Goal: Task Accomplishment & Management: Manage account settings

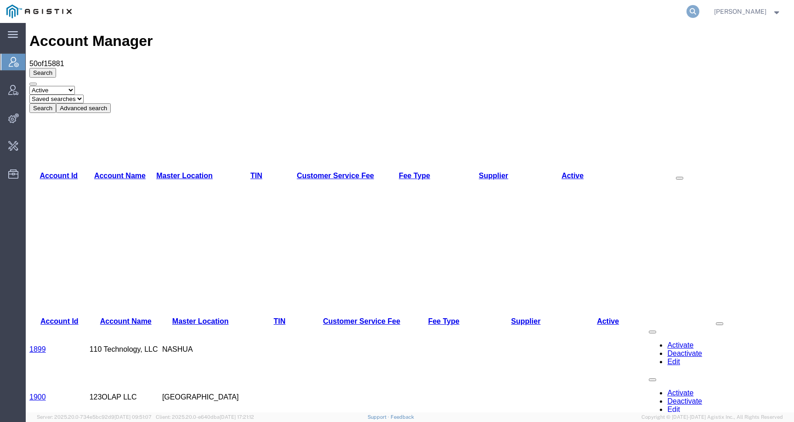
click at [699, 11] on icon at bounding box center [693, 11] width 13 height 13
click at [645, 14] on input "search" at bounding box center [546, 11] width 279 height 22
paste input "57078932"
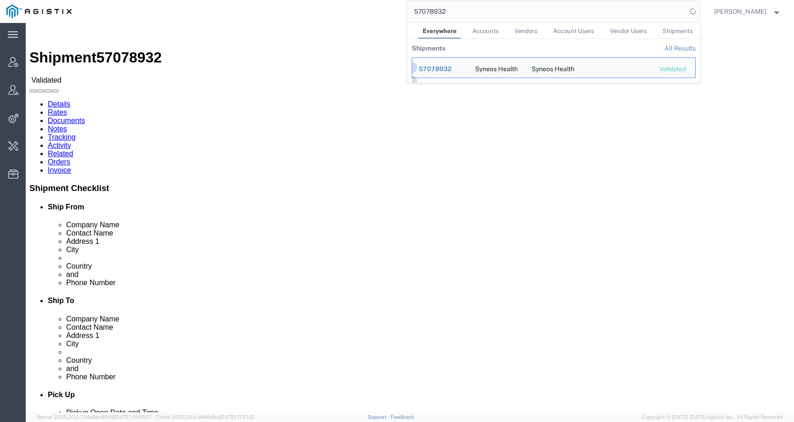
click div "Ship From Syneos Health (Irina Chirpisizu) Str. Tudor Arghezi Nr. 8 Unimed Buil…"
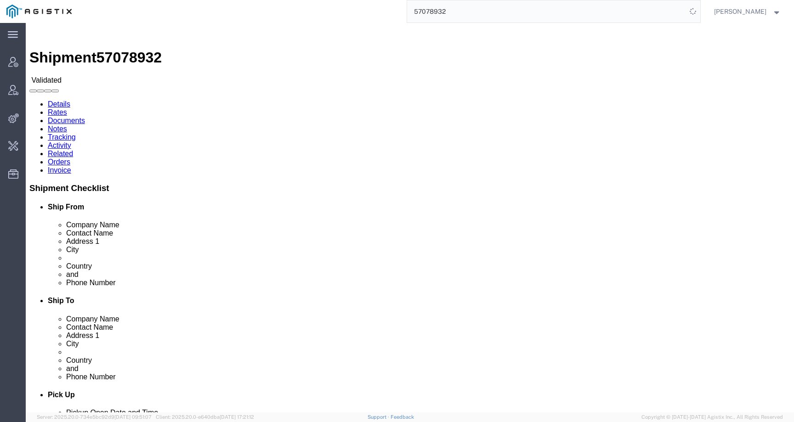
drag, startPoint x: 39, startPoint y: 137, endPoint x: 4, endPoint y: 108, distance: 45.7
click div "Ship From Syneos Health (Irina Chirpisizu) Str. Tudor Arghezi Nr. 8 Unimed Buil…"
copy address "Str. Tudor Arghezi Nr. 8 Unimed Building, 6th Floor, District 2 Bucharest, 0209…"
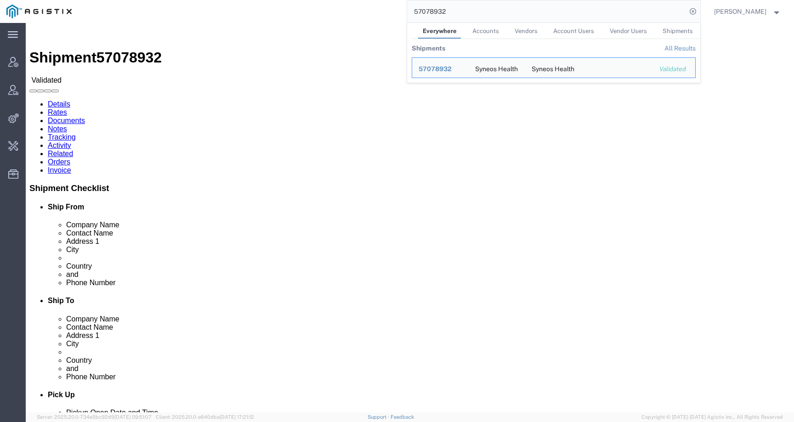
click div "Ship From Syneos Health (Irina Chirpisizu) Str. Tudor Arghezi Nr. 8 Unimed Buil…"
drag, startPoint x: 449, startPoint y: 12, endPoint x: 367, endPoint y: 12, distance: 82.3
click at [367, 12] on div "57078932 Everywhere Accounts Vendors Account Users Vendor Users Shipments Shipm…" at bounding box center [389, 11] width 622 height 23
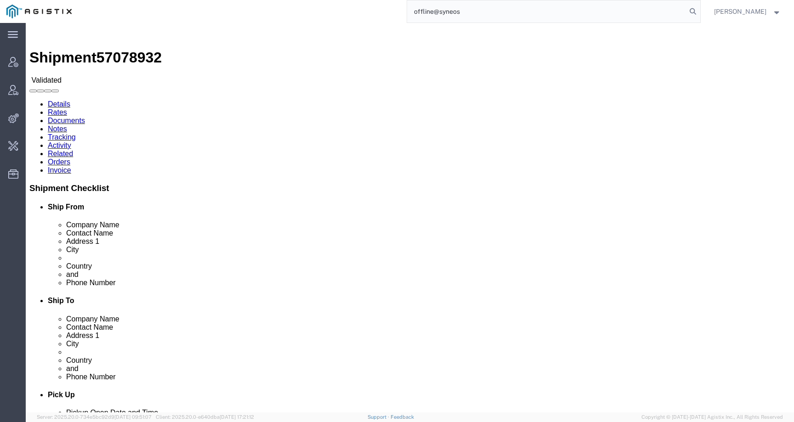
type input "offline@syneos"
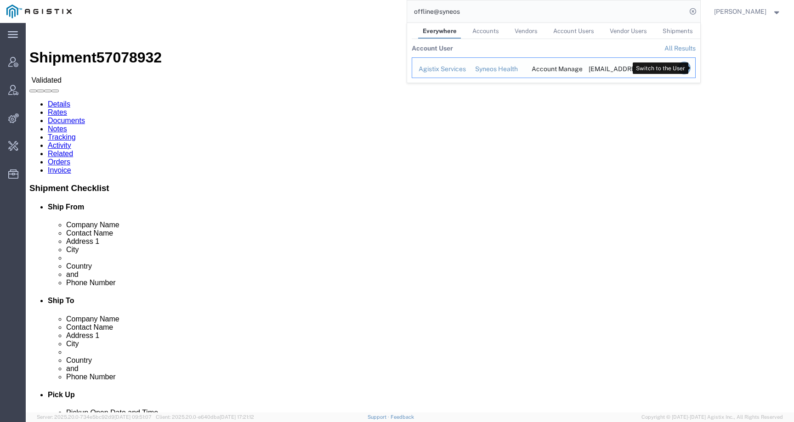
click at [690, 68] on icon "Search Results" at bounding box center [683, 68] width 13 height 13
click at [690, 70] on icon "Search Results" at bounding box center [683, 68] width 13 height 13
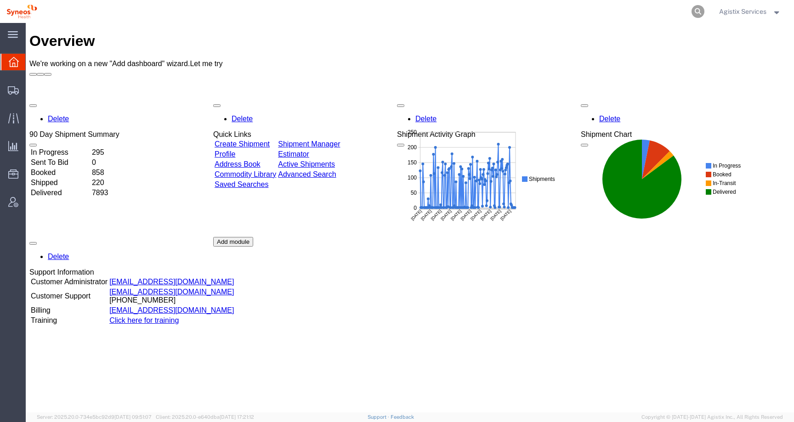
click at [698, 10] on icon at bounding box center [698, 11] width 13 height 13
click at [678, 10] on input "search" at bounding box center [551, 11] width 279 height 22
paste input "57078932"
type input "57078932"
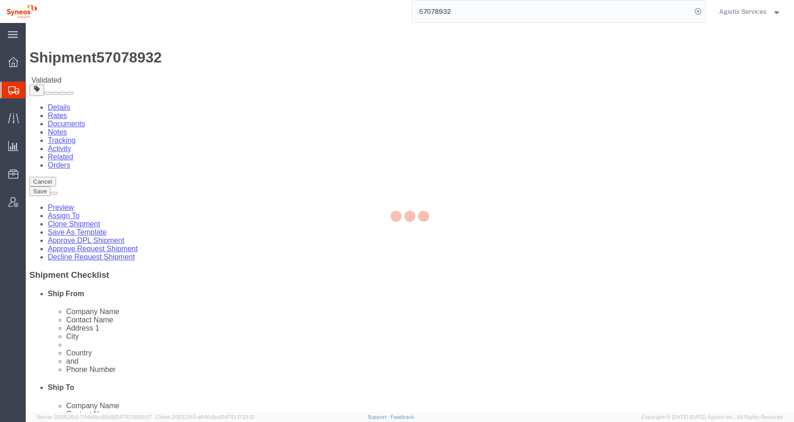
select select "48853"
select select
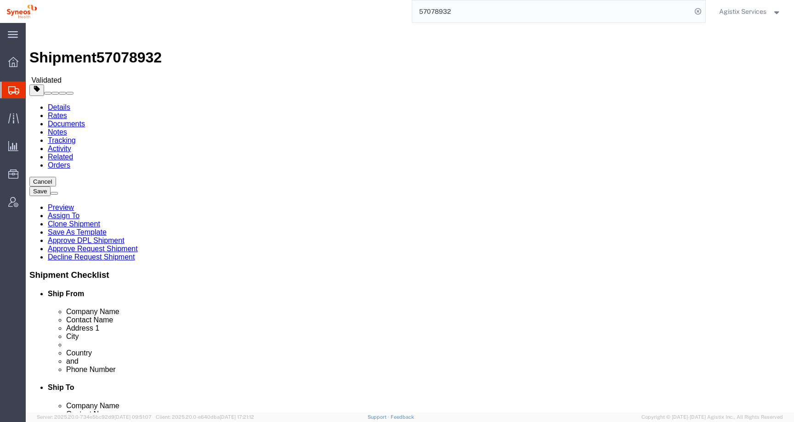
click link "Clone Shipment"
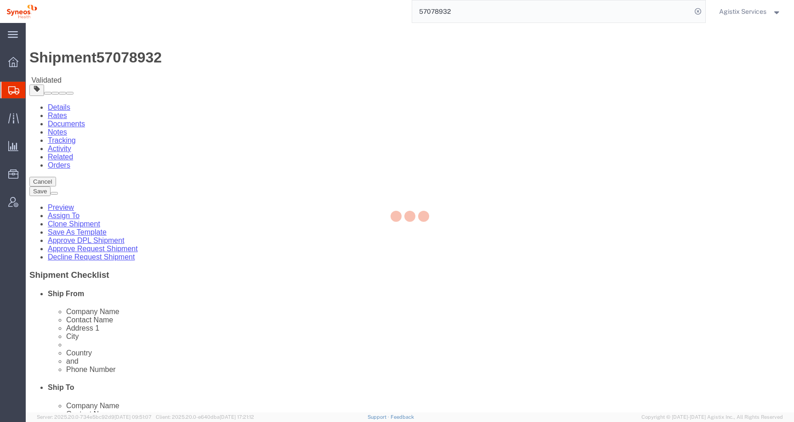
select select "48853"
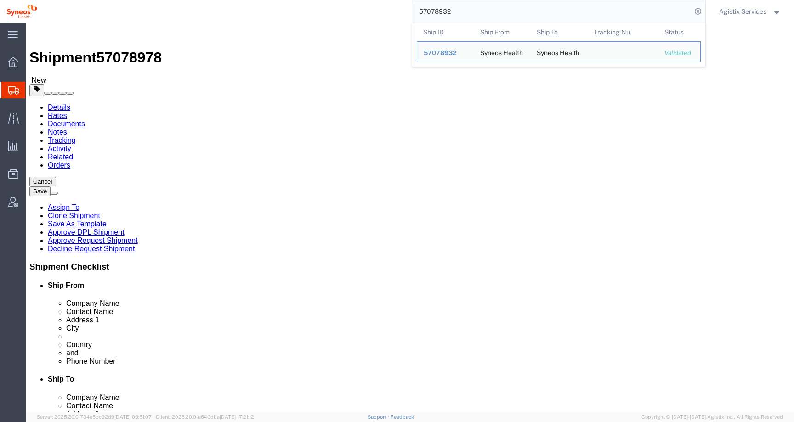
drag, startPoint x: 462, startPoint y: 10, endPoint x: 371, endPoint y: 8, distance: 90.6
click at [371, 8] on div "57078932 Ship ID Ship From Ship To Tracking Nu. Status Ship ID 57078932 Ship Fr…" at bounding box center [375, 11] width 662 height 23
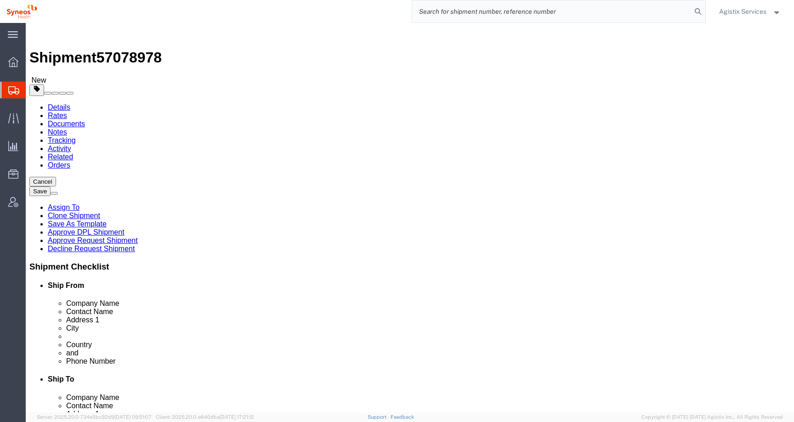
click input "checkbox"
checkbox input "false"
drag, startPoint x: 229, startPoint y: 329, endPoint x: 98, endPoint y: 328, distance: 131.4
click div "Email irina.chirpisizu@syneoshealth.com"
drag, startPoint x: 177, startPoint y: 312, endPoint x: 68, endPoint y: 312, distance: 109.4
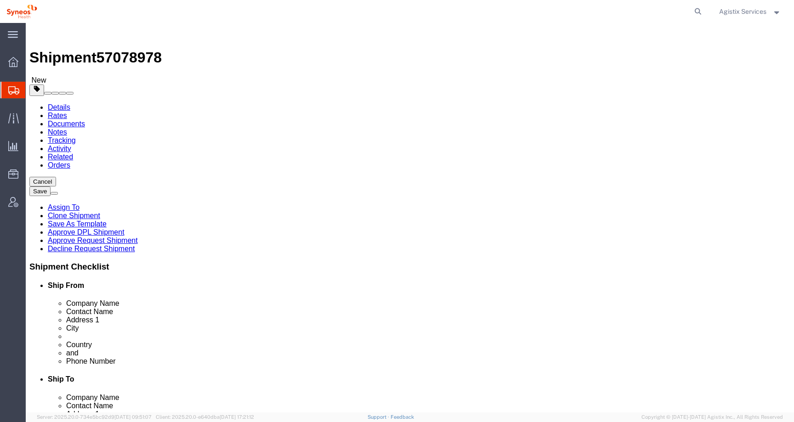
click div "Phone Number 0731328063"
click input "text"
type input "[PHONE_NUMBER]"
drag, startPoint x: 161, startPoint y: 189, endPoint x: 79, endPoint y: 189, distance: 82.3
click div "Contact Name Irina Chirpisizu"
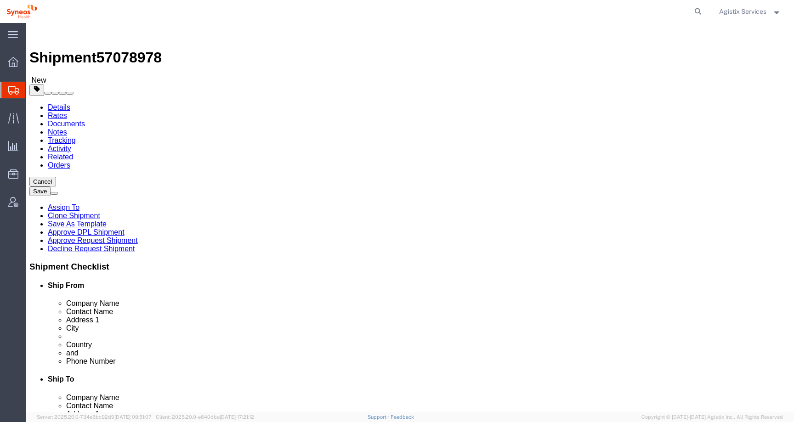
type input "[PERSON_NAME] TEST"
drag, startPoint x: 469, startPoint y: 191, endPoint x: 290, endPoint y: 192, distance: 179.7
click div "Ship From Location Location Syneos Health Romania S.R.L Select My Profile Locat…"
type input "TEST KATE"
drag, startPoint x: 529, startPoint y: 327, endPoint x: 369, endPoint y: 327, distance: 160.4
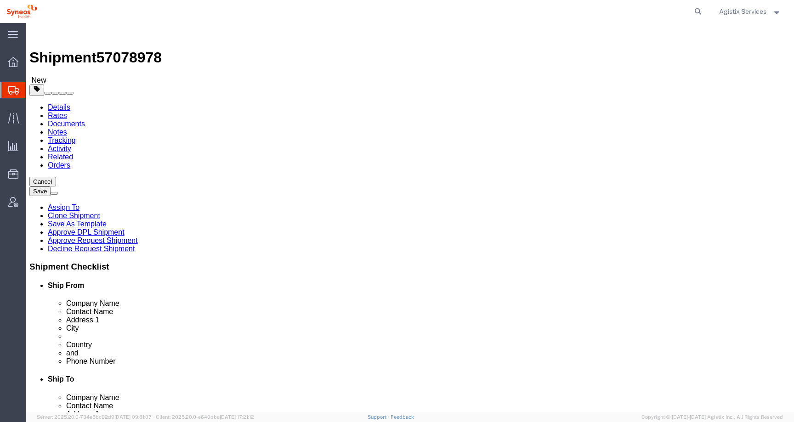
click div "Email mihaela.abalaesei@syneoshealth.com"
drag, startPoint x: 455, startPoint y: 313, endPoint x: 380, endPoint y: 313, distance: 75.4
click div "Phone Number 0742911985"
click input "text"
type input "555-5554-5555"
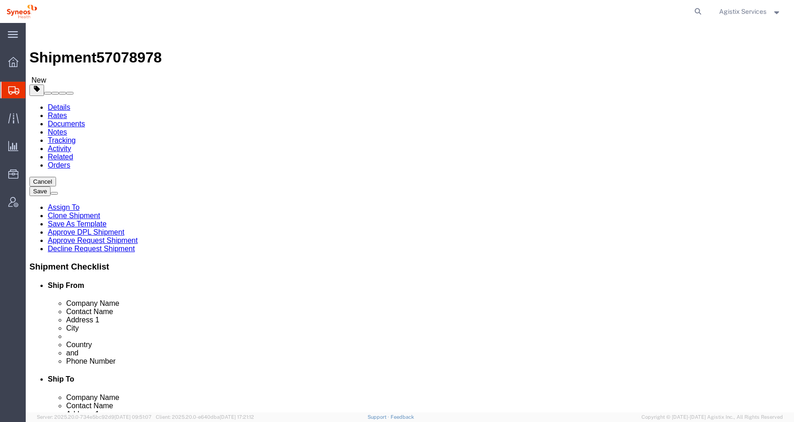
click button "Rate Shipment"
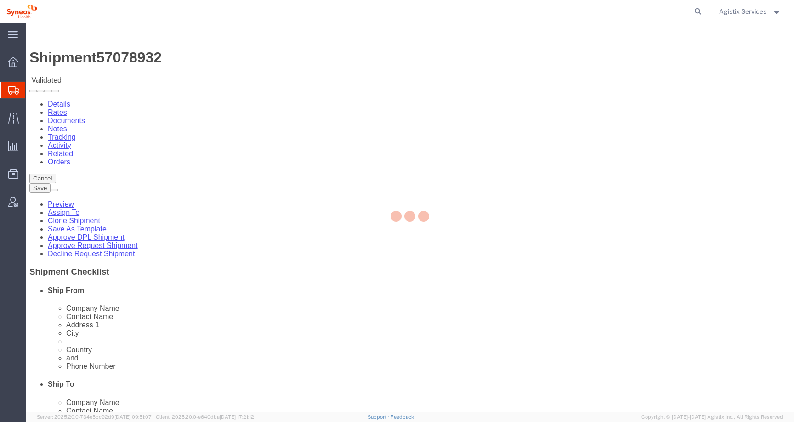
select select "48853"
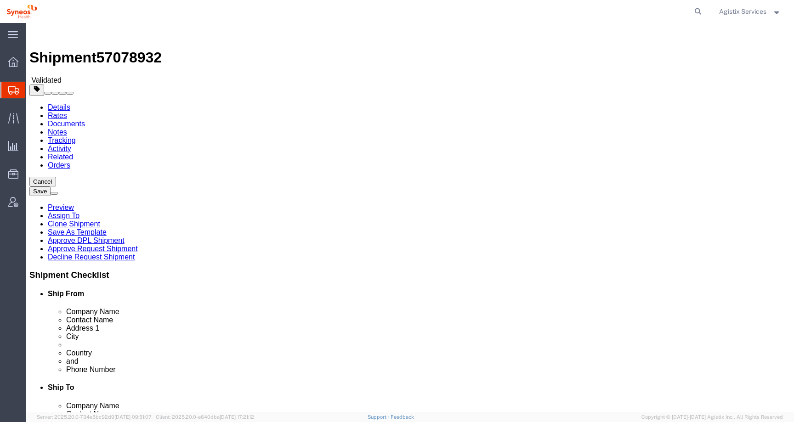
click at [19, 91] on div at bounding box center [13, 90] width 26 height 17
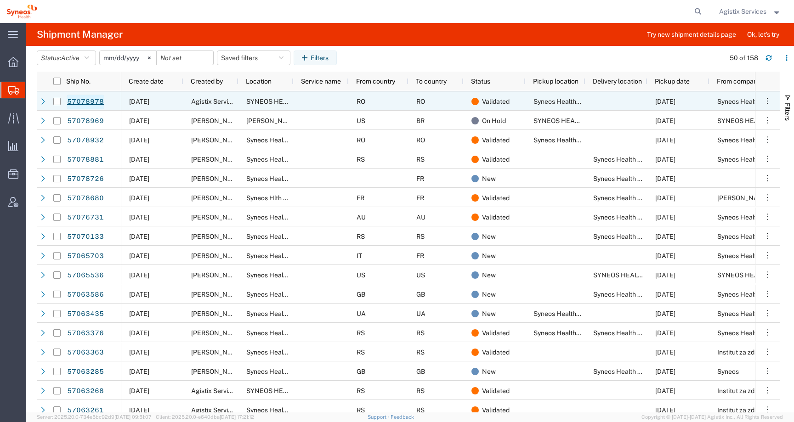
click at [93, 99] on link "57078978" at bounding box center [86, 102] width 38 height 15
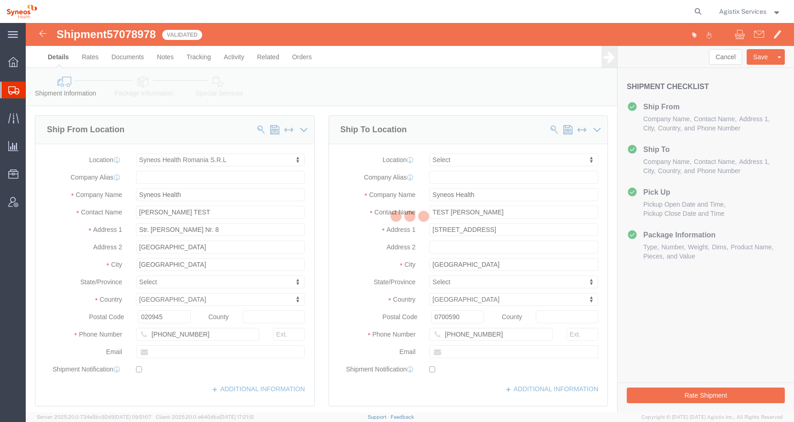
select select "48853"
select select
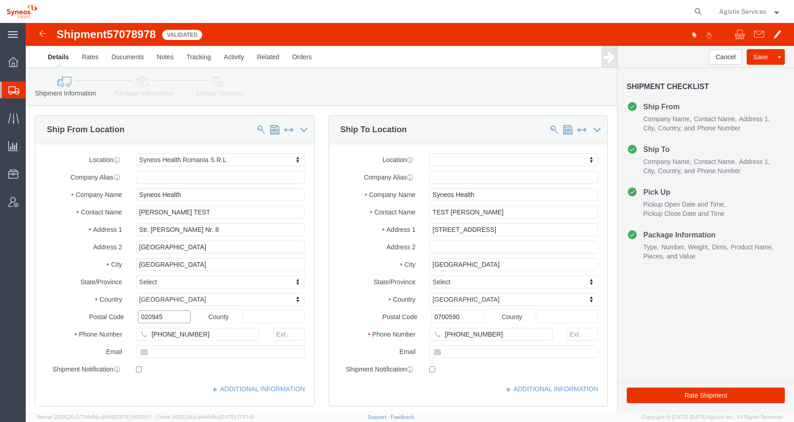
drag, startPoint x: 139, startPoint y: 294, endPoint x: 103, endPoint y: 294, distance: 35.4
click div "Postal Code 020945"
paste input "30167"
type input "030167"
select select
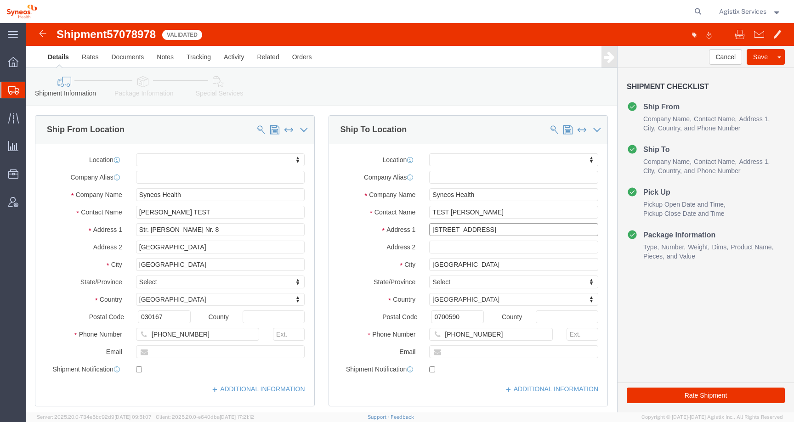
drag, startPoint x: 548, startPoint y: 205, endPoint x: 392, endPoint y: 203, distance: 155.8
click div "Address 1 Strada Musatini, Nr 37, Bl P3, Sc A, Et 3, Ap. 14"
drag, startPoint x: 423, startPoint y: 241, endPoint x: 383, endPoint y: 242, distance: 40.5
click div "City Iași"
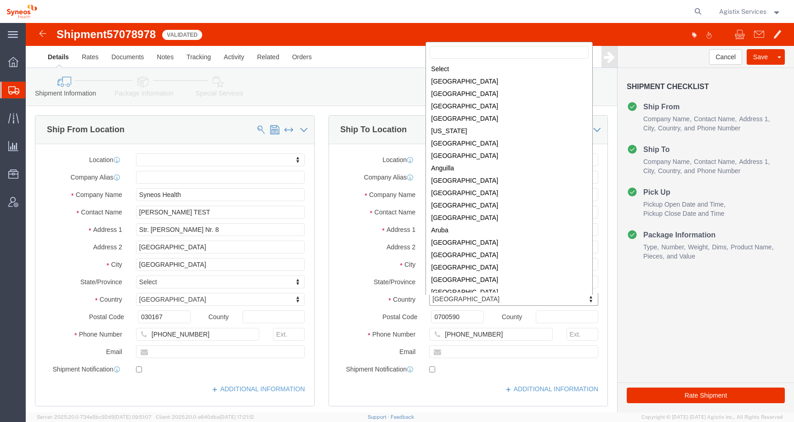
scroll to position [2098, 0]
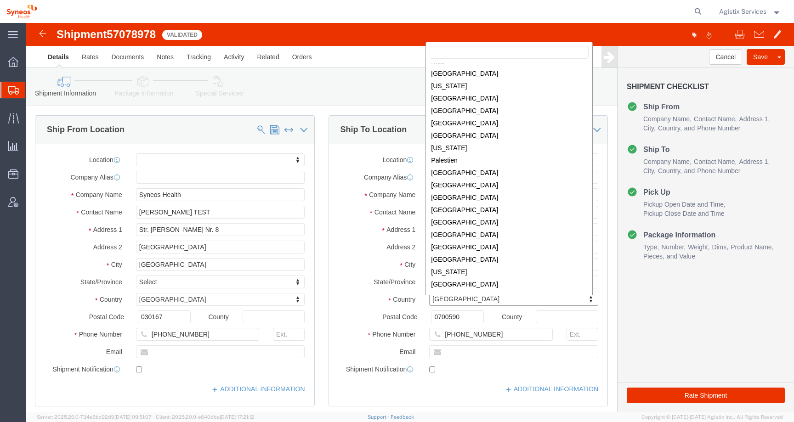
drag, startPoint x: 432, startPoint y: 276, endPoint x: 369, endPoint y: 276, distance: 63.0
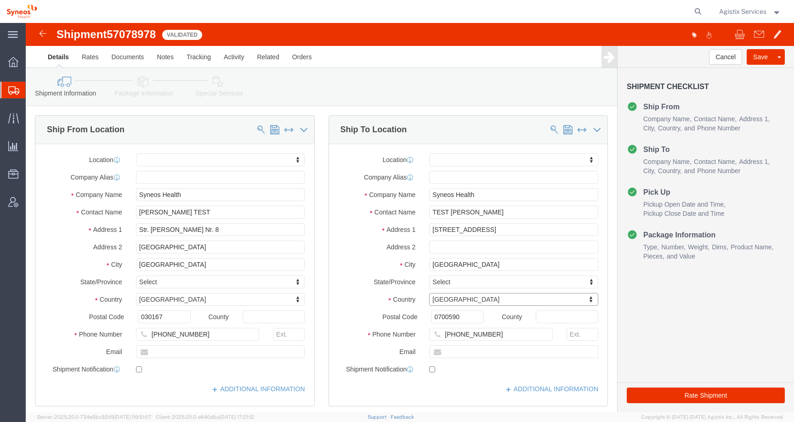
click span "57078978"
copy span "57078978"
click button "Rate Shipment"
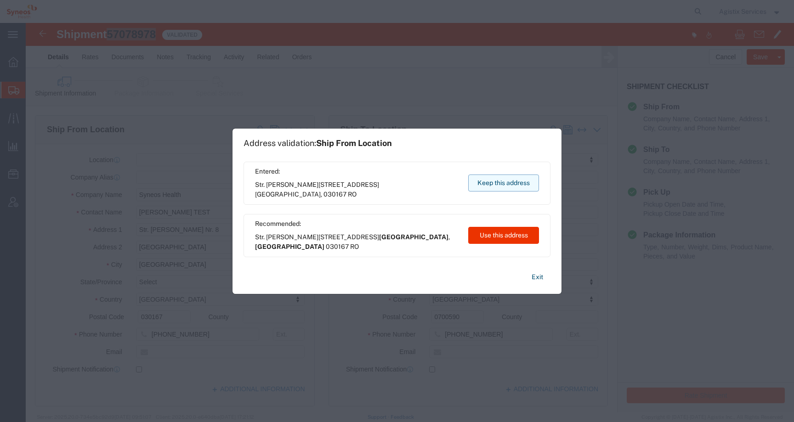
click at [499, 180] on button "Keep this address" at bounding box center [503, 183] width 71 height 17
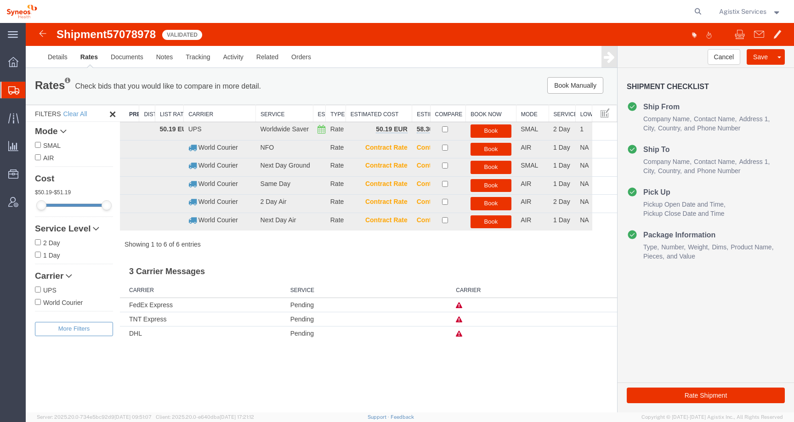
click at [460, 305] on icon at bounding box center [459, 305] width 6 height 6
click at [56, 62] on link "Details" at bounding box center [57, 57] width 33 height 22
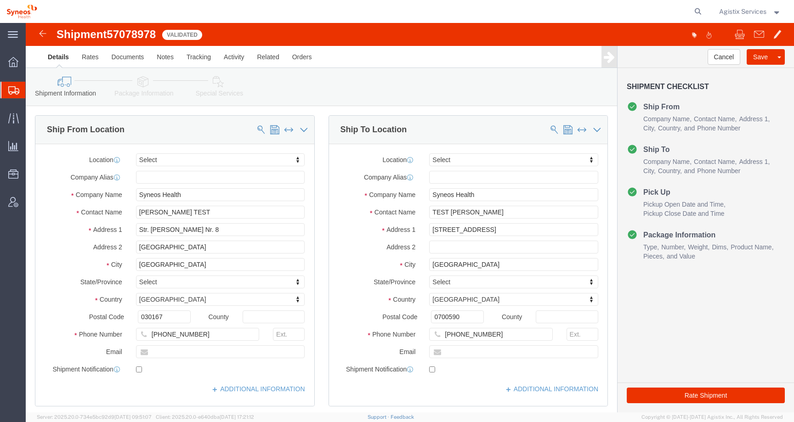
click icon
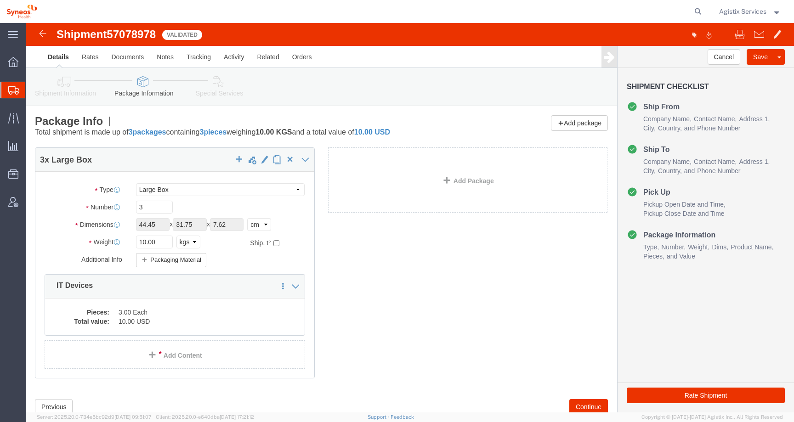
click icon
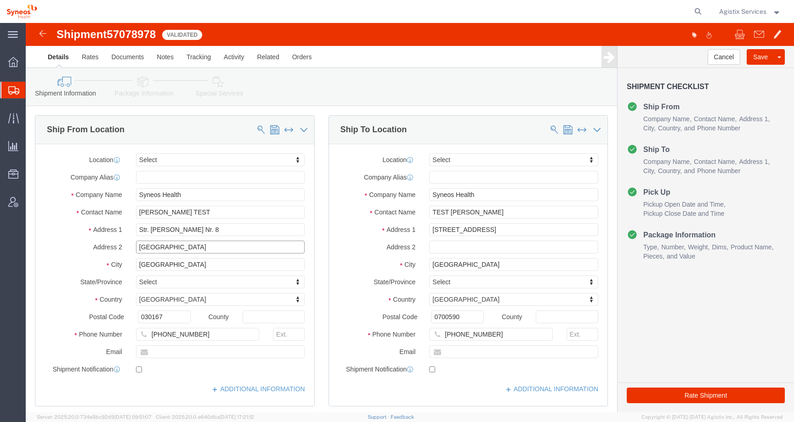
drag, startPoint x: 231, startPoint y: 227, endPoint x: 98, endPoint y: 227, distance: 132.8
click div "Address 2 Unimed Building, 6th Floor, District 2"
drag, startPoint x: 147, startPoint y: 244, endPoint x: 92, endPoint y: 244, distance: 55.1
click div "City Bucharest"
drag, startPoint x: 188, startPoint y: 207, endPoint x: 85, endPoint y: 206, distance: 102.5
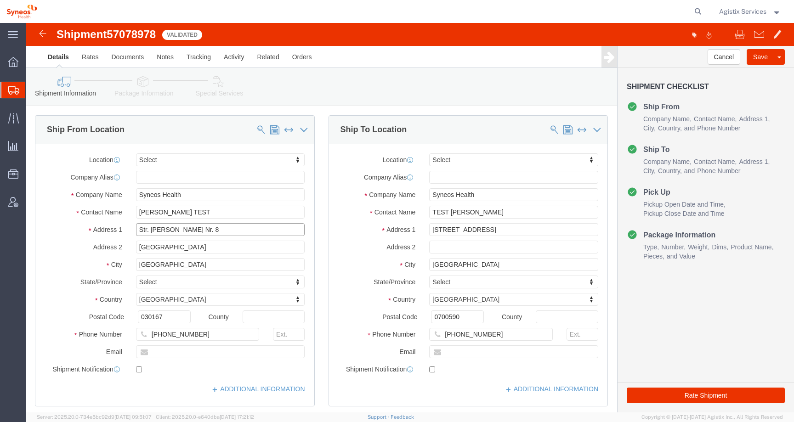
click div "Address 1 Str. Tudor Arghezi Nr. 8"
click link "Package Information"
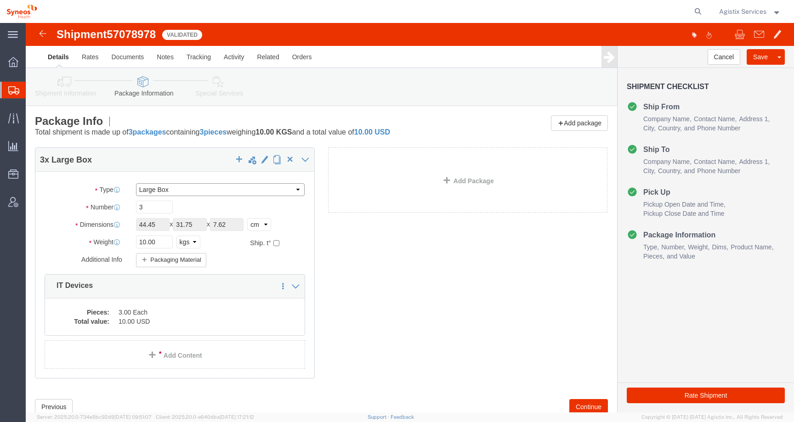
click select "Select Bale(s) Basket(s) Bolt(s) Bottle(s) Buckets Bulk Bundle(s) Can(s) Cardbo…"
select select "YRPK"
click select "Select Bale(s) Basket(s) Bolt(s) Bottle(s) Buckets Bulk Bundle(s) Can(s) Cardbo…"
click button "Rate Shipment"
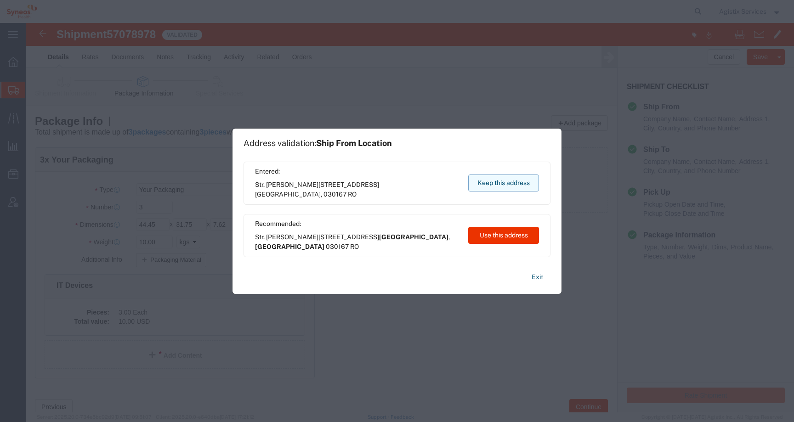
click at [523, 189] on button "Keep this address" at bounding box center [503, 183] width 71 height 17
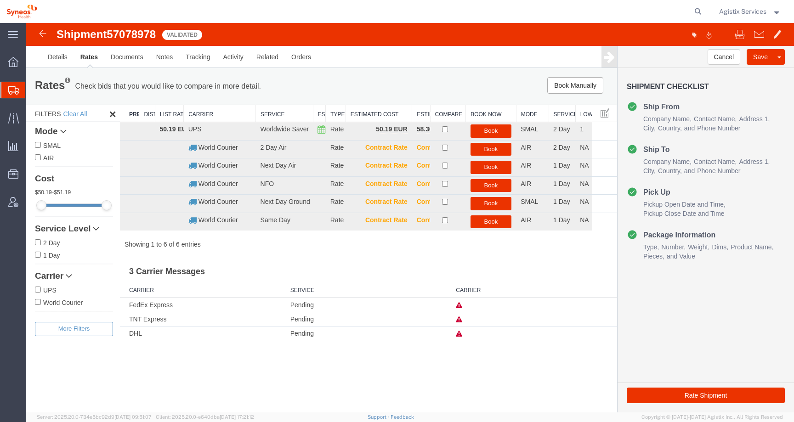
click at [457, 308] on icon at bounding box center [459, 305] width 6 height 6
click at [458, 306] on icon at bounding box center [459, 305] width 6 height 6
click at [458, 322] on icon at bounding box center [459, 320] width 6 height 6
click at [57, 61] on link "Details" at bounding box center [57, 57] width 33 height 22
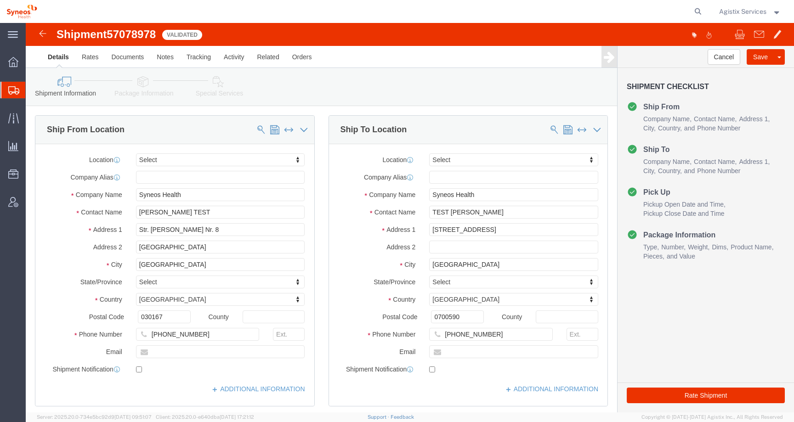
click icon
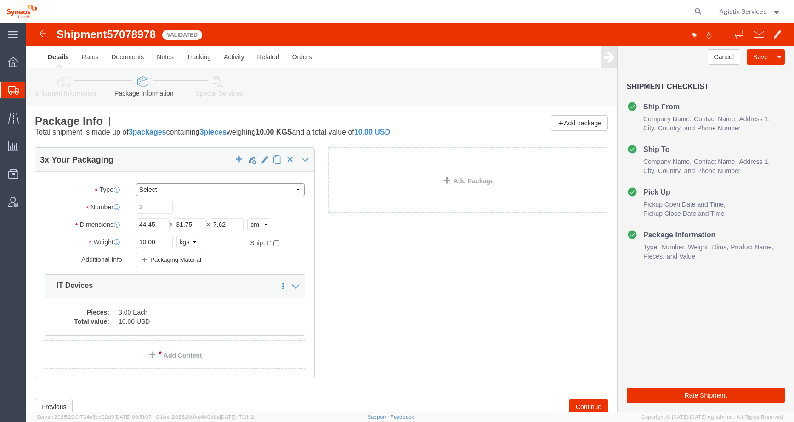
click select "Select Bale(s) Basket(s) Bolt(s) Bottle(s) Buckets Bulk Bundle(s) Can(s) Cardbo…"
select select "LBX"
click select "Select Bale(s) Basket(s) Bolt(s) Bottle(s) Buckets Bulk Bundle(s) Can(s) Cardbo…"
type input "17.50"
type input "12.50"
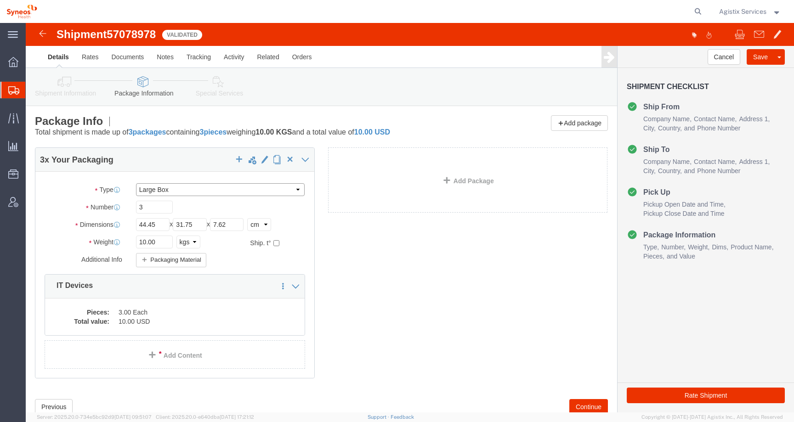
type input "3.00"
select select "IN"
click icon
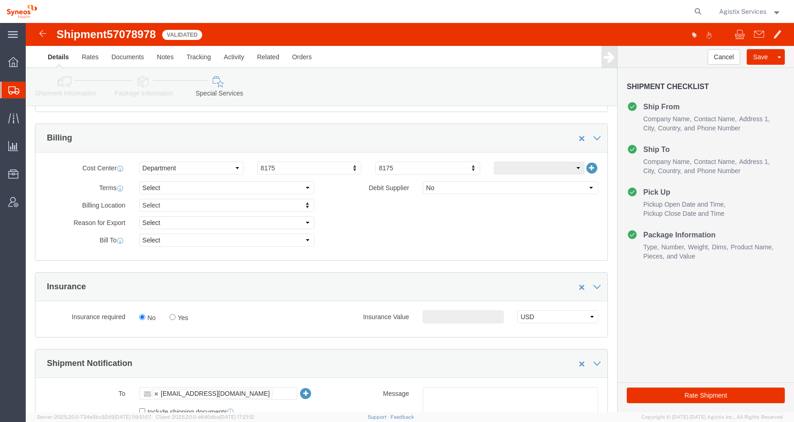
scroll to position [482, 0]
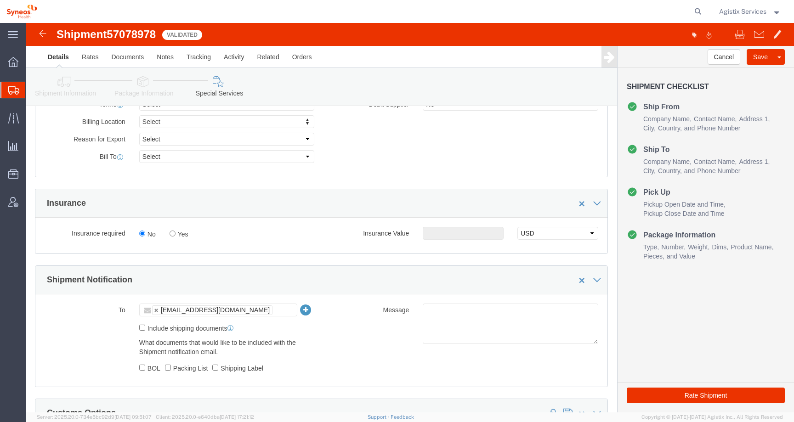
click input "text"
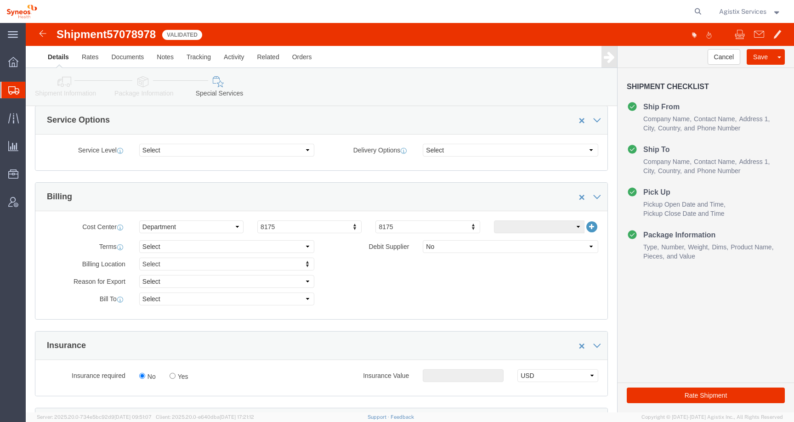
scroll to position [274, 0]
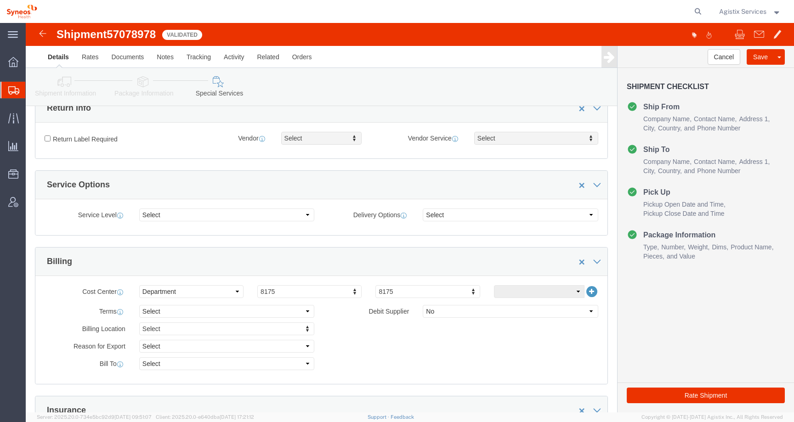
type input "Enter Email Address"
type input "rom"
select "48853"
click button "Rate Shipment"
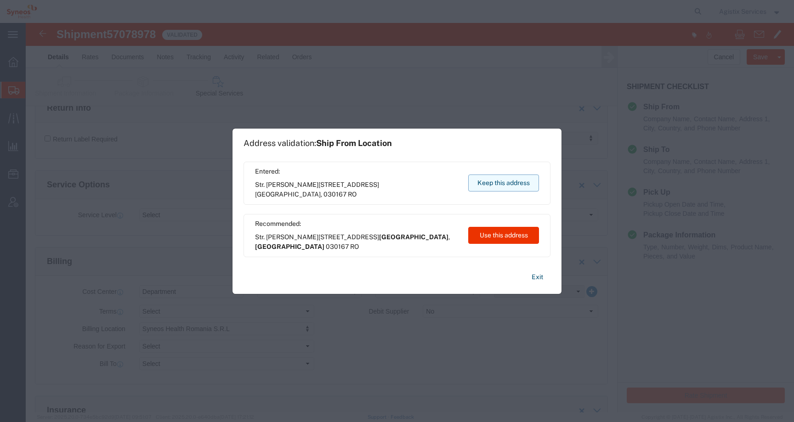
click at [490, 181] on button "Keep this address" at bounding box center [503, 183] width 71 height 17
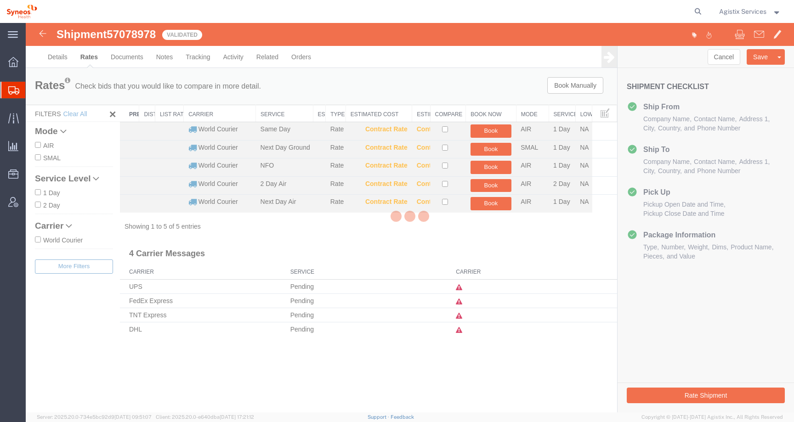
scroll to position [0, 0]
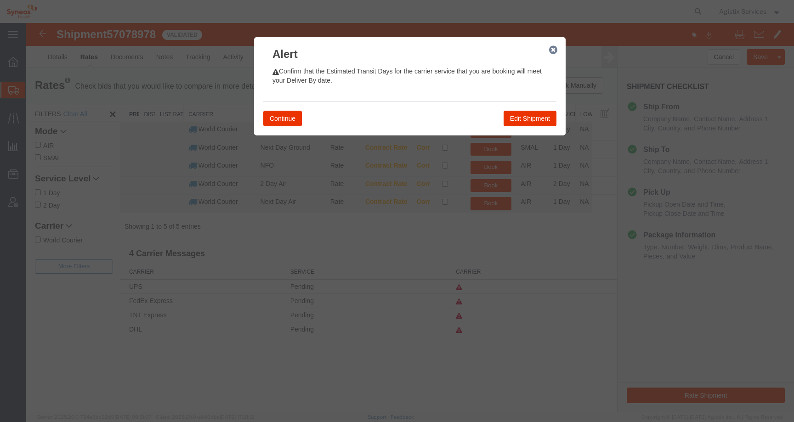
click at [553, 51] on icon "button" at bounding box center [553, 49] width 8 height 7
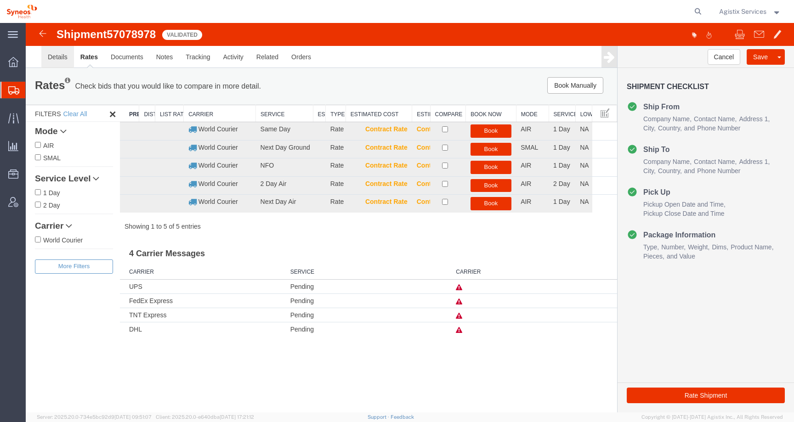
click at [65, 62] on link "Details" at bounding box center [57, 57] width 33 height 22
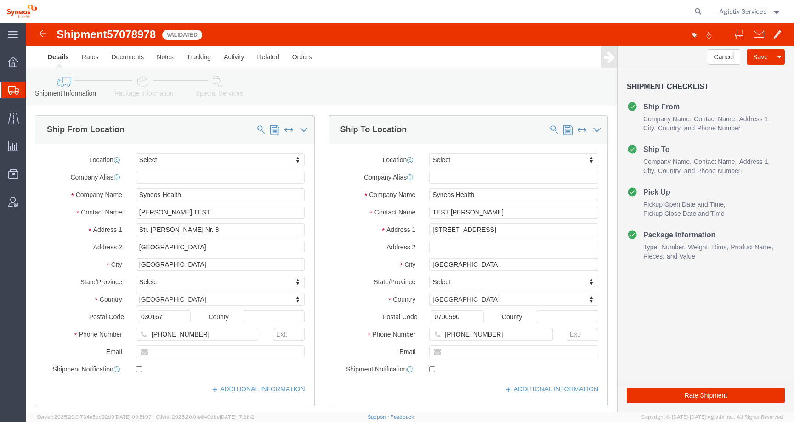
click icon
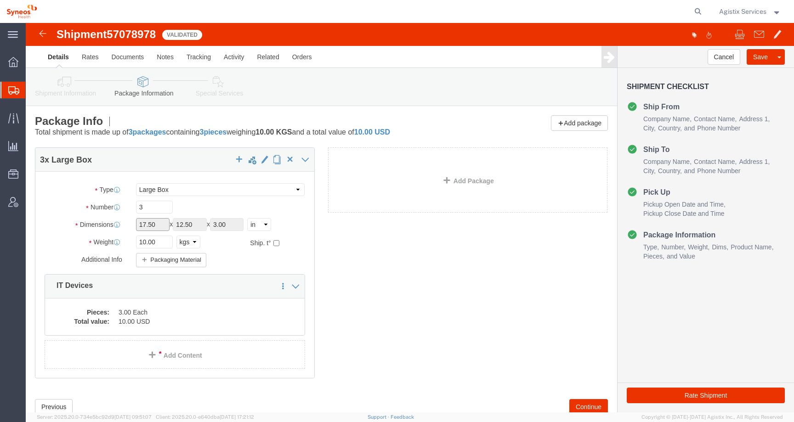
click input "17.50"
click select "Select Bale(s) Basket(s) Bolt(s) Bottle(s) Buckets Bulk Bundle(s) Can(s) Cardbo…"
select select "YRPK"
click select "Select Bale(s) Basket(s) Bolt(s) Bottle(s) Buckets Bulk Bundle(s) Can(s) Cardbo…"
drag, startPoint x: 127, startPoint y: 204, endPoint x: 105, endPoint y: 204, distance: 22.5
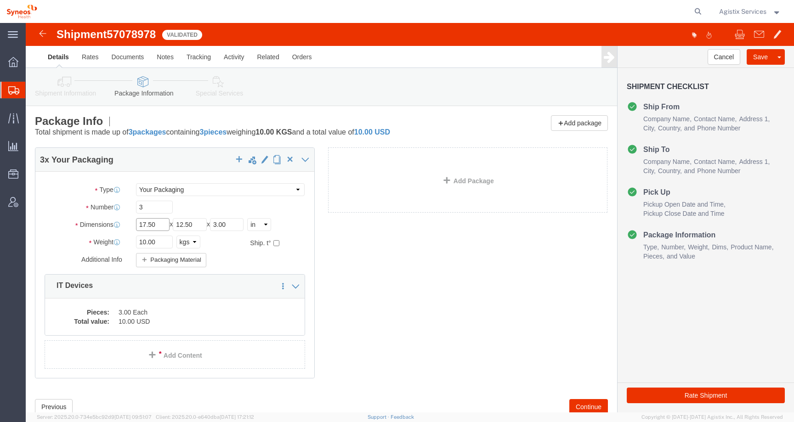
click div "Length 17.50 x Width 12.50 x Height 3.00 Select cm ft in"
type input "44.45"
drag, startPoint x: 178, startPoint y: 206, endPoint x: 139, endPoint y: 206, distance: 39.1
click div "Length 44.45 x Width 12.50 x Height 3.00 Select cm ft in"
drag, startPoint x: 174, startPoint y: 201, endPoint x: 139, endPoint y: 201, distance: 34.5
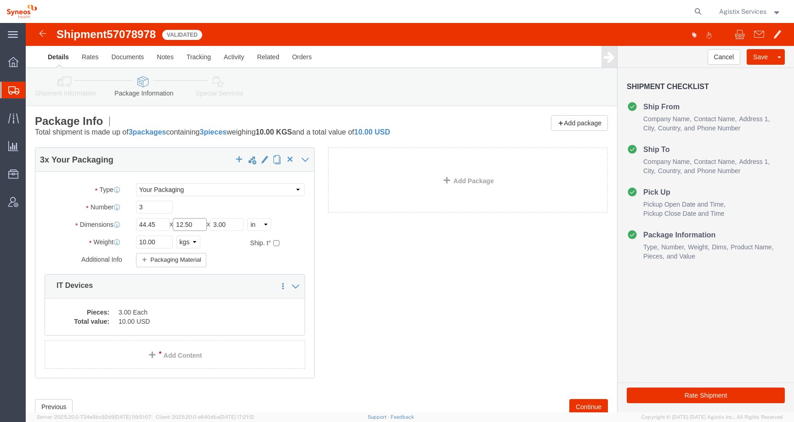
click div "Length 44.45 x Width 12.50 x Height 3.00 Select cm ft in"
type input "31.75"
drag, startPoint x: 199, startPoint y: 201, endPoint x: 158, endPoint y: 201, distance: 40.9
click div "Length 44.45 x Width 31.75 x Height 3.00 Select cm ft in"
type input "7.62"
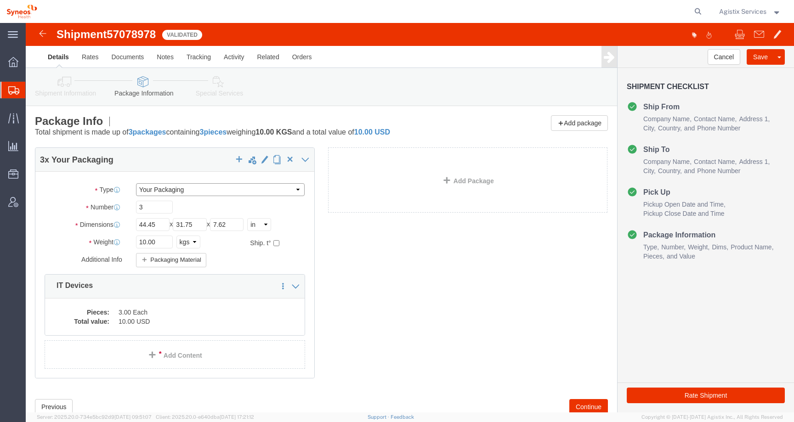
click select "Select Bale(s) Basket(s) Bolt(s) Bottle(s) Buckets Bulk Bundle(s) Can(s) Cardbo…"
select select "LBX"
click select "Select Bale(s) Basket(s) Bolt(s) Bottle(s) Buckets Bulk Bundle(s) Can(s) Cardbo…"
type input "17.50"
type input "12.50"
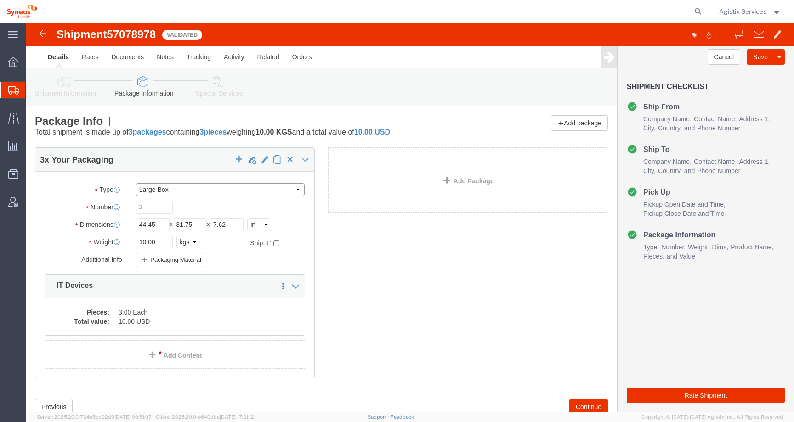
type input "3.00"
click input "17.50"
click icon
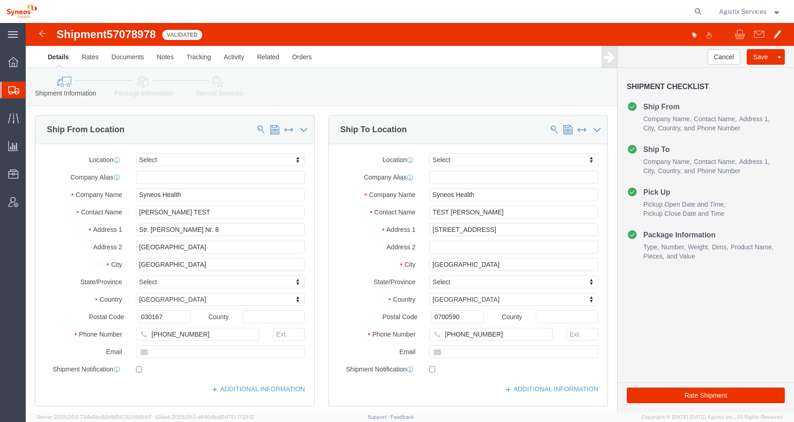
click at [727, 11] on span "Agistix Services" at bounding box center [742, 11] width 47 height 10
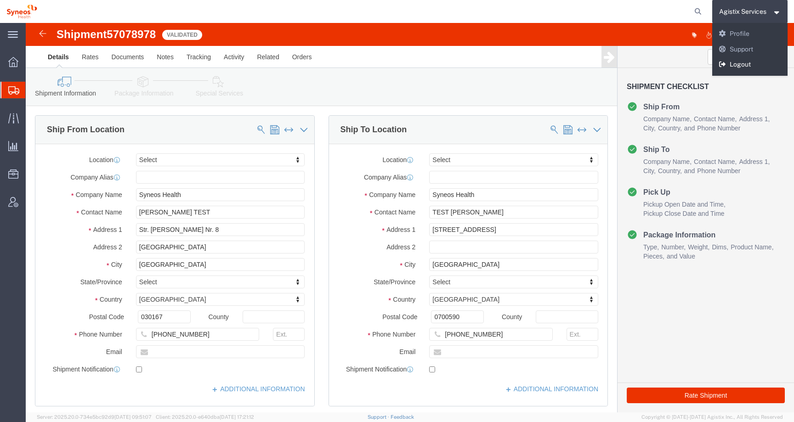
click at [722, 67] on icon at bounding box center [723, 64] width 8 height 6
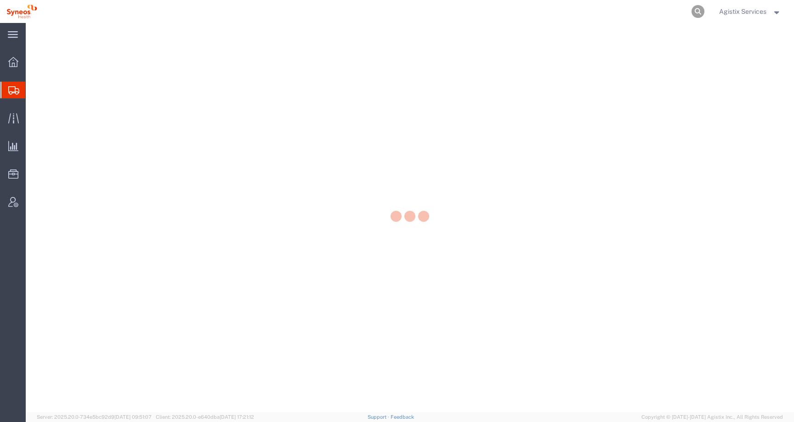
click at [693, 11] on icon at bounding box center [698, 11] width 13 height 13
click at [672, 11] on input "search" at bounding box center [551, 11] width 279 height 22
paste input "56905641"
type input "56905641"
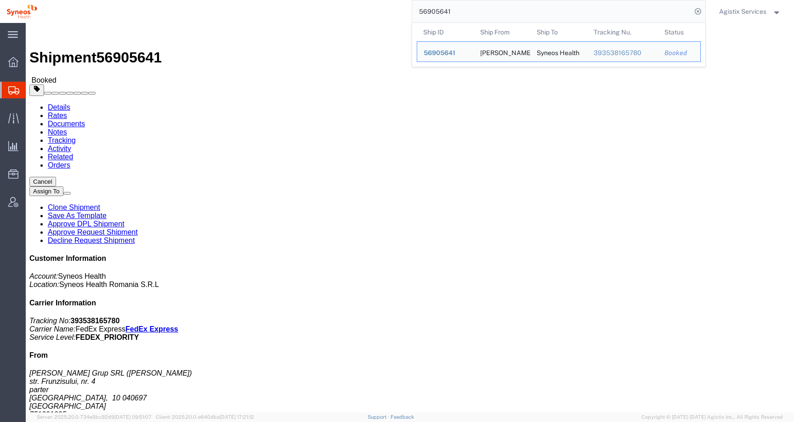
click address "Syneos Health (Irina Chirpisizu) Str. Tudor Arghezi Nr. 8, Unimed Building, 6th…"
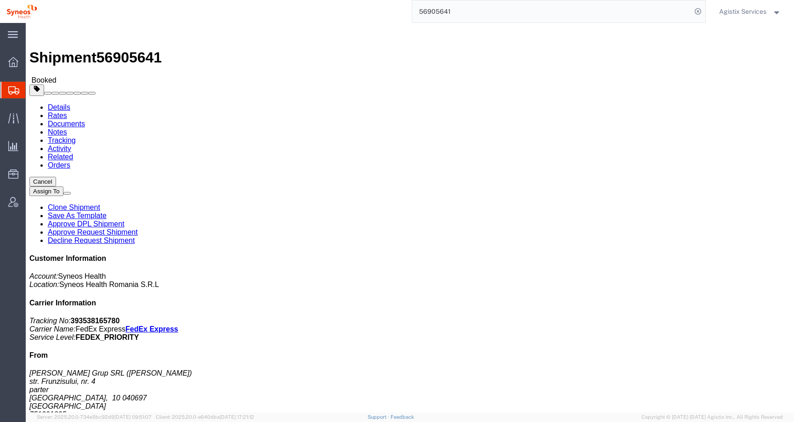
click link "Activity"
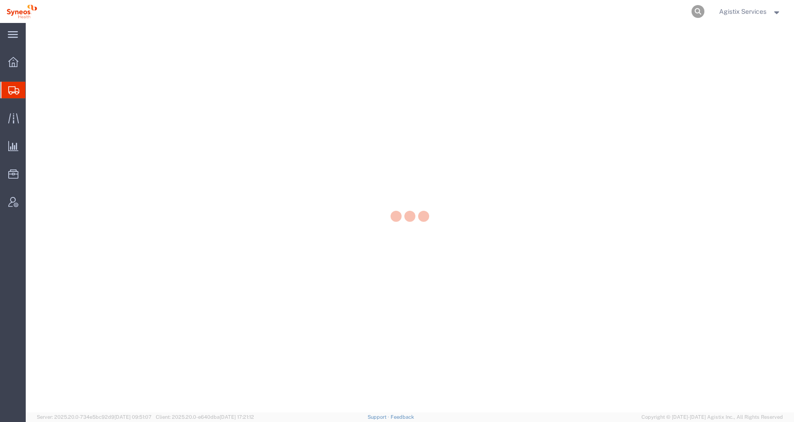
click at [697, 10] on icon at bounding box center [698, 11] width 13 height 13
click at [674, 10] on input "search" at bounding box center [551, 11] width 279 height 22
paste input "57078932"
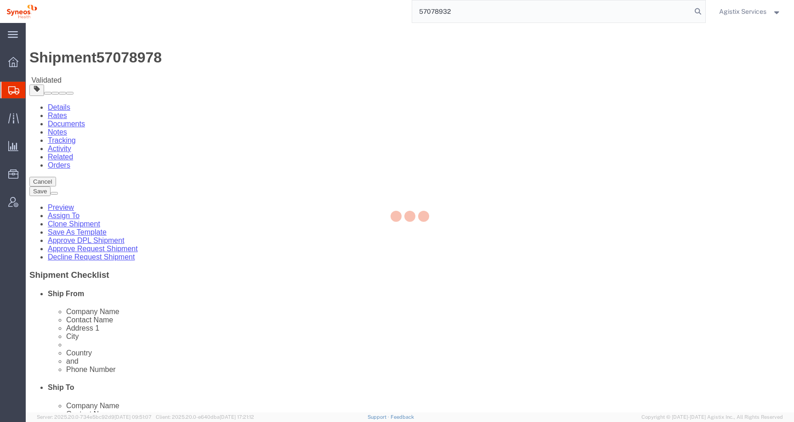
type input "57078932"
select select
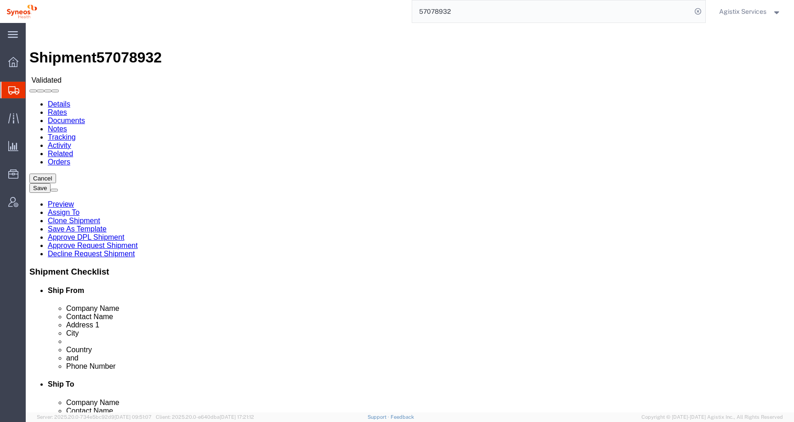
select select "48853"
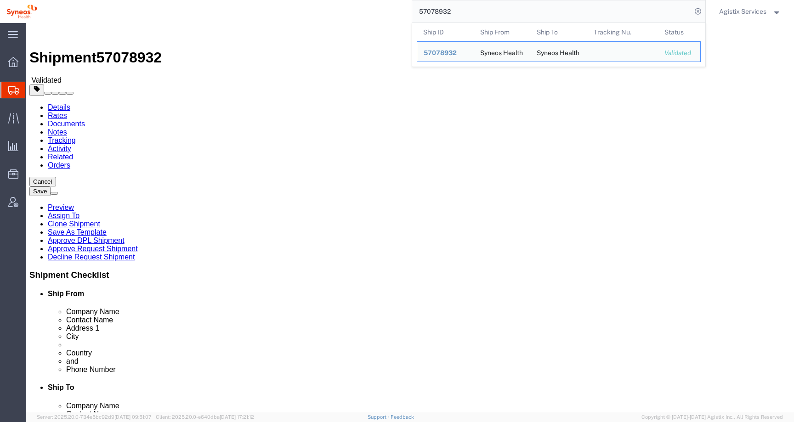
click link "Package Information"
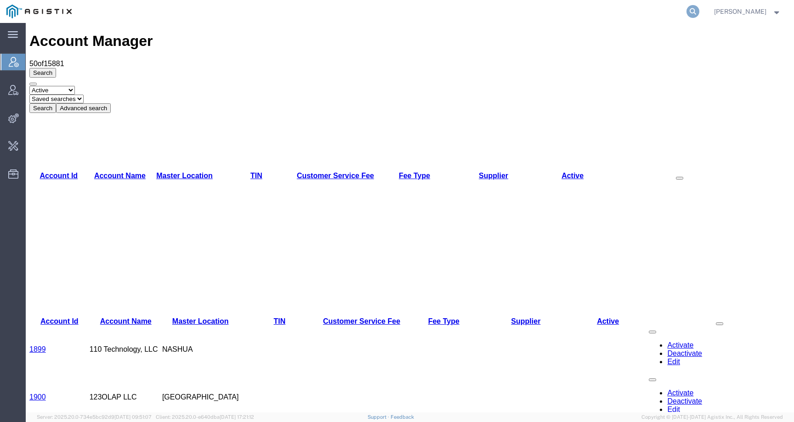
click at [698, 10] on icon at bounding box center [693, 11] width 13 height 13
click at [687, 10] on input "search" at bounding box center [546, 11] width 279 height 22
paste input "57078932"
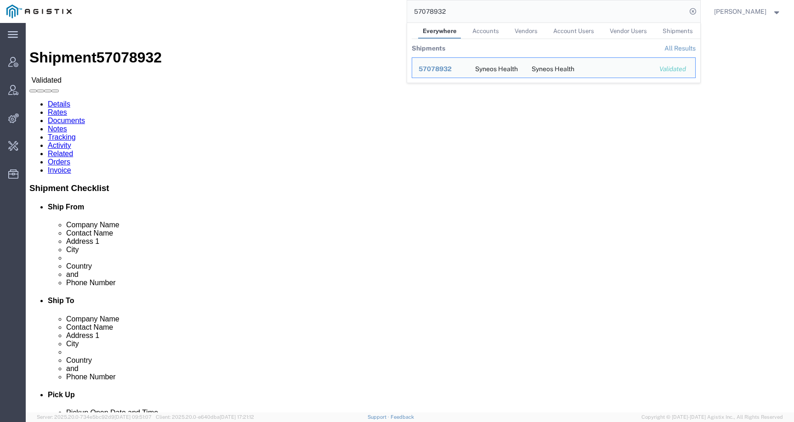
click div "Ship From Syneos Health (Irina Chirpisizu) Str. Tudor Arghezi Nr. 8 Unimed Buil…"
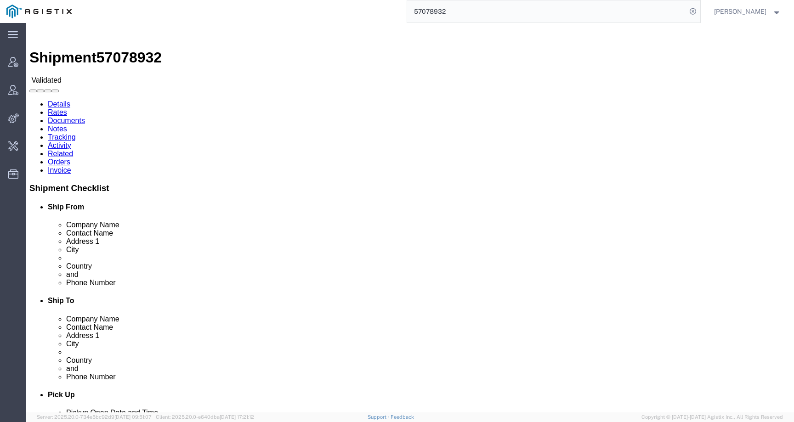
click link "Activity"
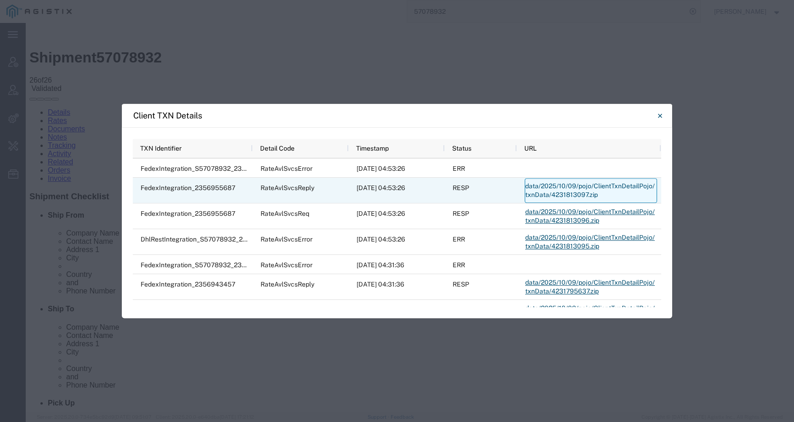
click at [550, 192] on link "data/2025/10/09/pojo/ClientTxnDetailPojo/txnData/4231813097.zip" at bounding box center [591, 190] width 132 height 25
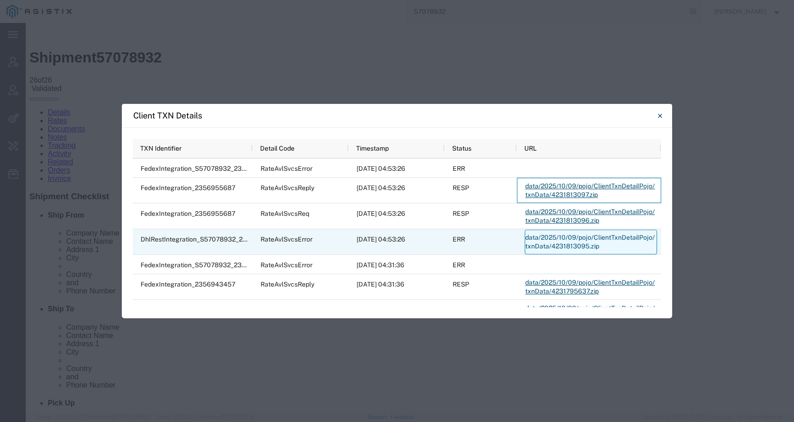
click at [561, 243] on link "data/2025/10/09/pojo/ClientTxnDetailPojo/txnData/4231813095.zip" at bounding box center [591, 242] width 132 height 25
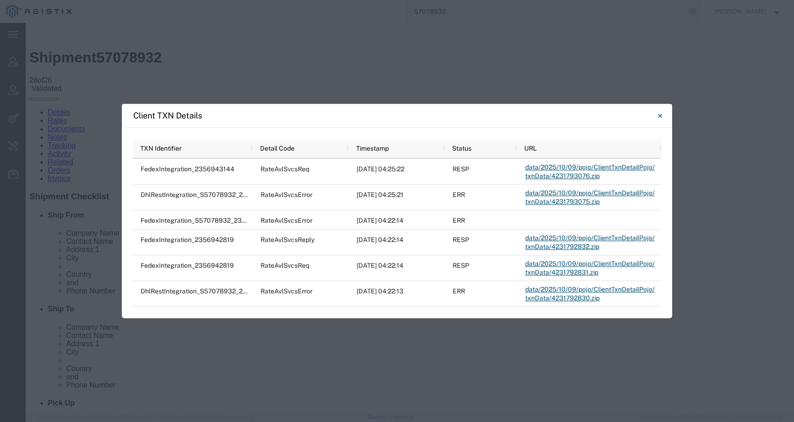
scroll to position [584, 0]
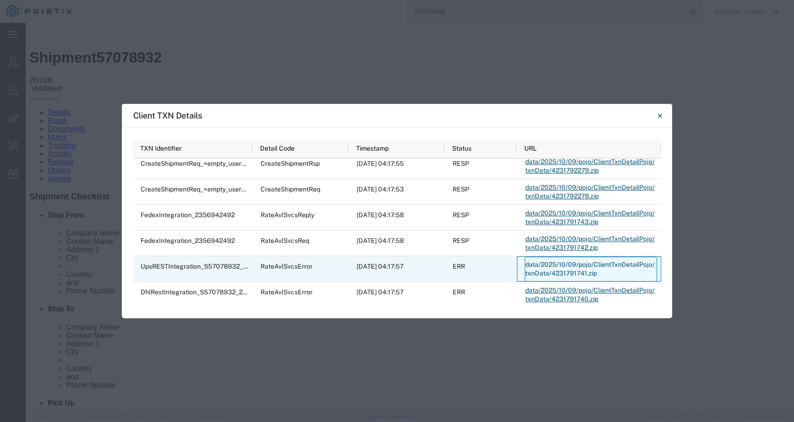
click at [560, 270] on link "data/2025/10/09/pojo/ClientTxnDetailPojo/txnData/4231791741.zip" at bounding box center [591, 269] width 132 height 25
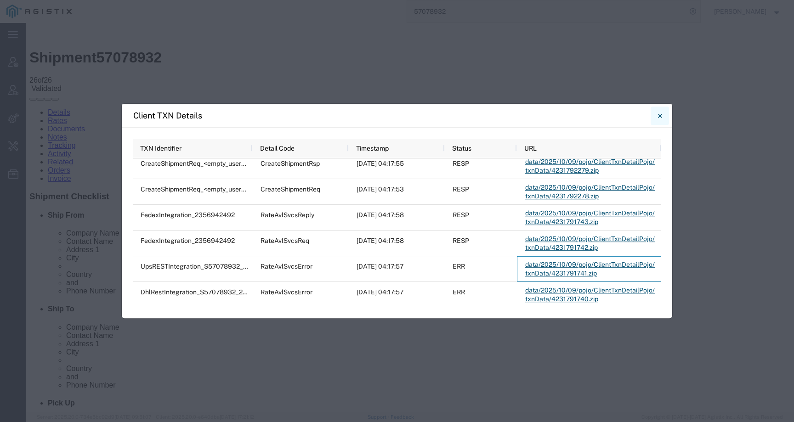
click at [662, 115] on button "Close" at bounding box center [660, 116] width 18 height 18
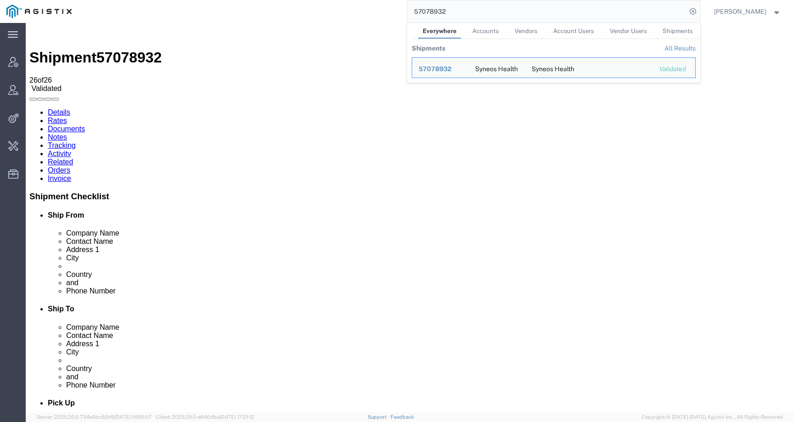
drag, startPoint x: 482, startPoint y: 10, endPoint x: 372, endPoint y: 9, distance: 109.4
click at [372, 9] on div "57078932 Everywhere Accounts Vendors Account Users Vendor Users Shipments Shipm…" at bounding box center [389, 11] width 622 height 23
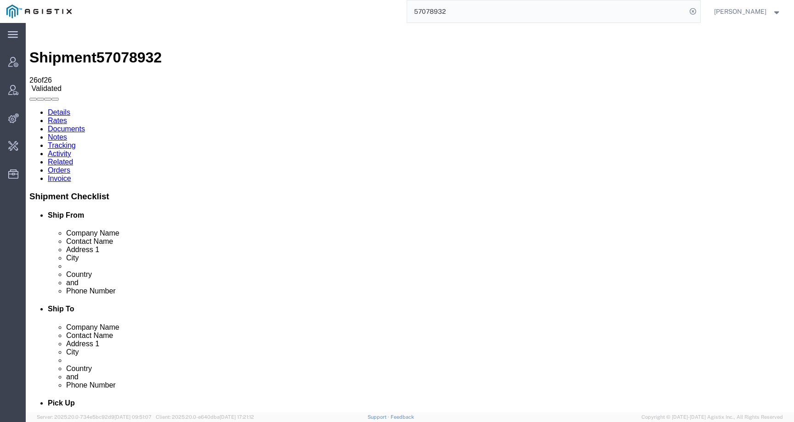
paste input "17"
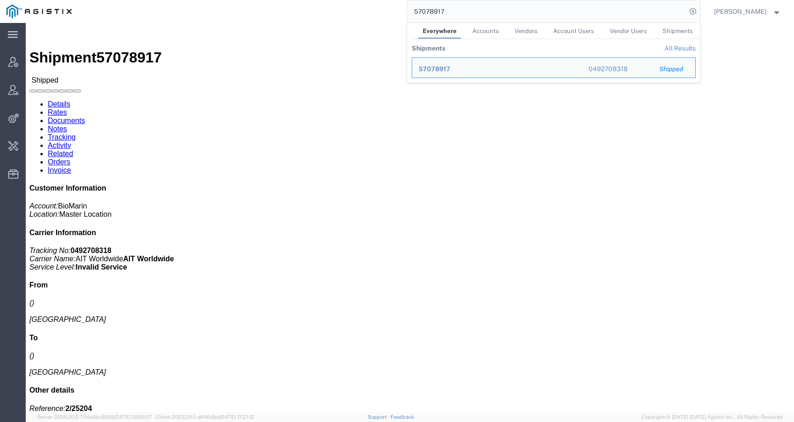
click p "Pieces: 770.00 Each"
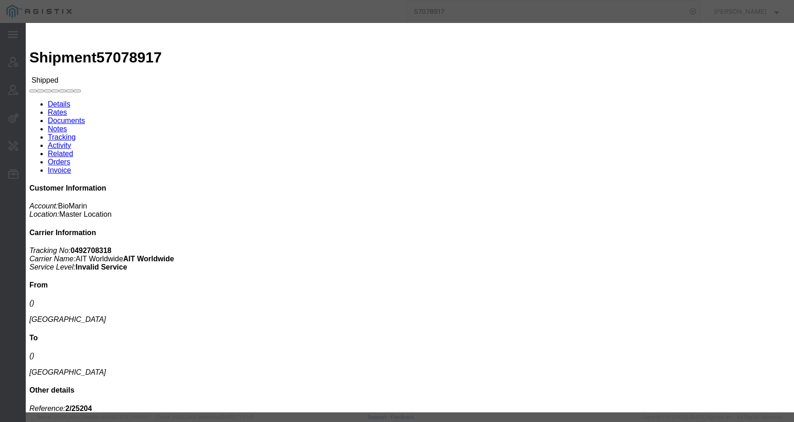
click icon "button"
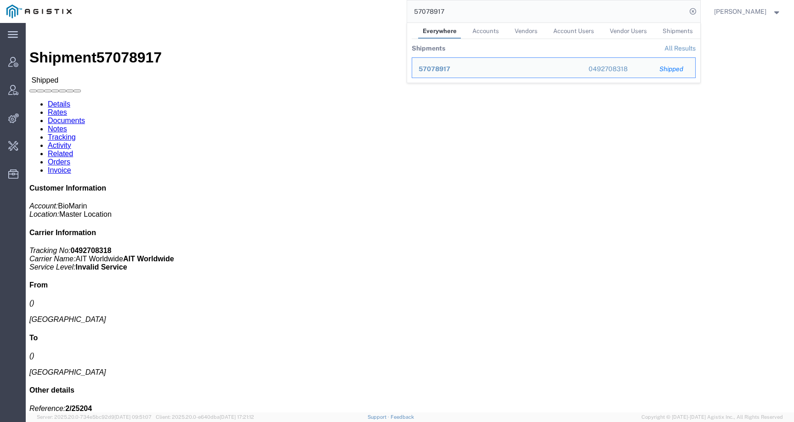
drag, startPoint x: 469, startPoint y: 12, endPoint x: 354, endPoint y: 11, distance: 114.9
click at [355, 11] on div "57078917 Everywhere Accounts Vendors Account Users Vendor Users Shipments Shipm…" at bounding box center [389, 11] width 622 height 23
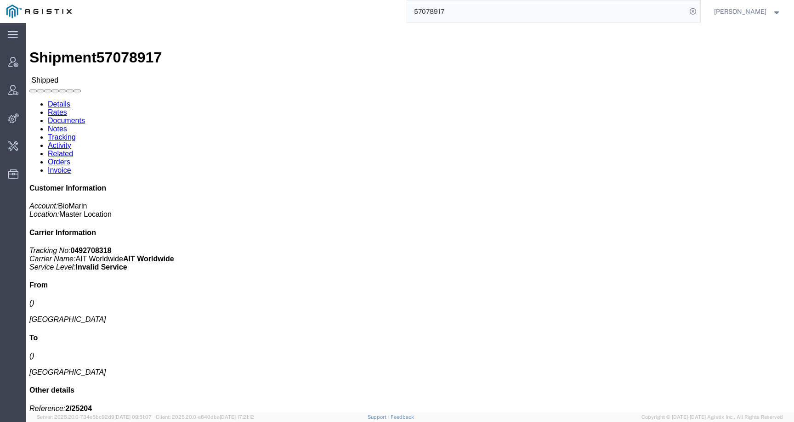
paste input "06"
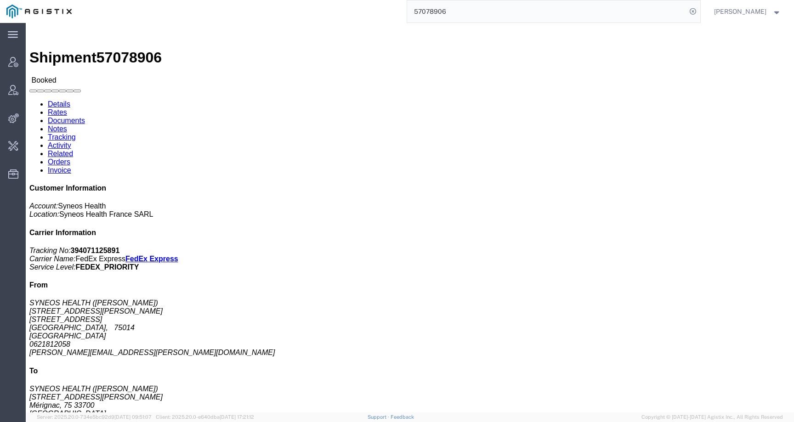
click link "Activity"
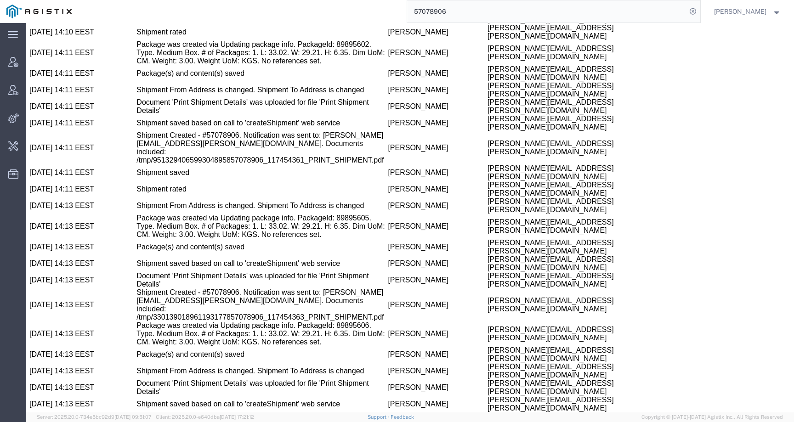
scroll to position [1279, 0]
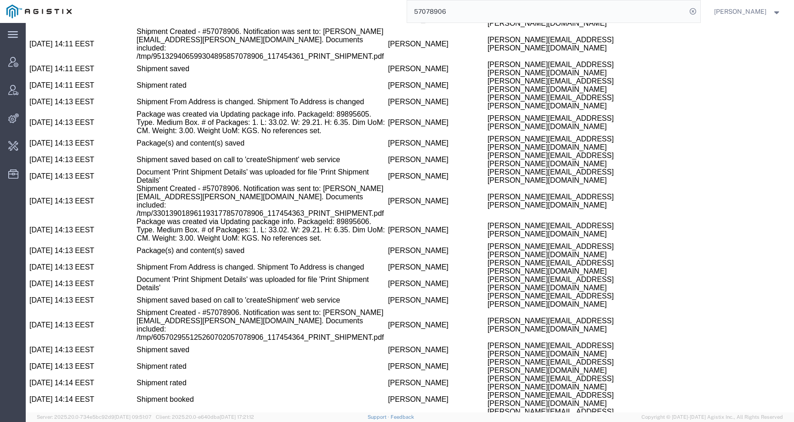
drag, startPoint x: 351, startPoint y: 377, endPoint x: 485, endPoint y: 377, distance: 134.2
copy td "stephanie.perrin@syneoshealth.com"
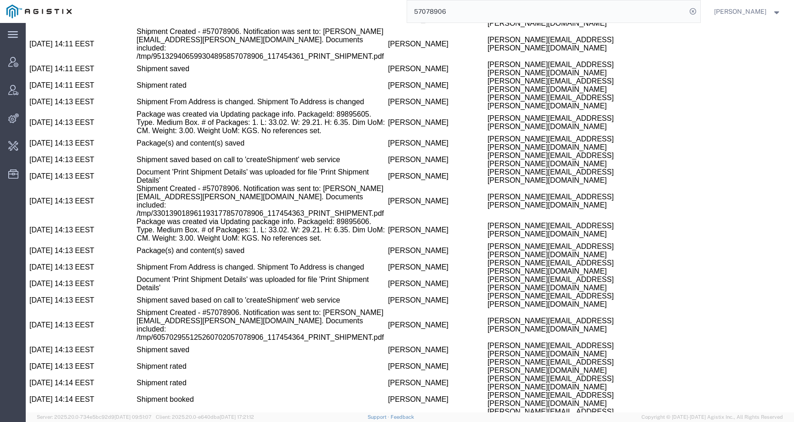
copy span "57078906"
copy td "Stephanie"
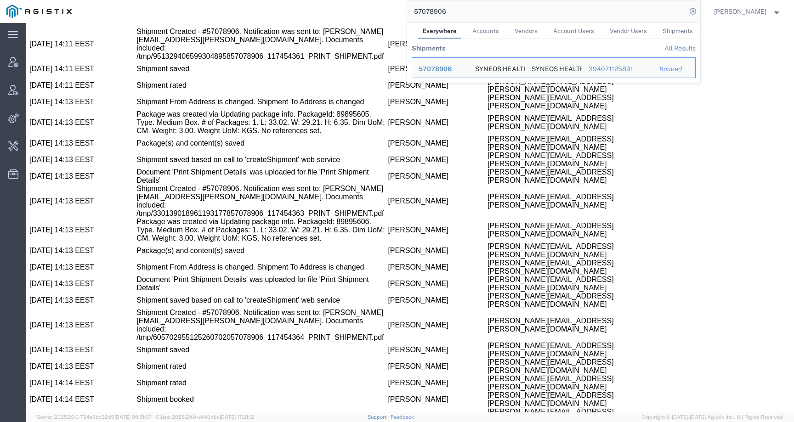
drag, startPoint x: 465, startPoint y: 15, endPoint x: 378, endPoint y: 15, distance: 86.4
click at [378, 15] on div "57078906 Everywhere Accounts Vendors Account Users Vendor Users Shipments Shipm…" at bounding box center [389, 11] width 622 height 23
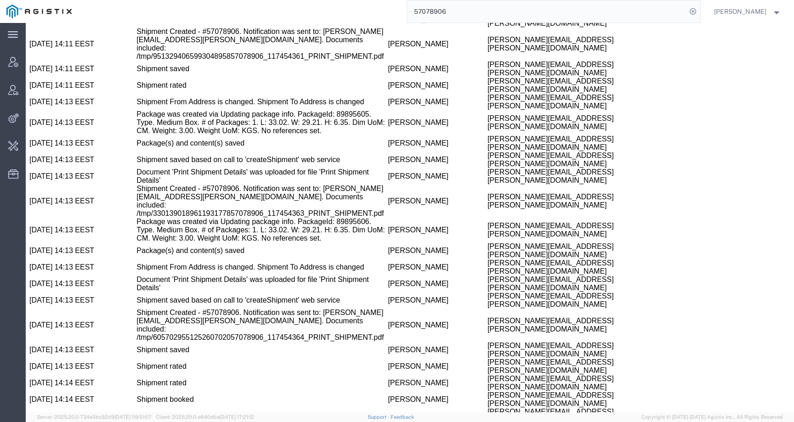
paste input "78"
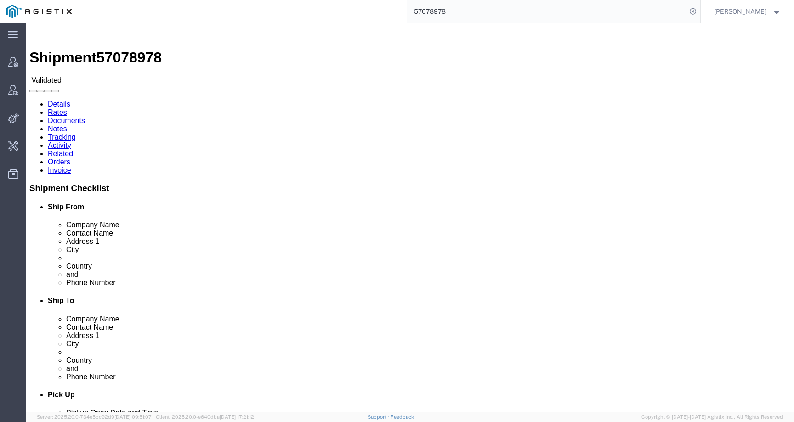
click link "Activity"
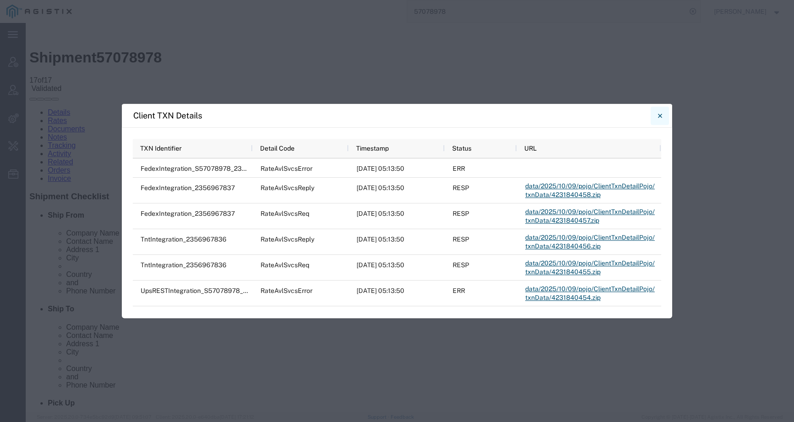
drag, startPoint x: 663, startPoint y: 114, endPoint x: 460, endPoint y: 2, distance: 231.4
click at [663, 114] on button "Close" at bounding box center [660, 116] width 18 height 18
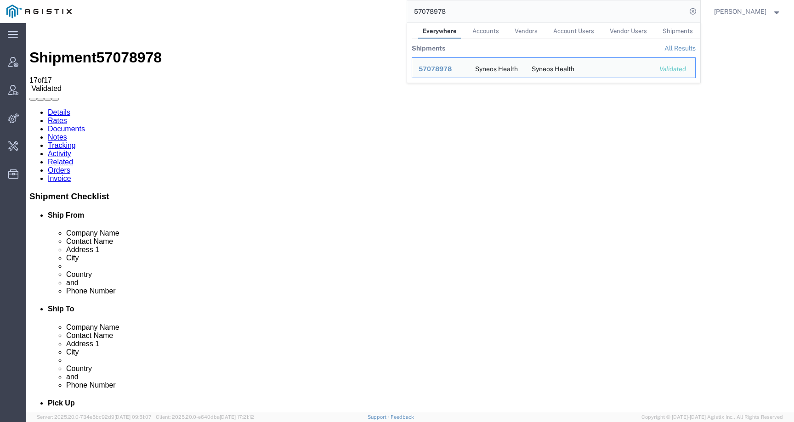
drag, startPoint x: 464, startPoint y: 14, endPoint x: 392, endPoint y: 14, distance: 71.7
click at [392, 14] on div "57078978 Everywhere Accounts Vendors Account Users Vendor Users Shipments Shipm…" at bounding box center [389, 11] width 622 height 23
paste input "SX70004610"
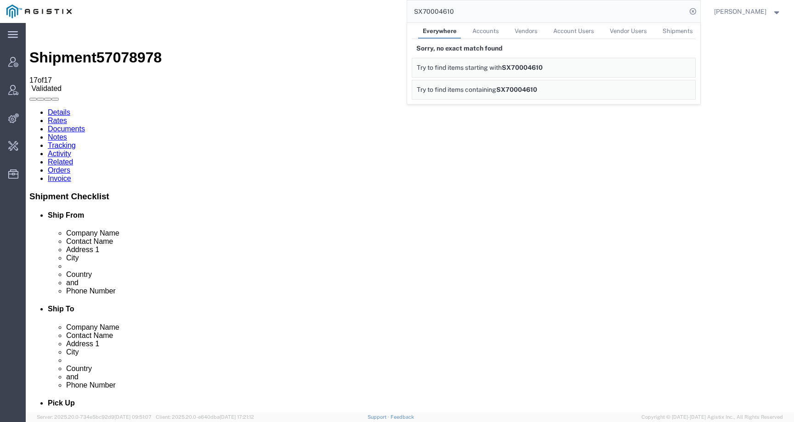
drag, startPoint x: 482, startPoint y: 13, endPoint x: 392, endPoint y: 13, distance: 90.5
click at [392, 13] on div "SX70004610 Everywhere Accounts Vendors Account Users Vendor Users Shipments Sor…" at bounding box center [389, 11] width 622 height 23
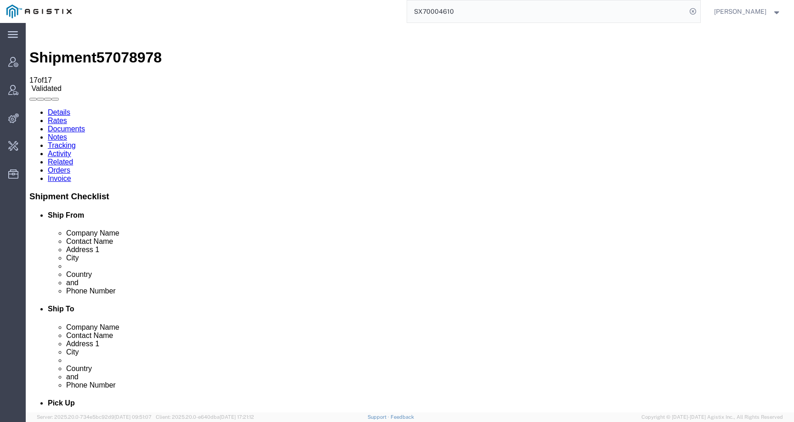
paste input "57078978"
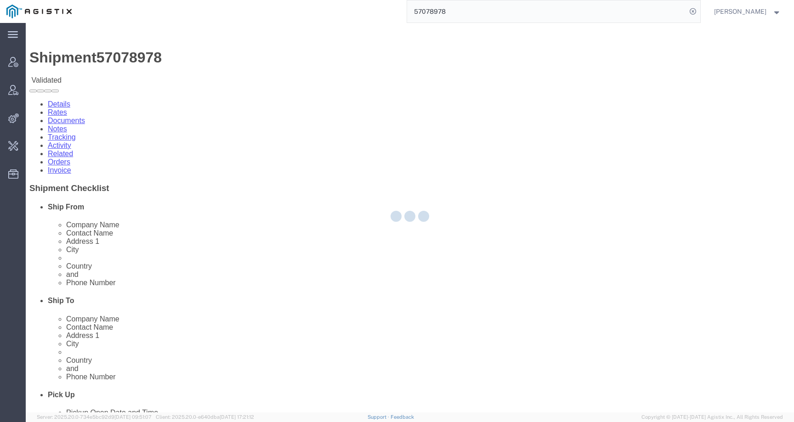
click at [239, 57] on div at bounding box center [410, 218] width 768 height 390
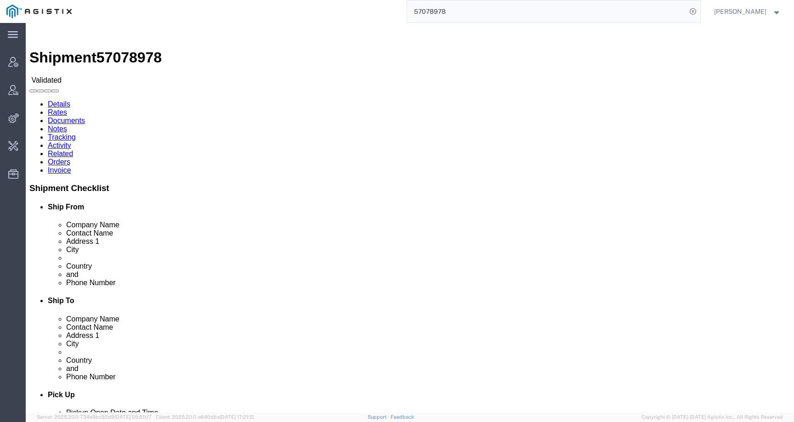
click link "Activity"
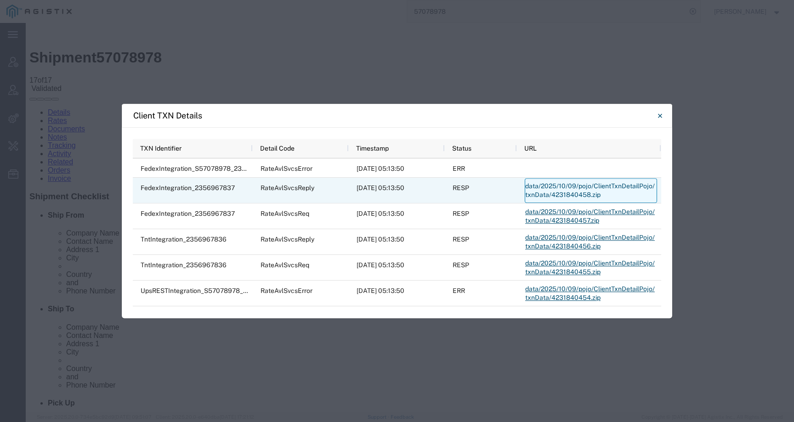
click at [546, 193] on link "data/2025/10/09/pojo/ClientTxnDetailPojo/txnData/4231840458.zip" at bounding box center [591, 190] width 132 height 25
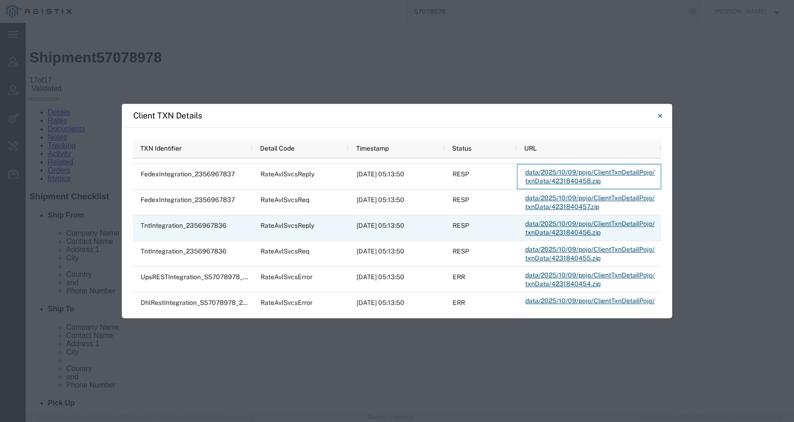
scroll to position [15, 0]
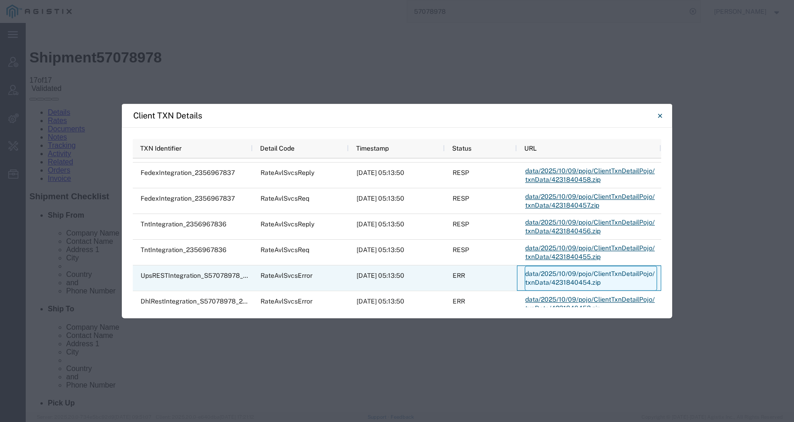
click at [603, 274] on link "data/2025/10/09/pojo/ClientTxnDetailPojo/txnData/4231840454.zip" at bounding box center [591, 278] width 132 height 25
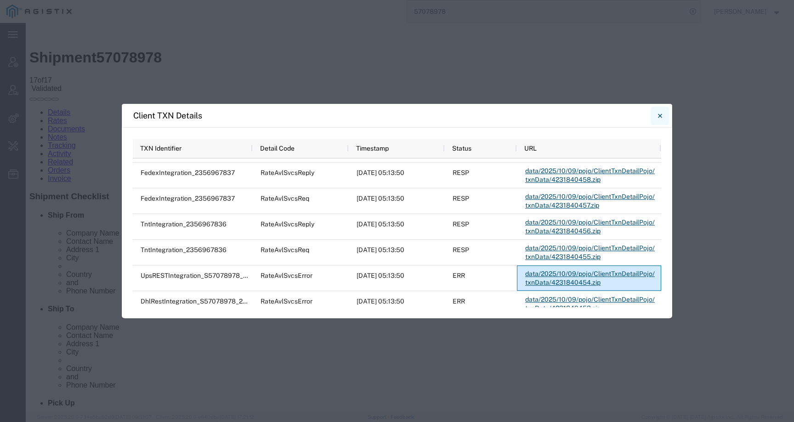
click at [658, 114] on icon "Close" at bounding box center [660, 115] width 4 height 11
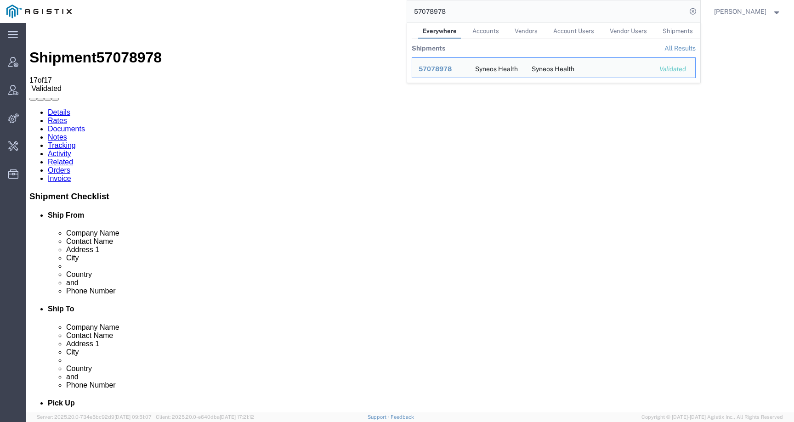
drag, startPoint x: 460, startPoint y: 16, endPoint x: 386, endPoint y: 13, distance: 74.0
click at [386, 13] on div "57078978 Everywhere Accounts Vendors Account Users Vendor Users Shipments Shipm…" at bounding box center [389, 11] width 622 height 23
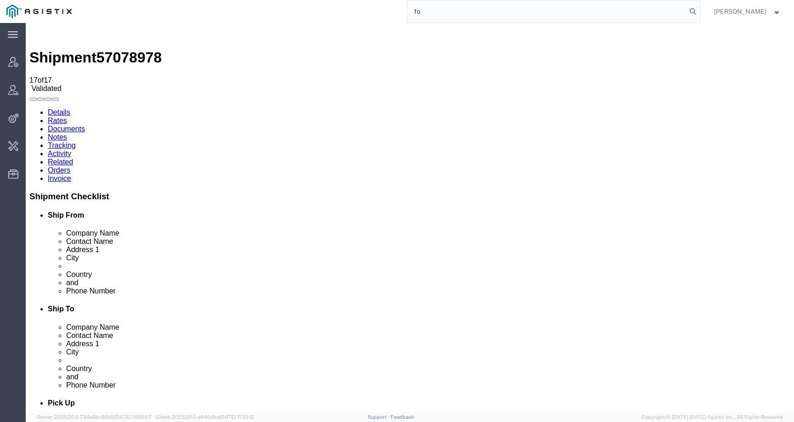
type input "f"
type input "offline@syneos"
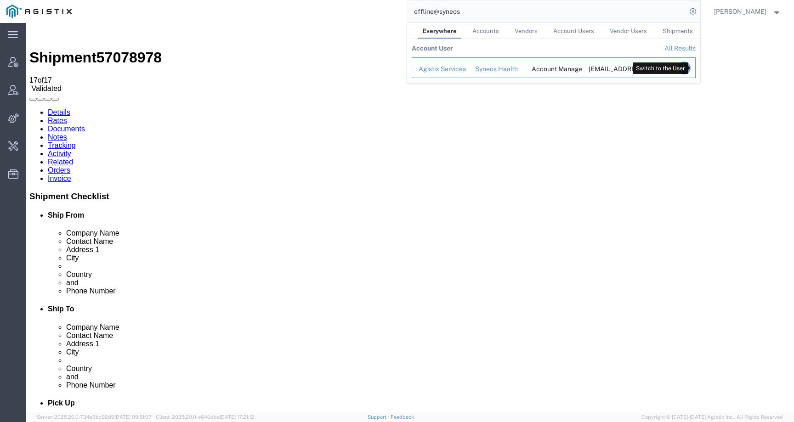
click at [690, 67] on icon "Search Results" at bounding box center [683, 68] width 13 height 13
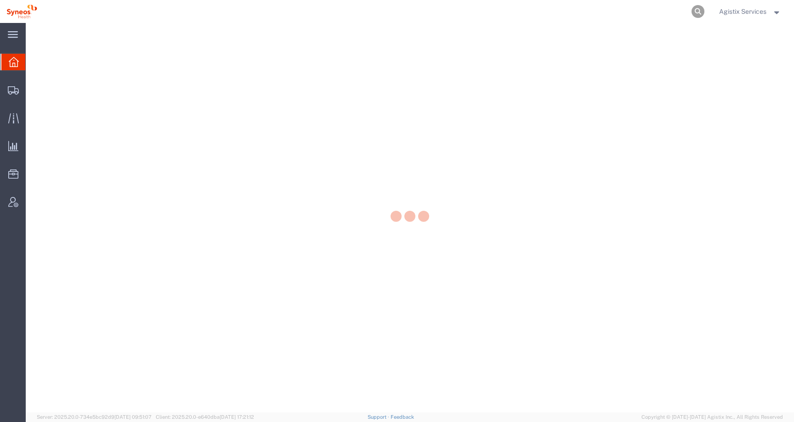
click at [693, 14] on icon at bounding box center [698, 11] width 13 height 13
click at [682, 14] on input "search" at bounding box center [551, 11] width 279 height 22
type input "b"
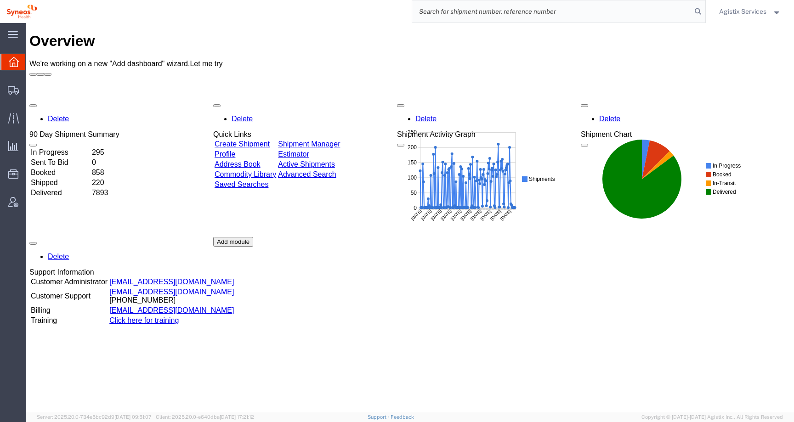
paste input "57078978"
type input "57078978"
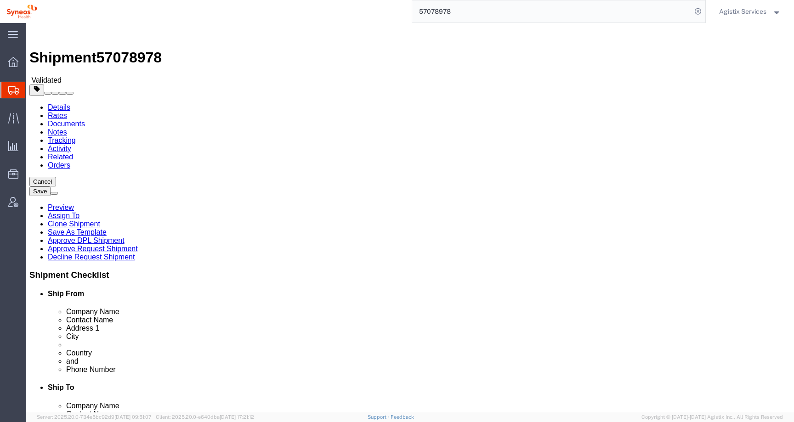
select select
click input "0700590"
click input "0700589"
type input "700589"
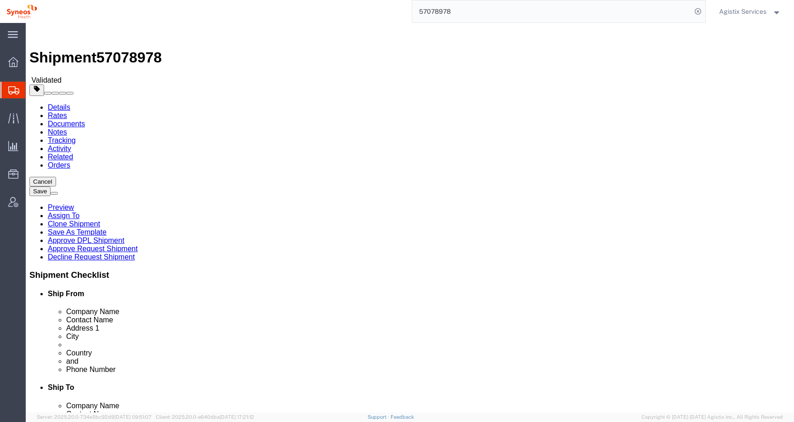
click button "Rate Shipment"
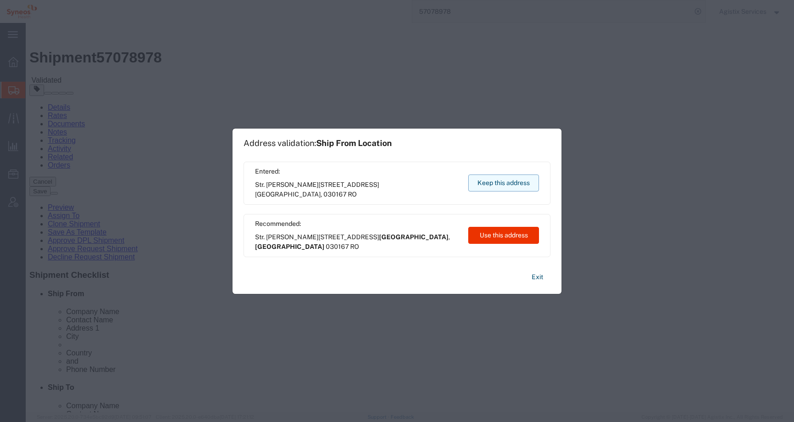
click at [505, 177] on button "Keep this address" at bounding box center [503, 183] width 71 height 17
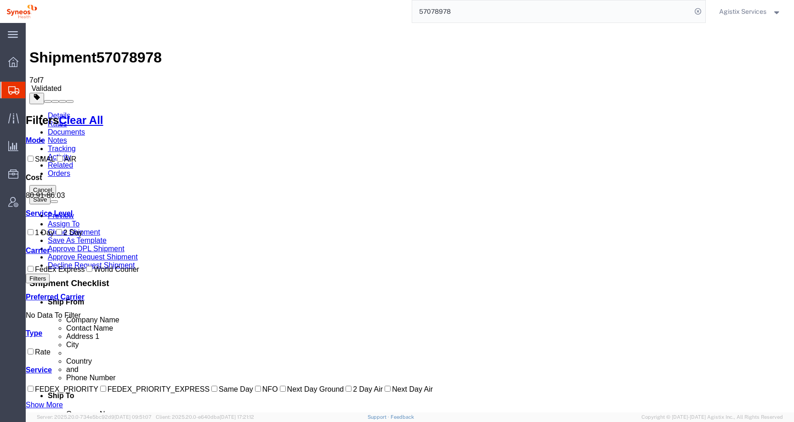
click at [62, 112] on link "Details" at bounding box center [59, 116] width 23 height 8
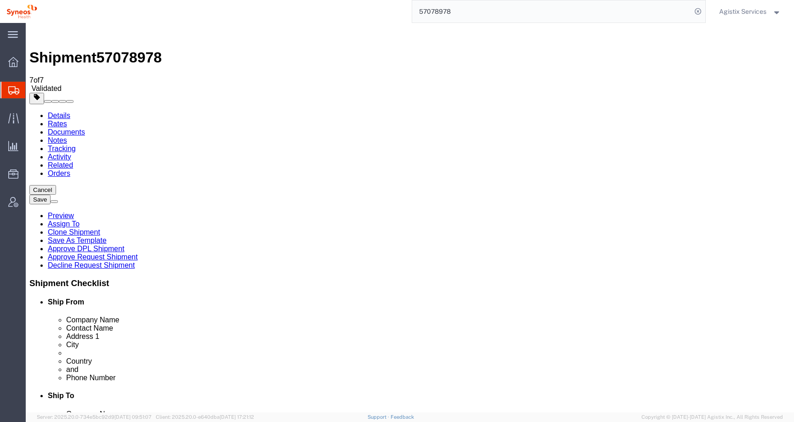
click link "Package Information"
click select "Select Bale(s) Basket(s) Bolt(s) Bottle(s) Buckets Bulk Bundle(s) Can(s) Cardbo…"
select select "YRPK"
click select "Select Bale(s) Basket(s) Bolt(s) Bottle(s) Buckets Bulk Bundle(s) Can(s) Cardbo…"
drag, startPoint x: 128, startPoint y: 202, endPoint x: 90, endPoint y: 202, distance: 38.6
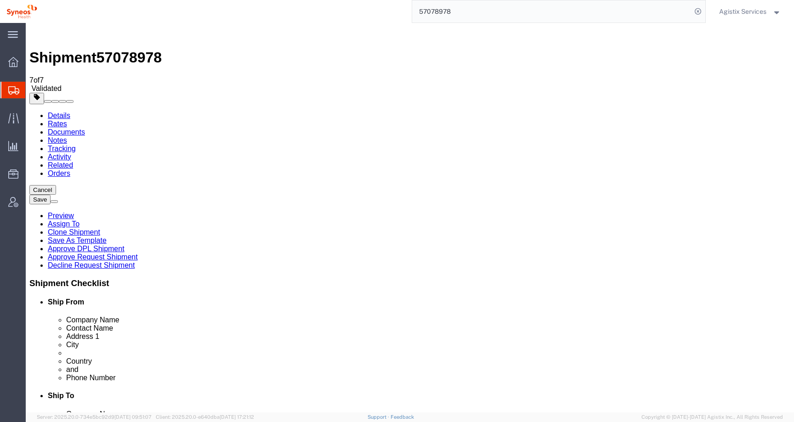
click div "Dimensions Length 17.50 x Width 12.50 x Height 3.00 Select cm ft in"
type input "33"
drag, startPoint x: 172, startPoint y: 203, endPoint x: 126, endPoint y: 202, distance: 46.0
click div "Length 33 x Width 12.50 x Height 3.00 Select cm ft in"
type input "27"
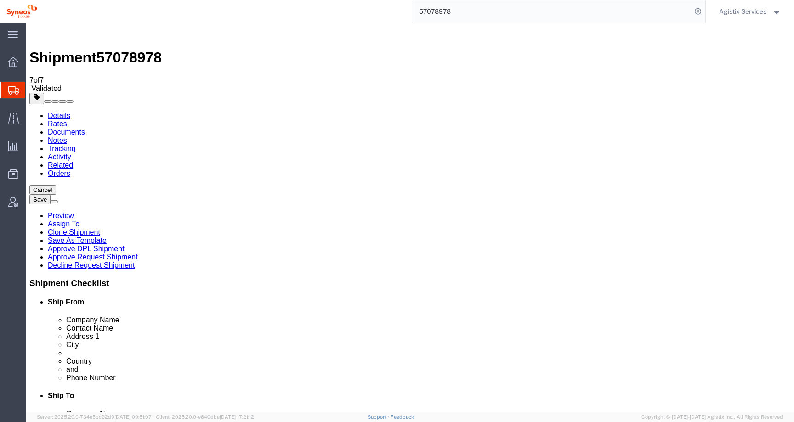
drag, startPoint x: 209, startPoint y: 204, endPoint x: 181, endPoint y: 203, distance: 28.5
click div "Length 33 x Width 27 x Height 3.00 Select cm ft in"
type input "5"
type input "45"
click button "Rate Shipment"
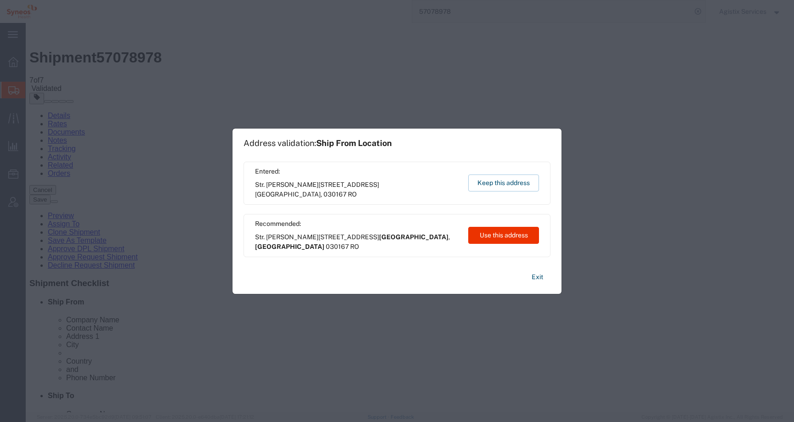
click at [501, 174] on div "Entered: Str. Tudor Arghezi Nr. 8 Unimed Building, 6th Floor, District 2 Buchar…" at bounding box center [397, 183] width 307 height 43
click at [500, 187] on button "Keep this address" at bounding box center [503, 183] width 71 height 17
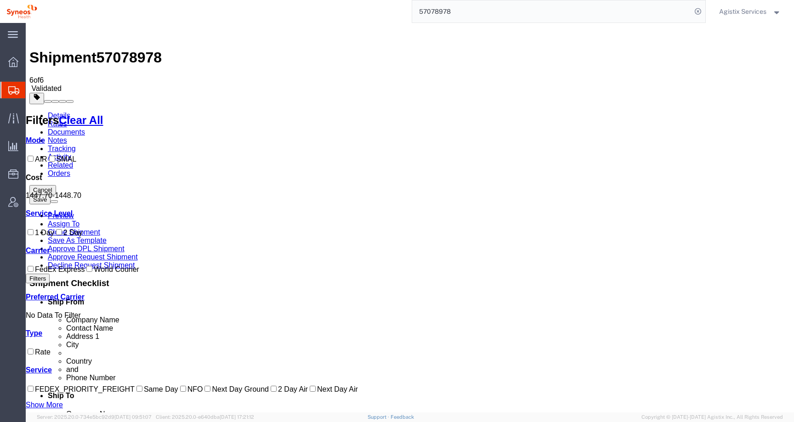
click at [66, 112] on link "Details" at bounding box center [59, 116] width 23 height 8
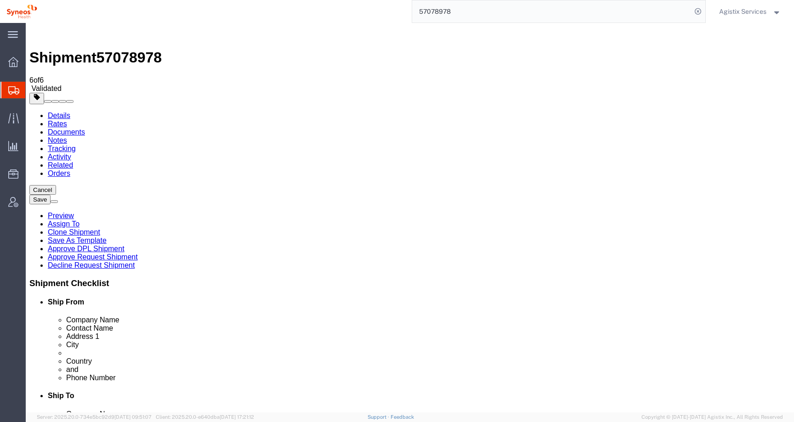
click icon
click link "Special Services"
click link "Package Information"
click select "Select Bale(s) Basket(s) Bolt(s) Bottle(s) Buckets Bulk Bundle(s) Can(s) Cardbo…"
select select "LBX"
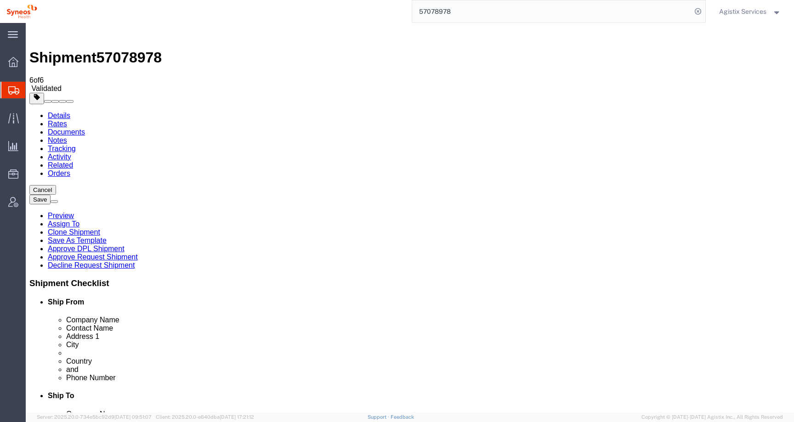
click select "Select Bale(s) Basket(s) Bolt(s) Bottle(s) Buckets Bulk Bundle(s) Can(s) Cardbo…"
type input "17.50"
type input "12.50"
type input "3.00"
drag, startPoint x: 609, startPoint y: 371, endPoint x: 463, endPoint y: 270, distance: 177.1
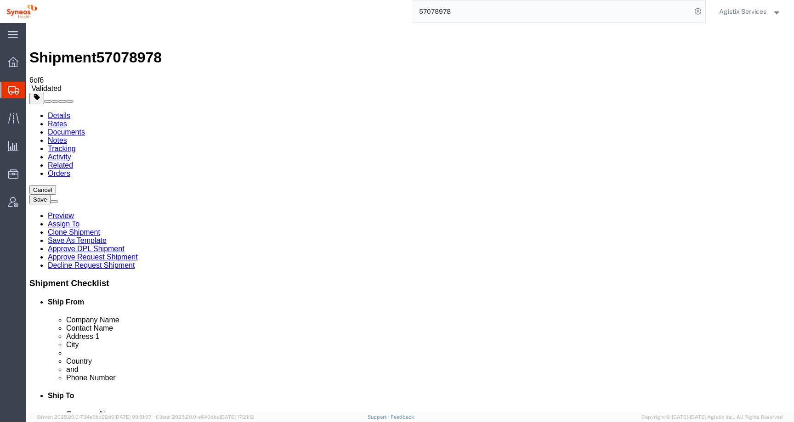
click button "Rate Shipment"
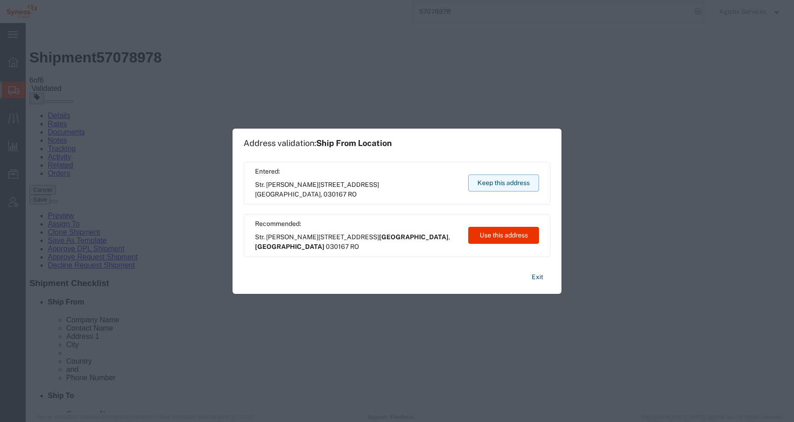
click at [486, 184] on button "Keep this address" at bounding box center [503, 183] width 71 height 17
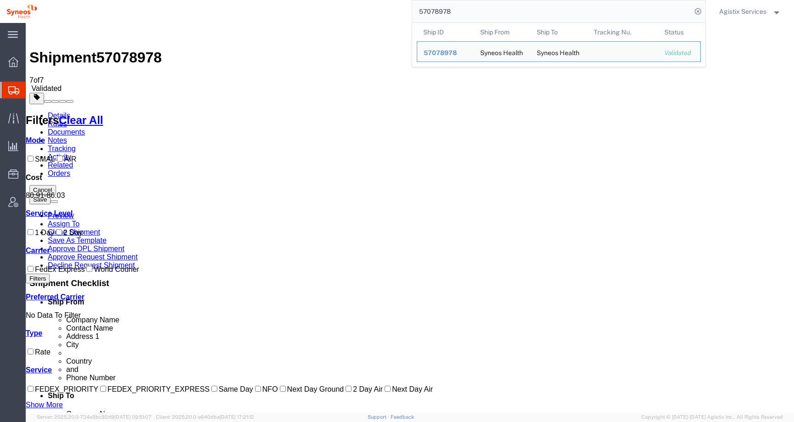
drag, startPoint x: 461, startPoint y: 9, endPoint x: 406, endPoint y: 9, distance: 55.6
click at [406, 9] on div "57078978 Ship ID Ship From Ship To Tracking Nu. Status Ship ID 57078978 Ship Fr…" at bounding box center [375, 11] width 662 height 23
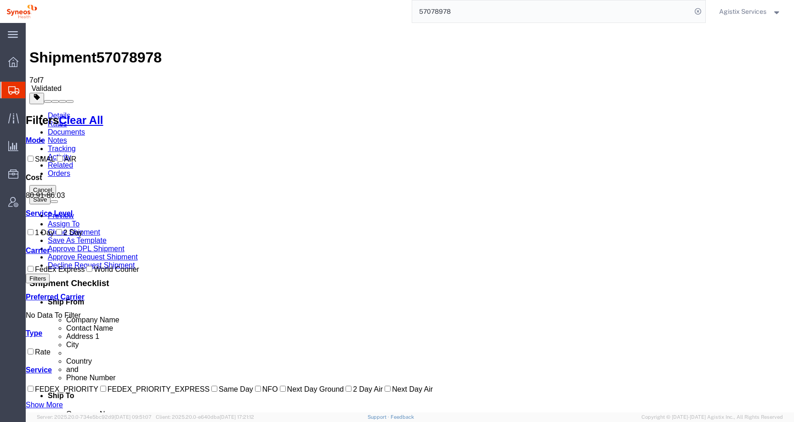
paste input "6905641"
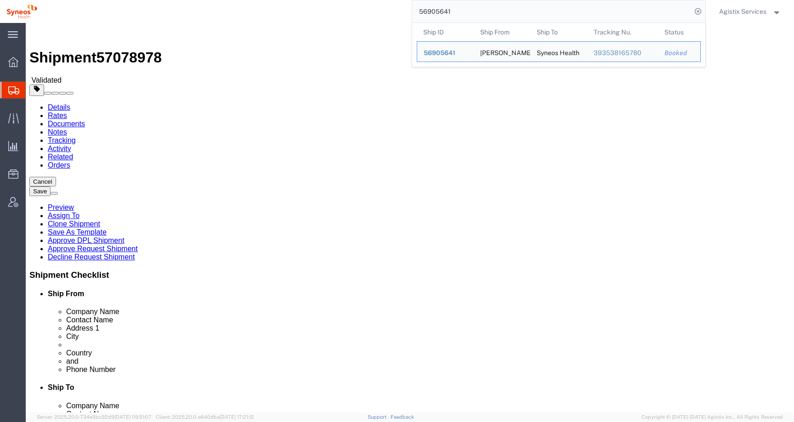
drag, startPoint x: 460, startPoint y: 12, endPoint x: 403, endPoint y: 11, distance: 56.1
click at [403, 11] on div "56905641 Ship ID Ship From Ship To Tracking Nu. Status Ship ID 56905641 Ship Fr…" at bounding box center [375, 11] width 662 height 23
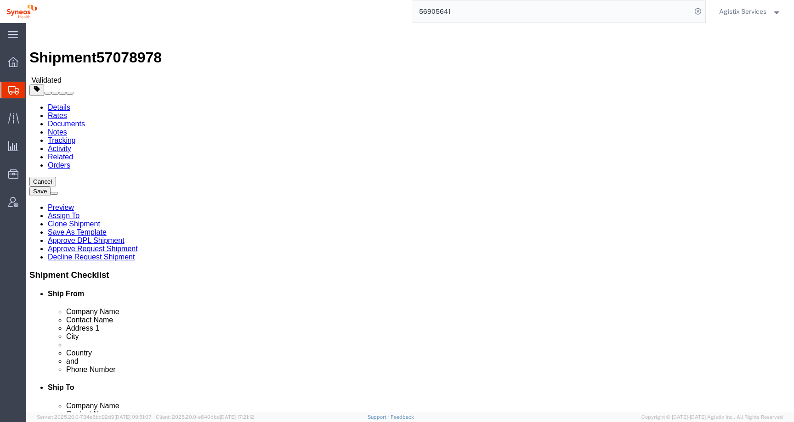
paste input "7078932"
type input "57078932"
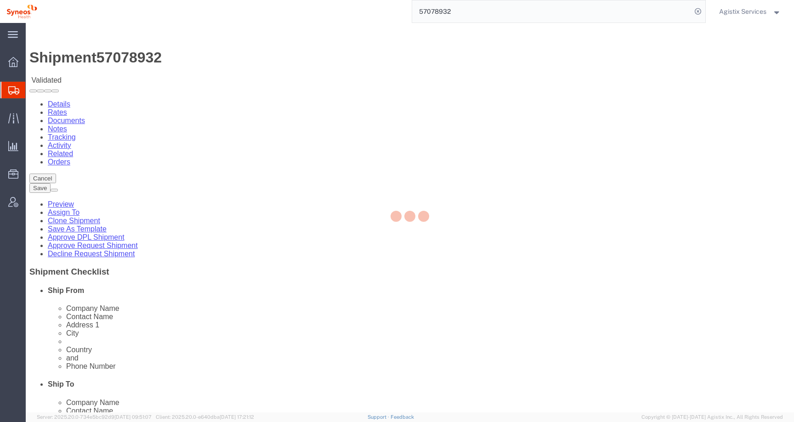
select select "48853"
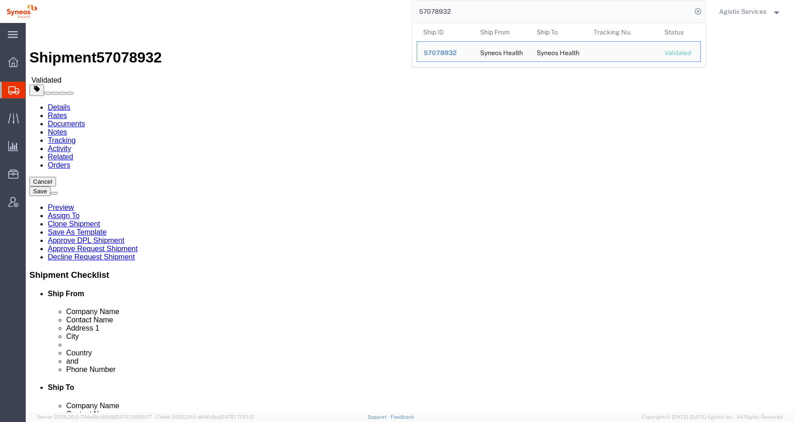
drag, startPoint x: 430, startPoint y: 295, endPoint x: 393, endPoint y: 295, distance: 36.8
click div "Postal Code 0700590"
drag, startPoint x: 463, startPoint y: 10, endPoint x: 380, endPoint y: 11, distance: 83.2
click at [380, 11] on div "57078932 Ship ID Ship From Ship To Tracking Nu. Status Ship ID 57078932 Ship Fr…" at bounding box center [375, 11] width 662 height 23
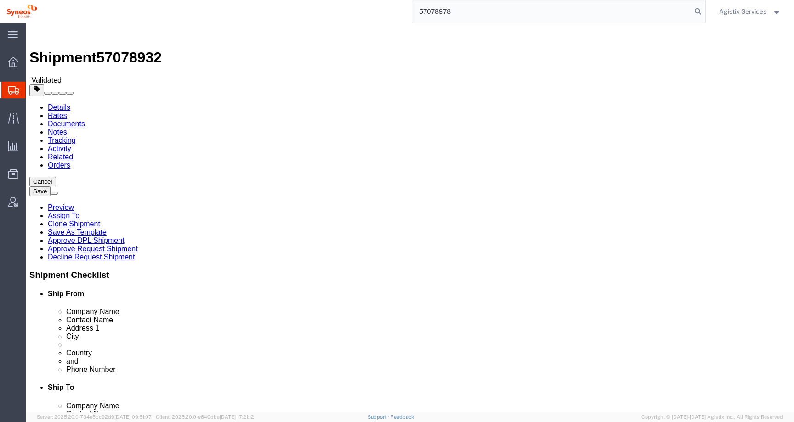
type input "57078978"
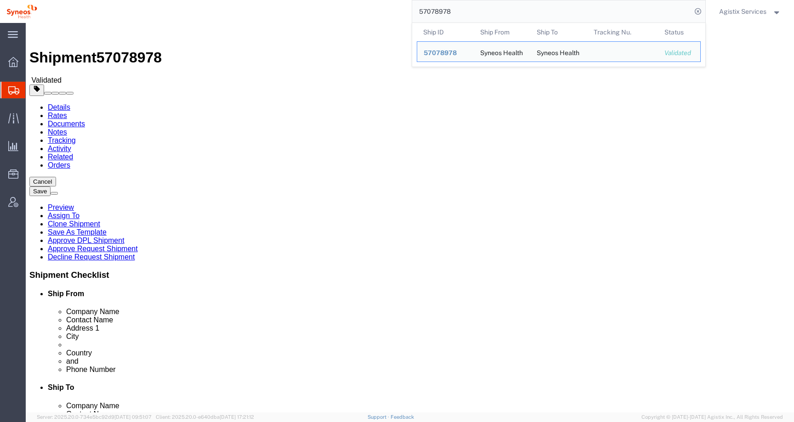
click link "Package Information"
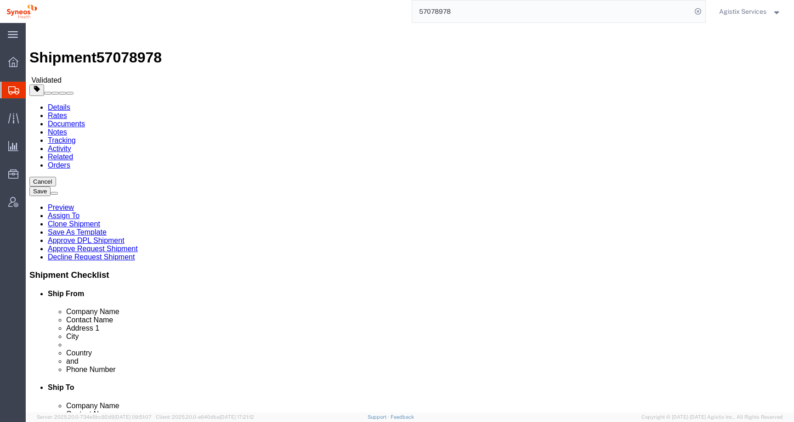
click icon
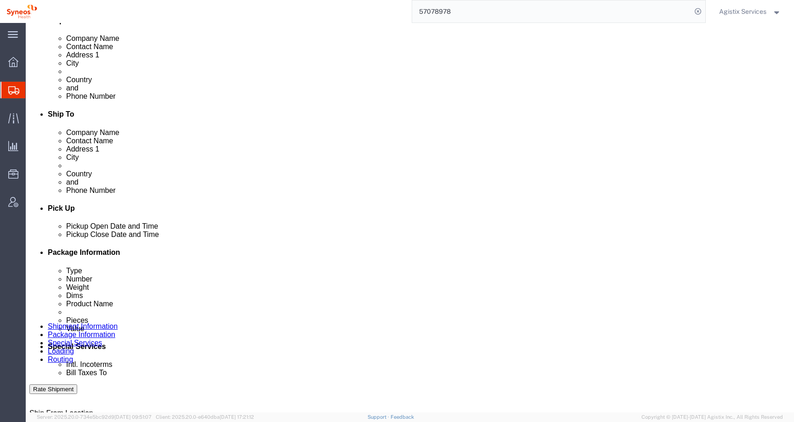
scroll to position [299, 0]
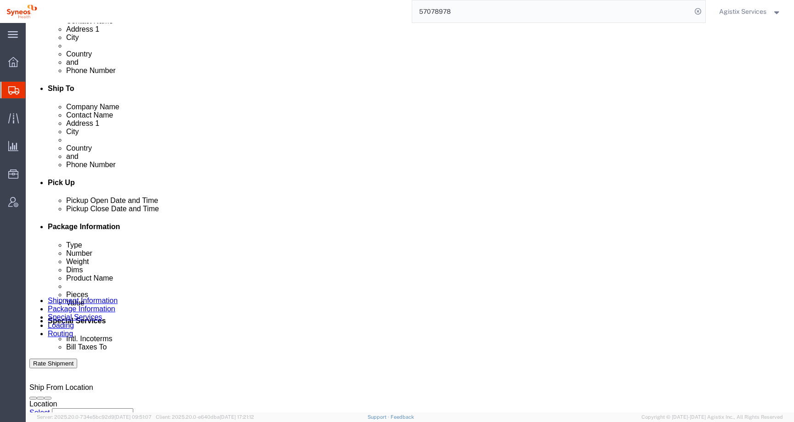
click button "Rate Shipment"
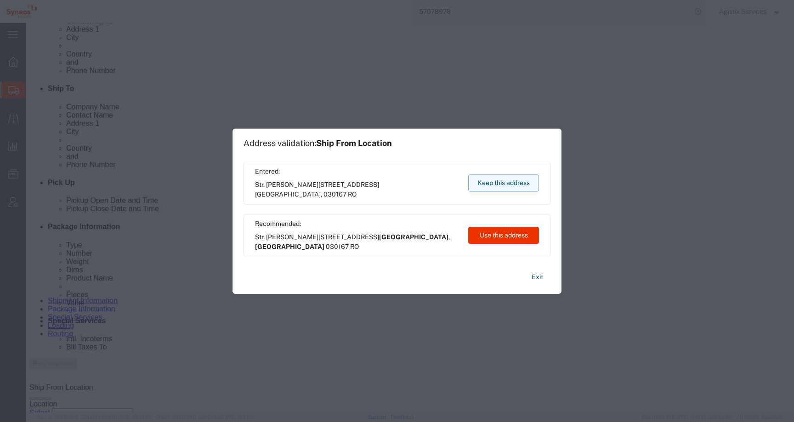
click at [489, 185] on button "Keep this address" at bounding box center [503, 183] width 71 height 17
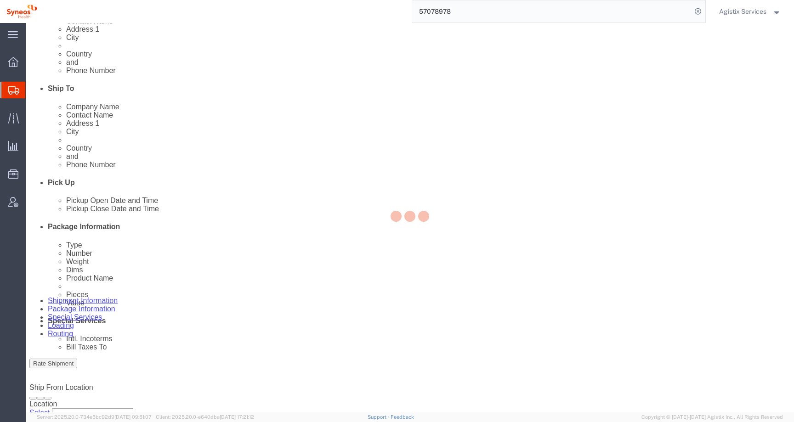
scroll to position [0, 0]
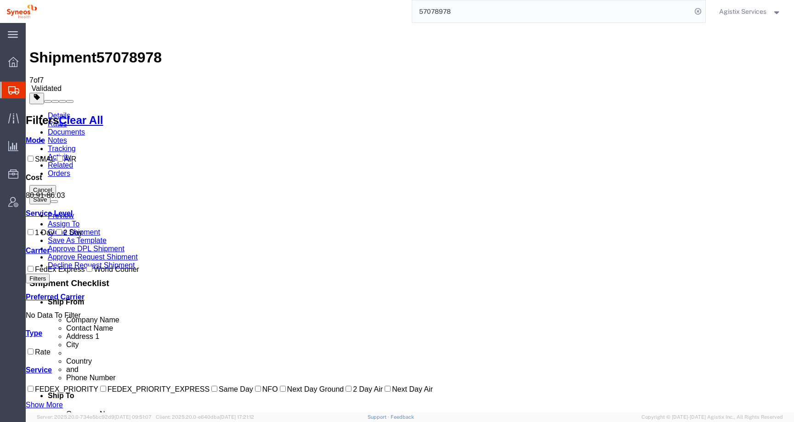
click at [65, 112] on link "Details" at bounding box center [59, 116] width 23 height 8
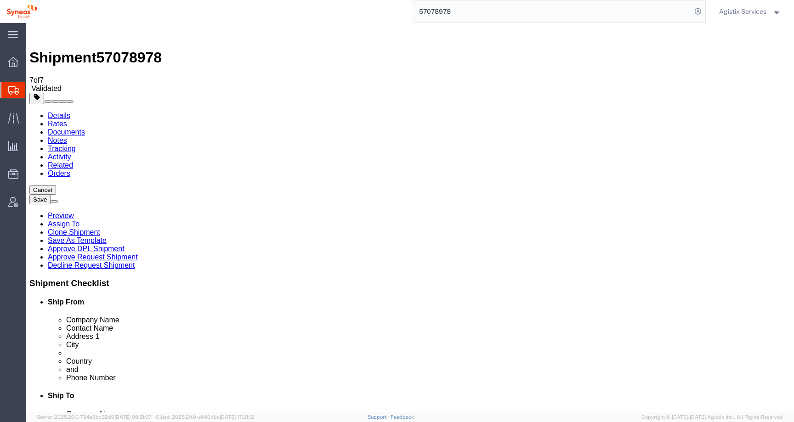
click at [728, 8] on span "Agistix Services" at bounding box center [742, 11] width 47 height 10
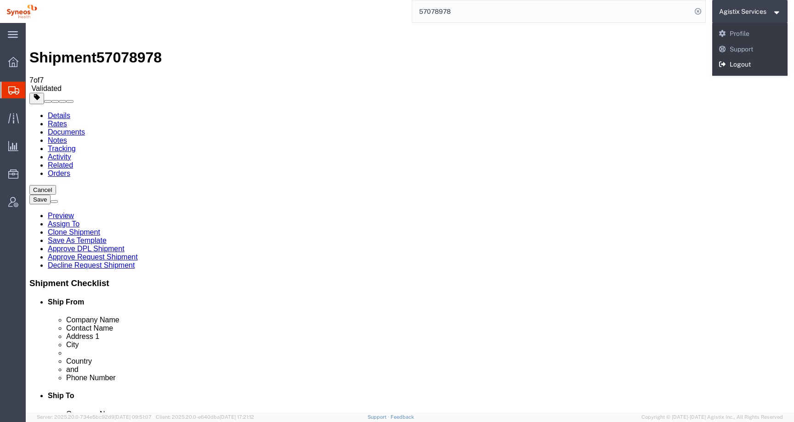
click at [733, 66] on link "Logout" at bounding box center [750, 65] width 76 height 16
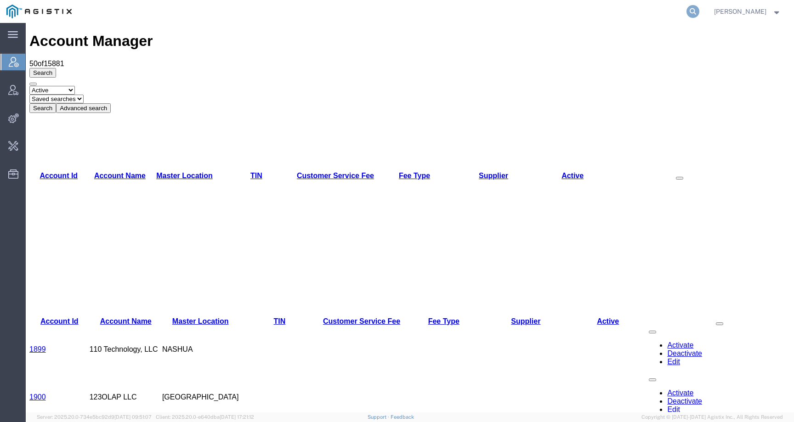
click at [699, 7] on icon at bounding box center [693, 11] width 13 height 13
click at [684, 8] on input "search" at bounding box center [546, 11] width 279 height 22
paste input "57078978"
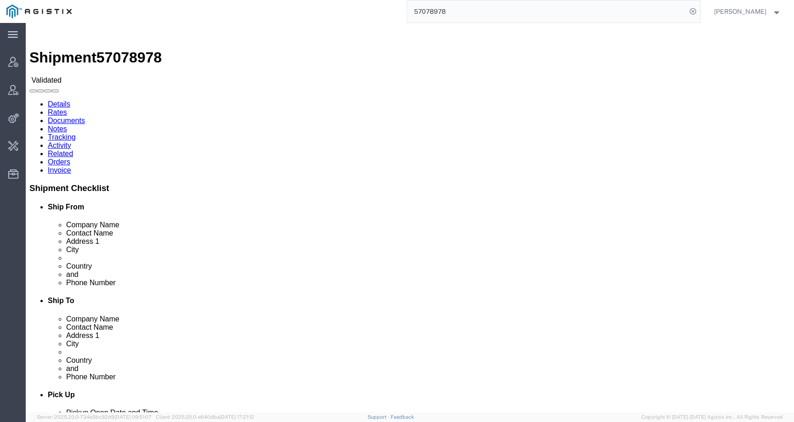
click link "Activity"
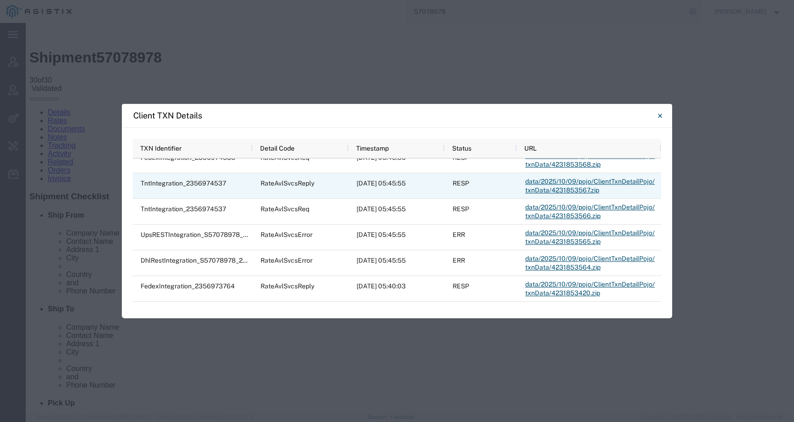
scroll to position [37, 0]
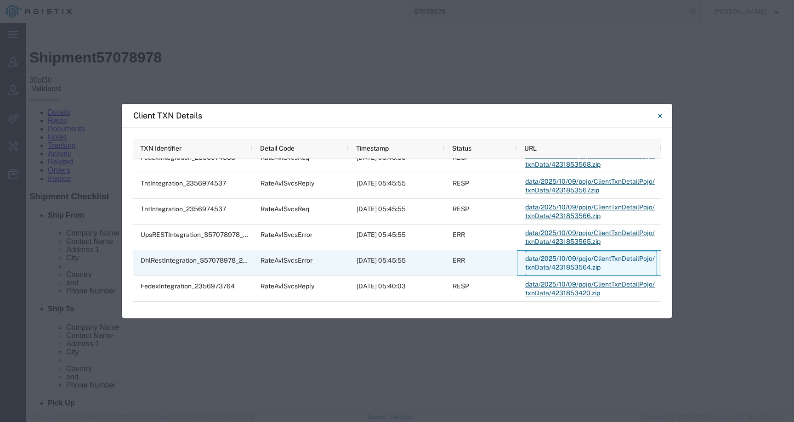
click at [580, 258] on link "data/2025/10/09/pojo/ClientTxnDetailPojo/txnData/4231853564.zip" at bounding box center [591, 263] width 132 height 25
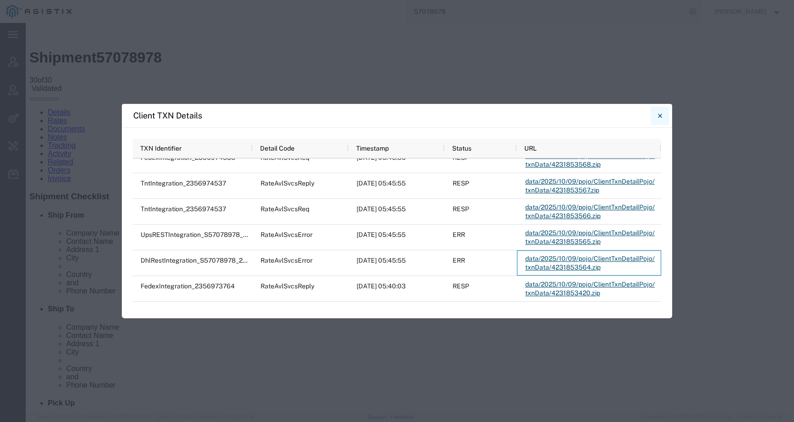
click at [659, 118] on icon "Close" at bounding box center [660, 115] width 4 height 11
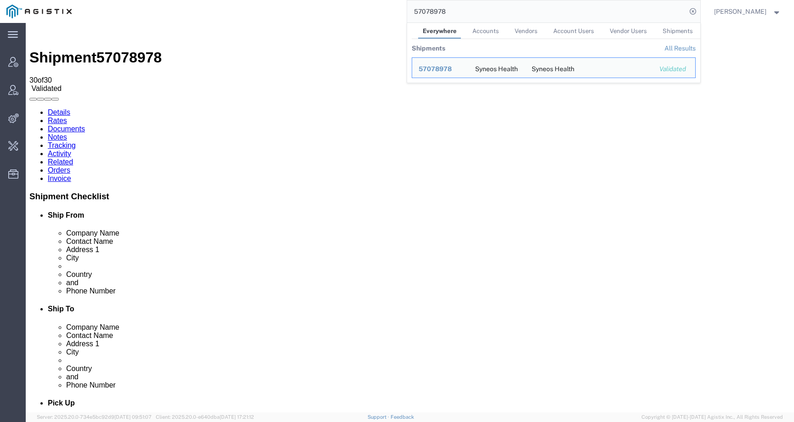
drag, startPoint x: 471, startPoint y: 14, endPoint x: 390, endPoint y: 12, distance: 81.4
click at [390, 12] on div "57078978 Everywhere Accounts Vendors Account Users Vendor Users Shipments Shipm…" at bounding box center [389, 11] width 622 height 23
paste input "PG&E"
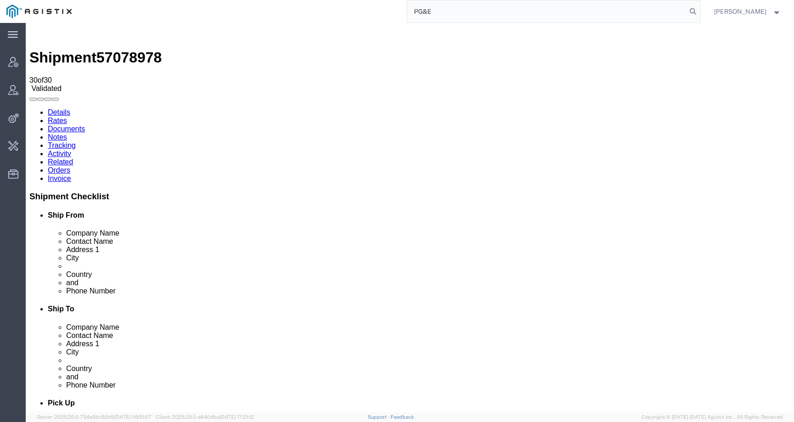
type input "PG&E"
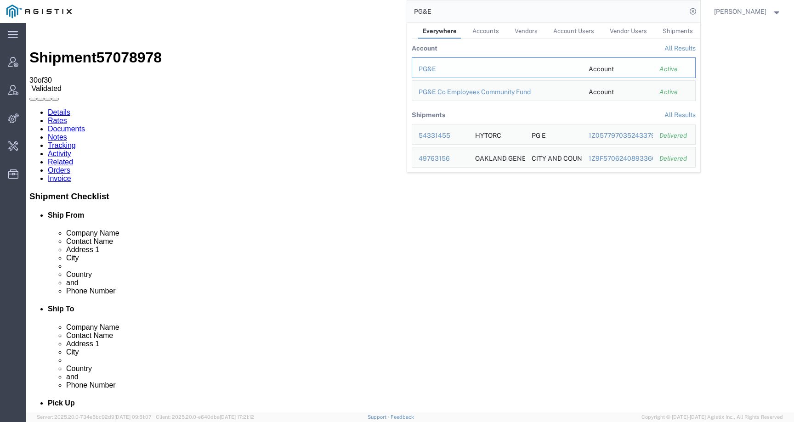
click at [439, 65] on div "PG&E" at bounding box center [497, 69] width 157 height 10
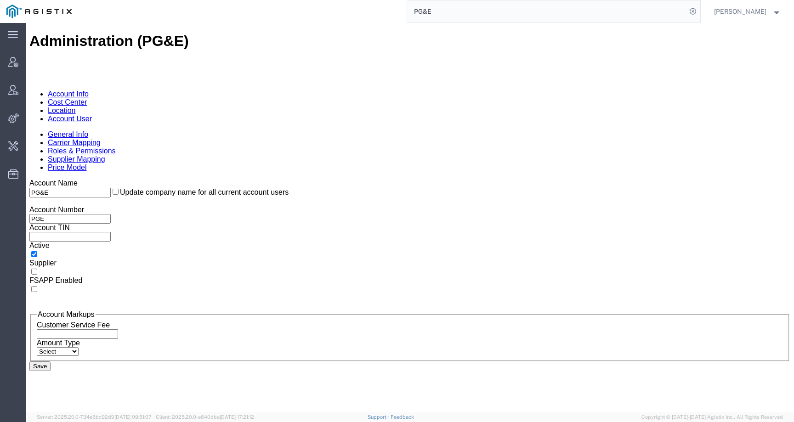
click at [92, 115] on link "Account User" at bounding box center [70, 119] width 44 height 8
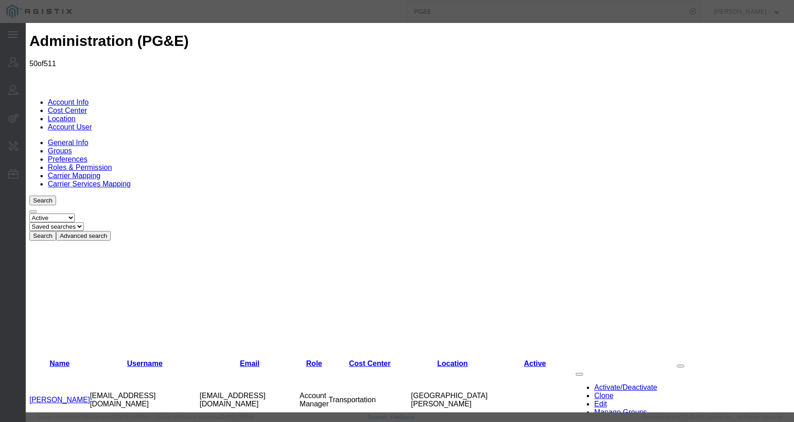
select select "COSTCENTER"
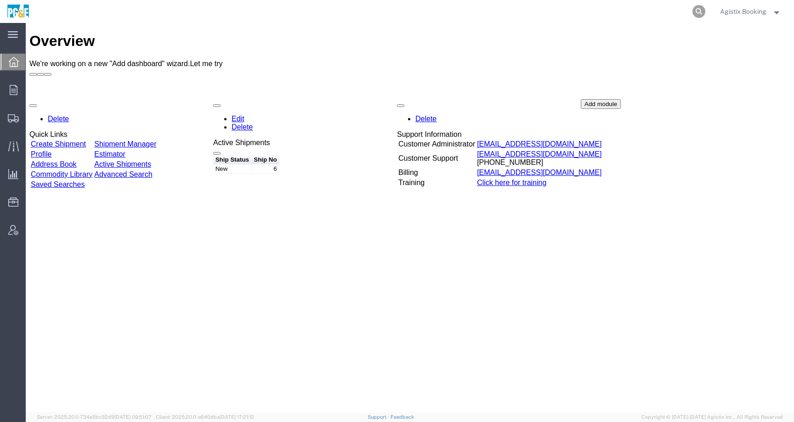
click at [699, 13] on icon at bounding box center [699, 11] width 13 height 13
click at [662, 13] on input "search" at bounding box center [552, 11] width 279 height 22
paste input "57078891"
type input "57078891"
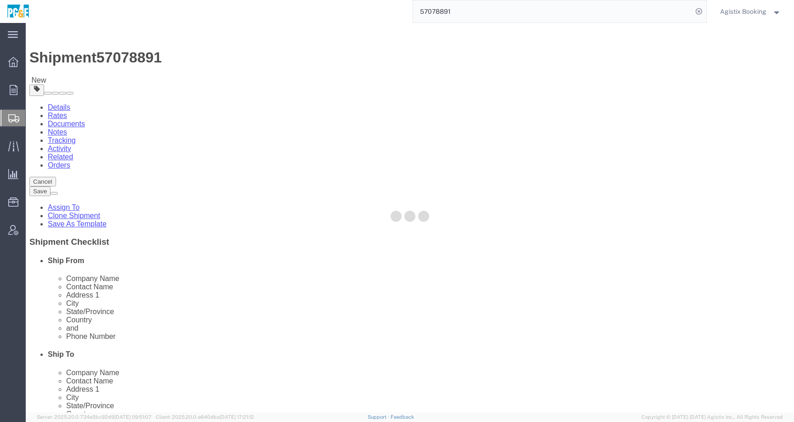
select select
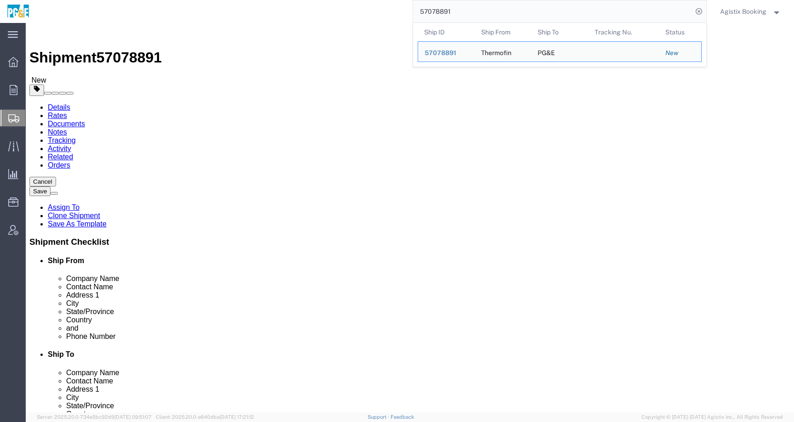
click icon
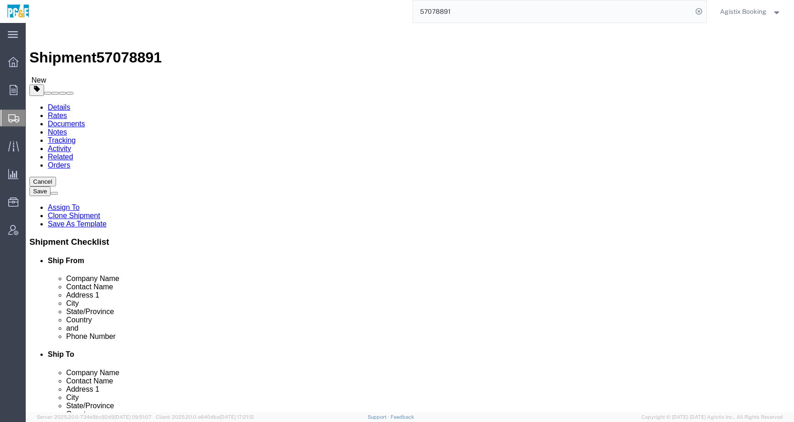
click dd "1.00 Each"
click div
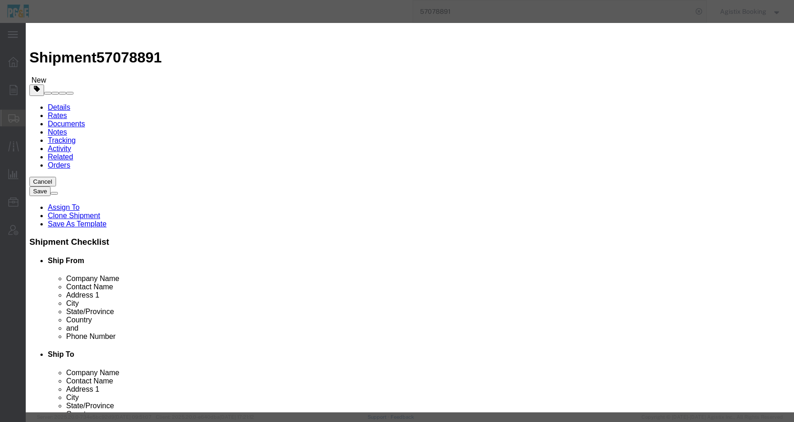
drag, startPoint x: 315, startPoint y: 30, endPoint x: 380, endPoint y: 26, distance: 64.5
click h3 "Edit content"
click icon "button"
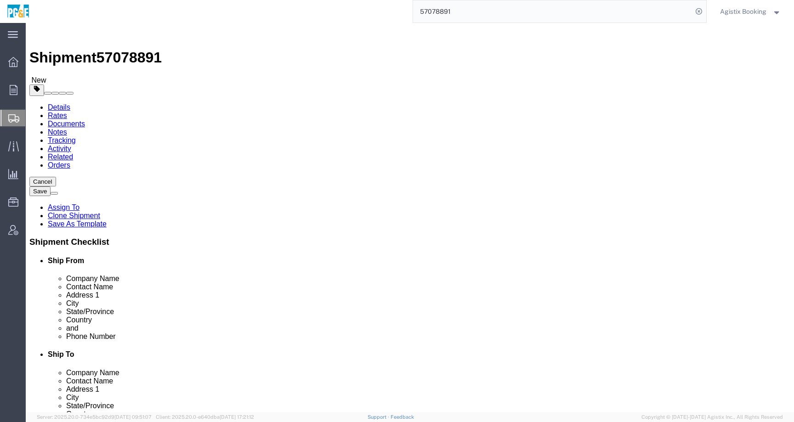
click dd "48000.00 USD"
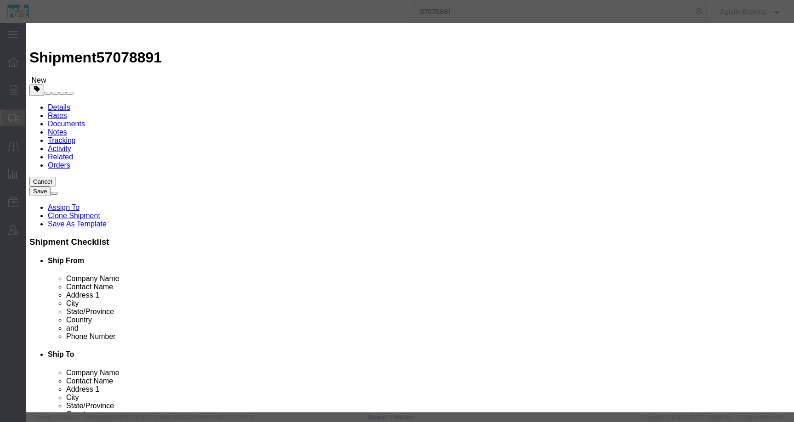
drag, startPoint x: 261, startPoint y: 105, endPoint x: 209, endPoint y: 105, distance: 51.9
click div "Total Value 48000.00 Select ADP AED AFN ALL AMD AOA ARS ATS AUD AWG AZN BAM BBD…"
click div
click icon "button"
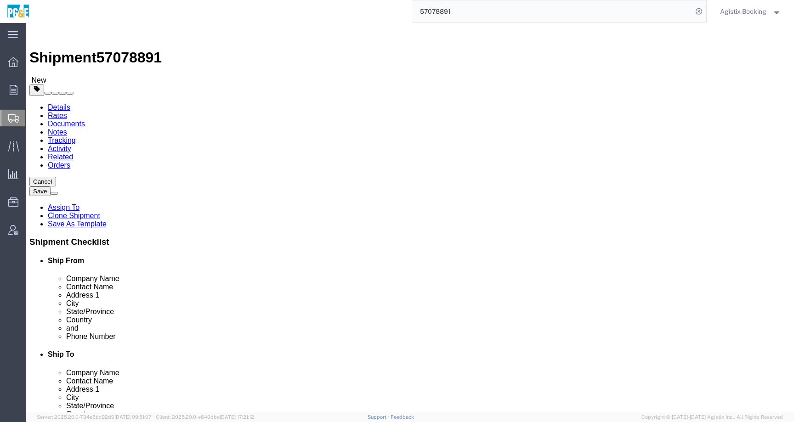
click dd
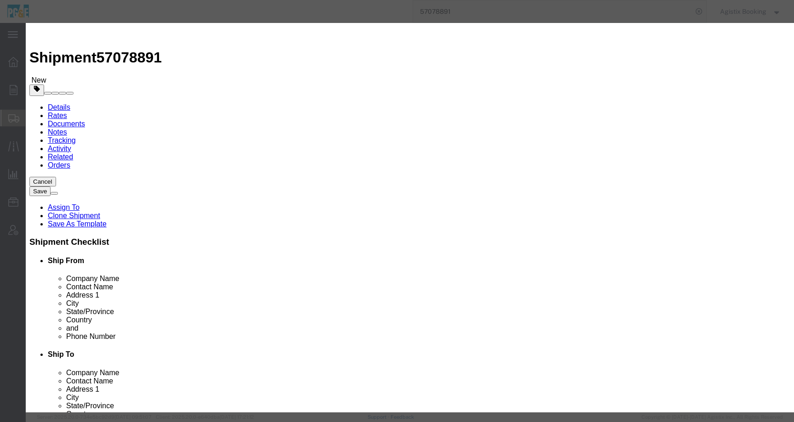
click input "text"
paste input "48000.00"
type input "48000.00"
click select "Select ADP AED AFN ALL AMD AOA ARS ATS AUD AWG AZN BAM BBD BDT BGL BGN BHD BIF …"
select select "USD"
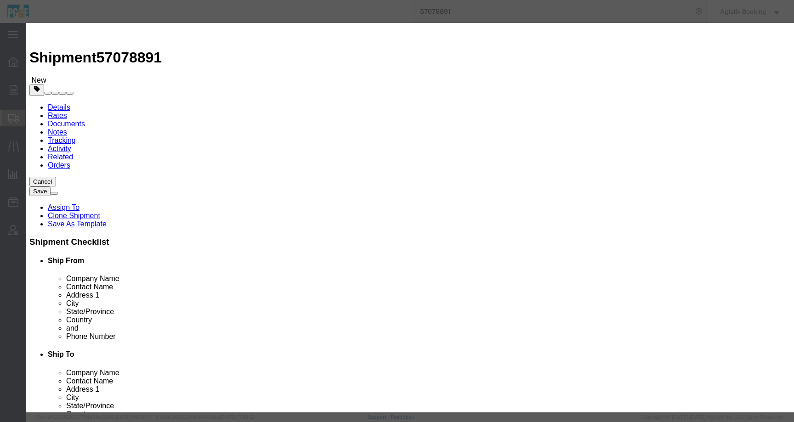
click select "Select ADP AED AFN ALL AMD AOA ARS ATS AUD AWG AZN BAM BBD BDT BGL BGN BHD BIF …"
click select "Select 50 55 60 65 70 85 92.5 100 125 175 250 300 400"
select select "55"
click select "Select 50 55 60 65 70 85 92.5 100 125 175 250 300 400"
click button "Save & Close"
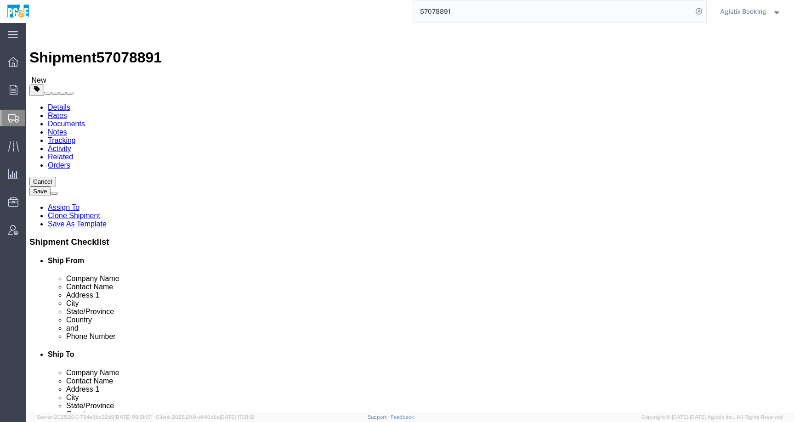
click div "Pieces: 1.00 Each Total value: 48000.00 USD"
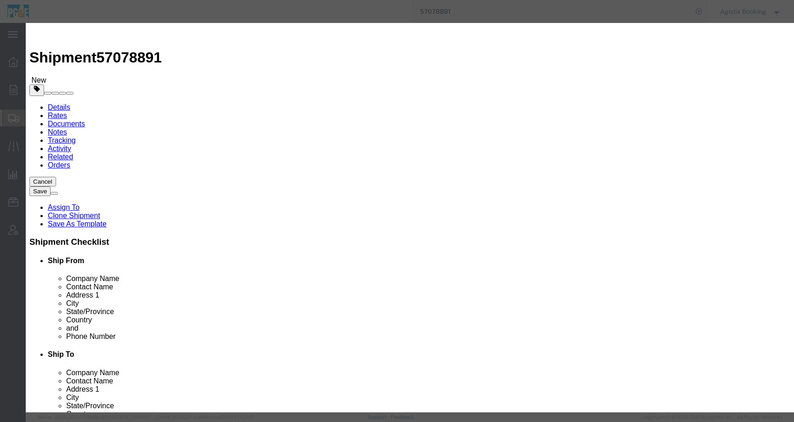
scroll to position [155, 0]
drag, startPoint x: 277, startPoint y: 172, endPoint x: 227, endPoint y: 173, distance: 50.1
click icon "button"
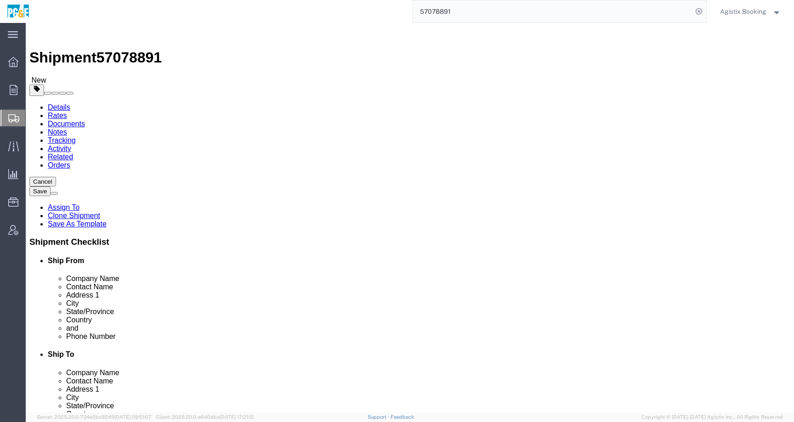
click dd "48000.00 USD"
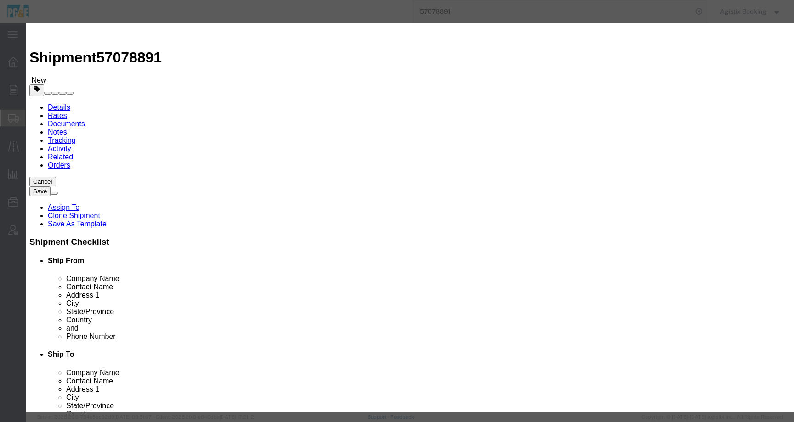
click select "Select Afghanistan Åland Islands Albania Algeria American Samoa Andorra Angola …"
select select "CA"
click select "Select Afghanistan Åland Islands Albania Algeria American Samoa Andorra Angola …"
click textarea "Upper Guide/Thrust bearing cooler: Hydro"
drag, startPoint x: 594, startPoint y: 70, endPoint x: 451, endPoint y: 70, distance: 143.4
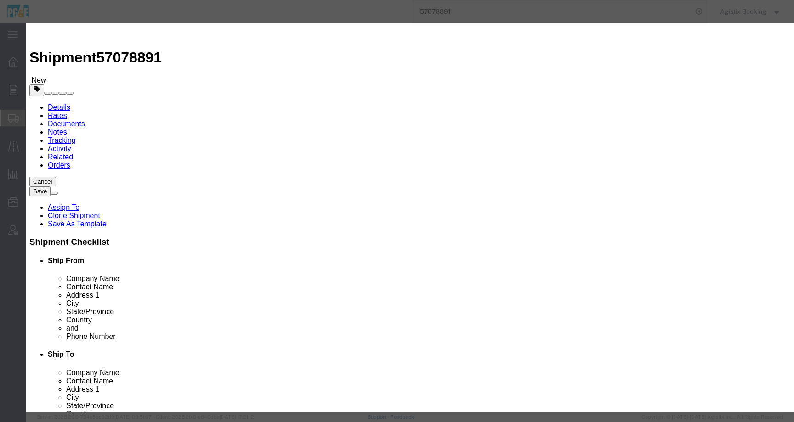
click div "Description Upper Guide/Thrust bearing cooler: Hydro"
click textarea "Upper Guide/Thrust bearing cooler: Hydro"
paste textarea "HYDROCOOL : Type BC heat exchanger / C1"
type textarea "Upper Guide/Thrust bearing cooler: Hydro HYDROCOOL : Type BC heat exchanger / C1"
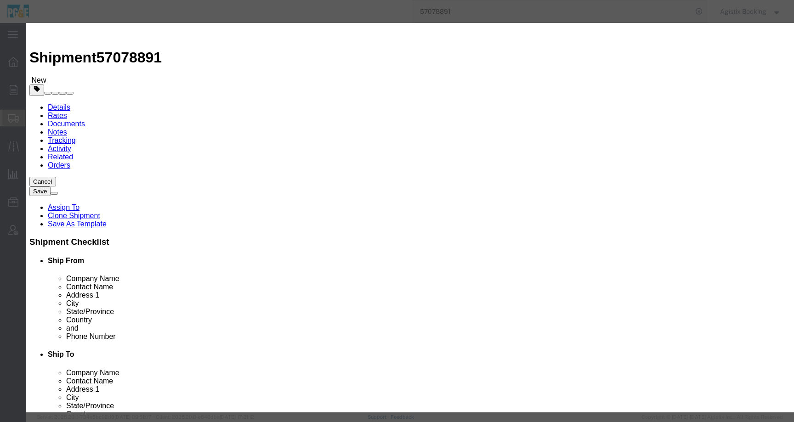
click button "Save & Close"
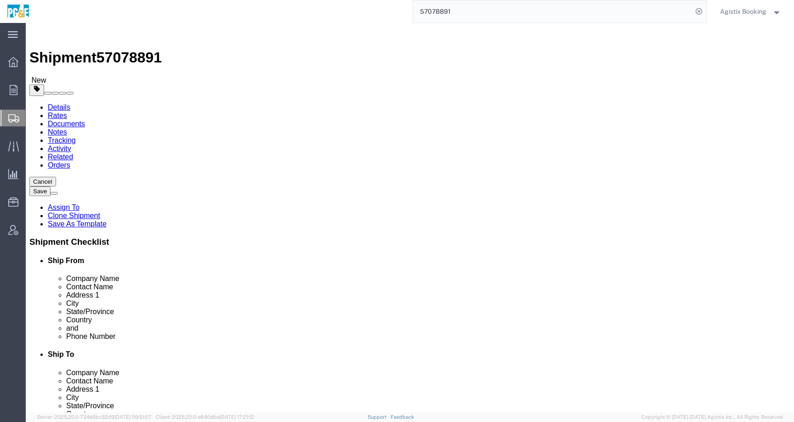
click dd "48000.00 USD"
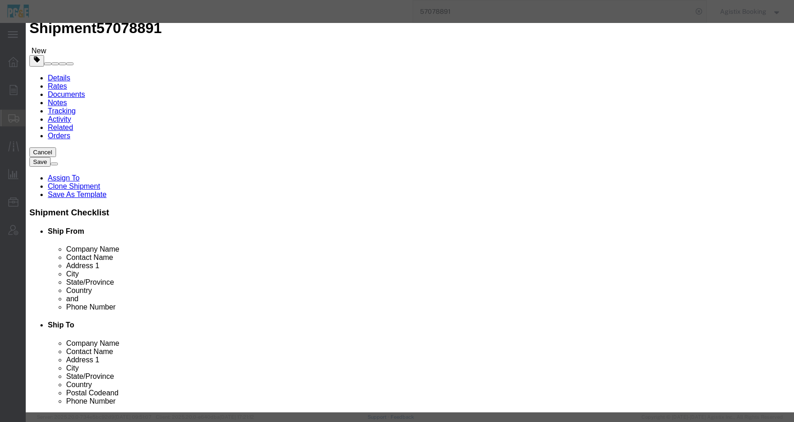
scroll to position [0, 0]
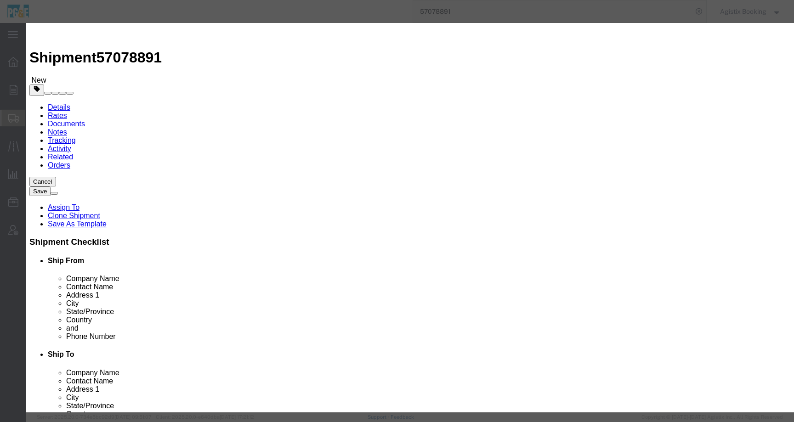
drag, startPoint x: 283, startPoint y: 120, endPoint x: 215, endPoint y: 110, distance: 69.3
click div "User selected HazMat = N and User selected Lithium Batteries = N"
click icon "button"
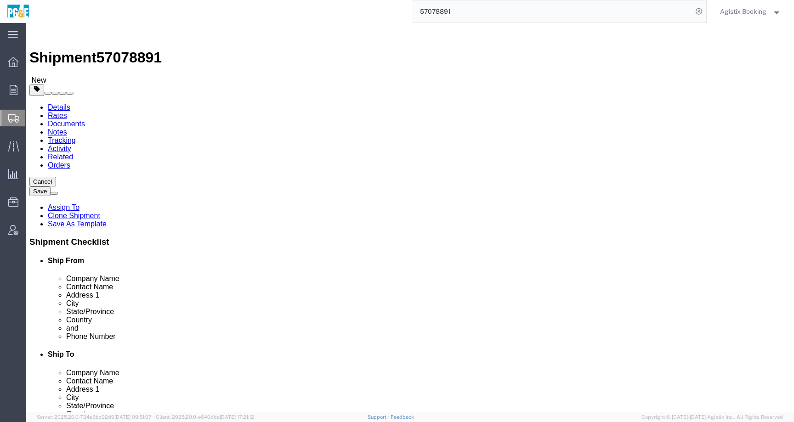
click div "Pieces: 1.00 Each Total value: 48000.00 USD"
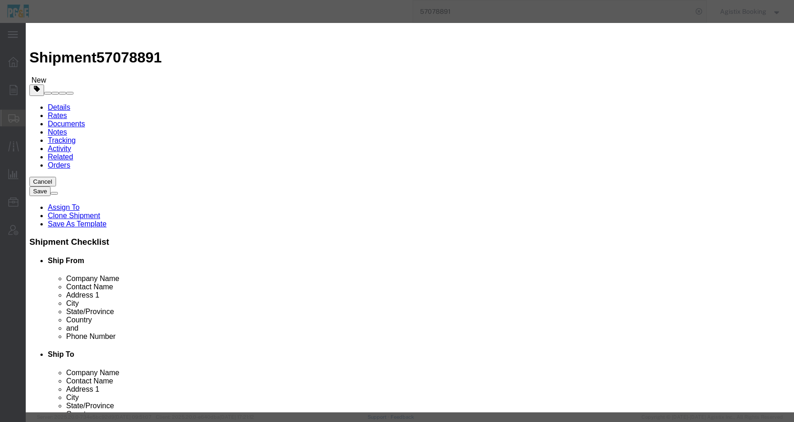
click textarea
paste textarea "User selected HazMat = N and User selected Lithium Batteries = N"
type textarea "User selected HazMat = N and User selected Lithium Batteries = N"
drag, startPoint x: 300, startPoint y: 26, endPoint x: 352, endPoint y: -7, distance: 62.0
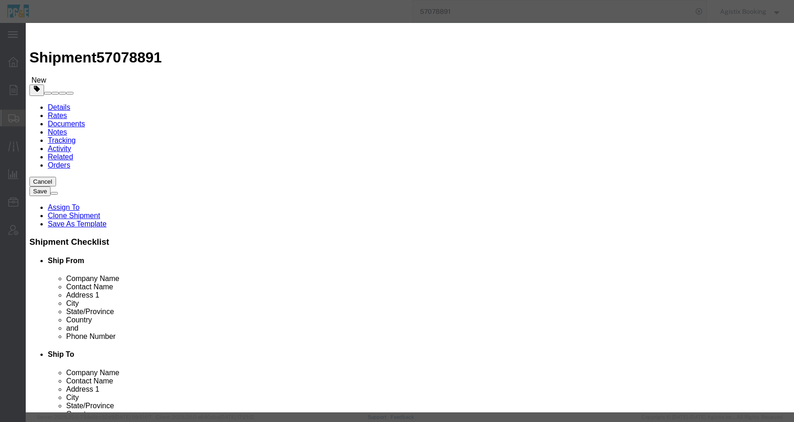
scroll to position [0, 0]
click select "Select 50 55 60 65 70 85 92.5 100 125 175 250 300 400"
click button "Save & Close"
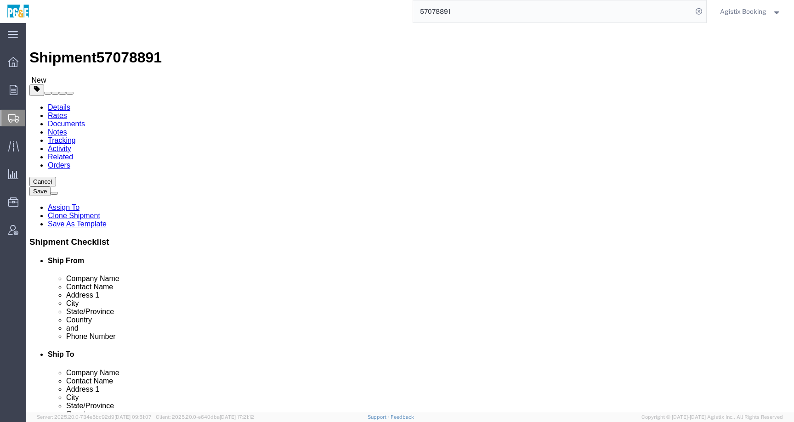
click dd "48000.00 USD"
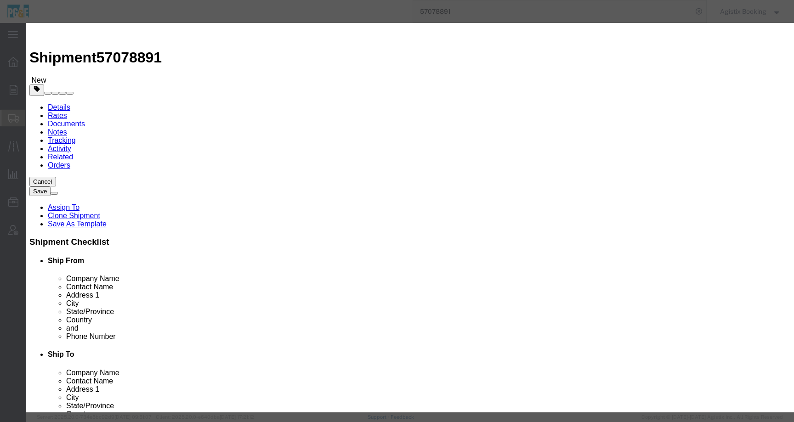
scroll to position [155, 0]
click icon "button"
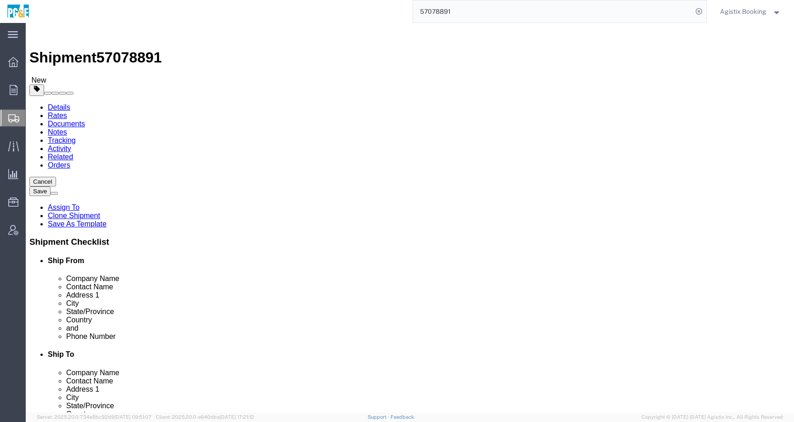
click div "Pieces: 1.00 Each Total value: 48000.00 USD"
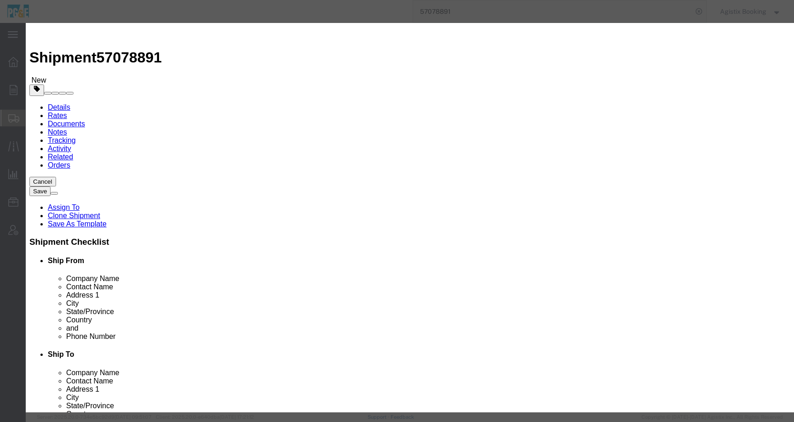
scroll to position [94, 0]
type input "94-0742640"
click button "Save & Close"
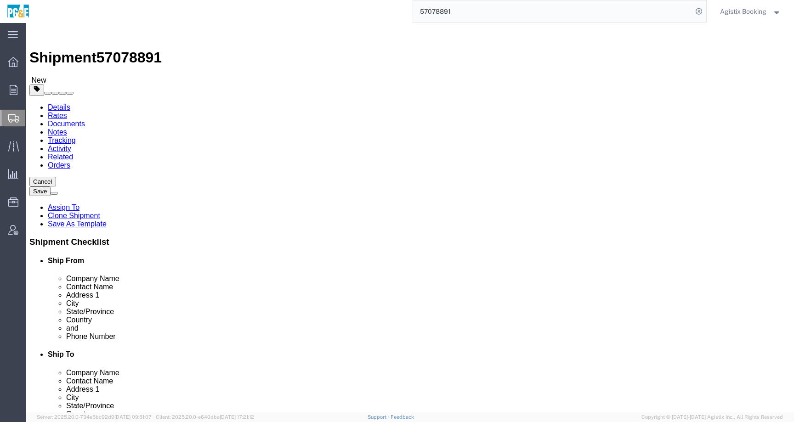
click dd "48000.00 USD"
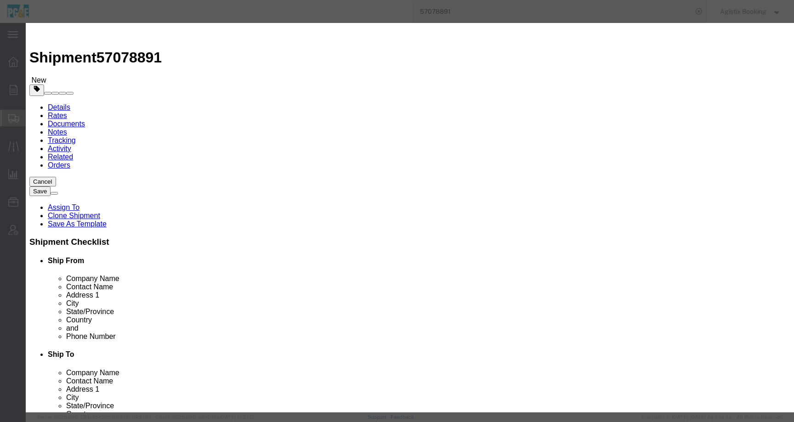
click icon
drag, startPoint x: 278, startPoint y: 67, endPoint x: 223, endPoint y: 67, distance: 54.2
click input "Heat Exchanger"
click icon "button"
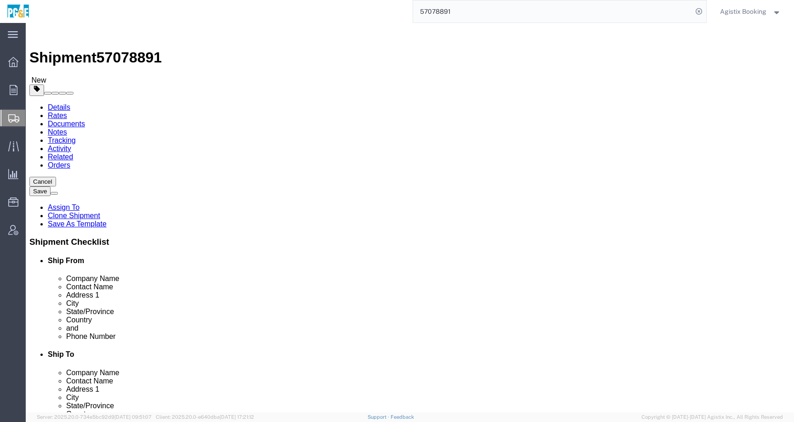
click div "Pieces: 1.00 Each Total value: 48000.00 USD"
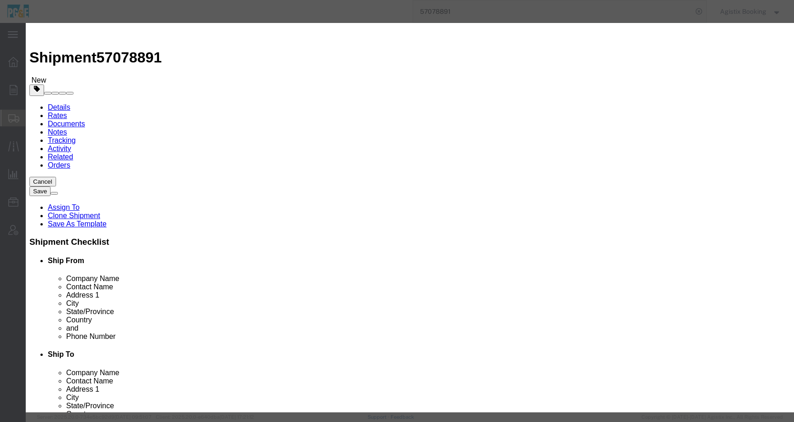
drag, startPoint x: 349, startPoint y: 71, endPoint x: 223, endPoint y: 71, distance: 125.5
click input "Upper Guide/Thrust bearing cooler: Hydro"
paste input "Heat Exchanger"
type input "Heat Exchanger"
click div "Commodity library"
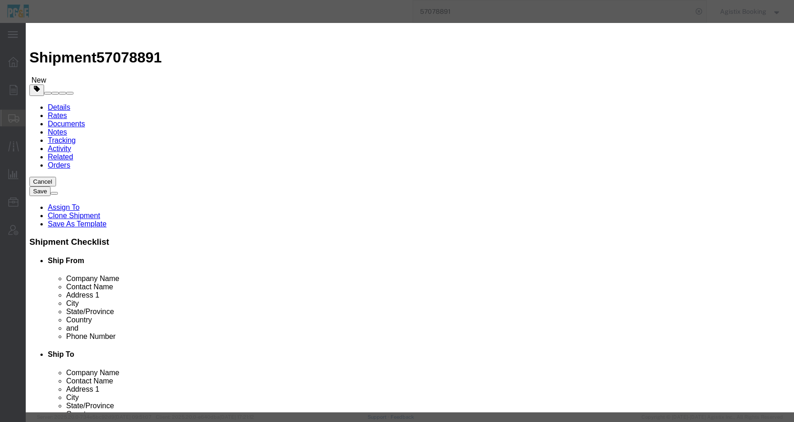
click button "Save & Close"
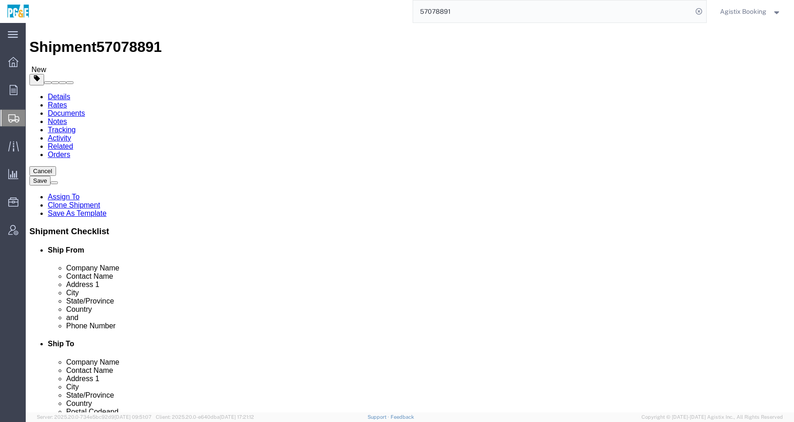
scroll to position [15, 0]
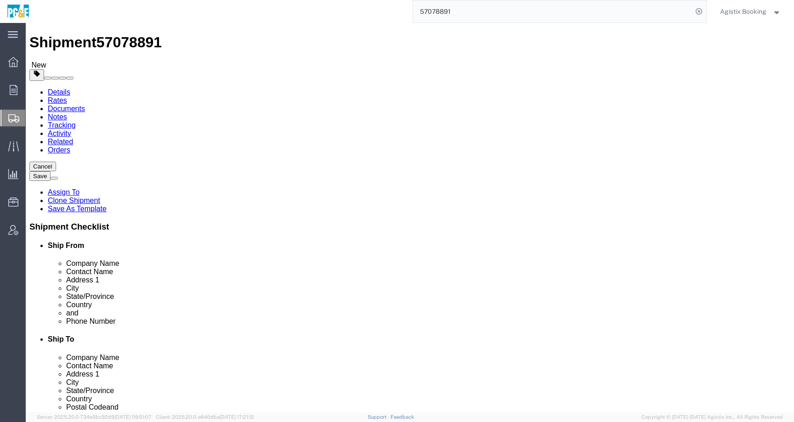
click div "Pieces: 1.00 Each Total value: 48000.00 USD"
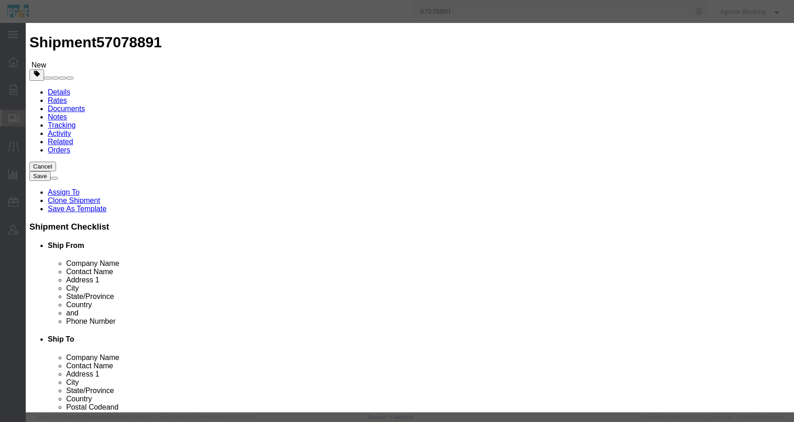
scroll to position [155, 0]
click button "Save & Close"
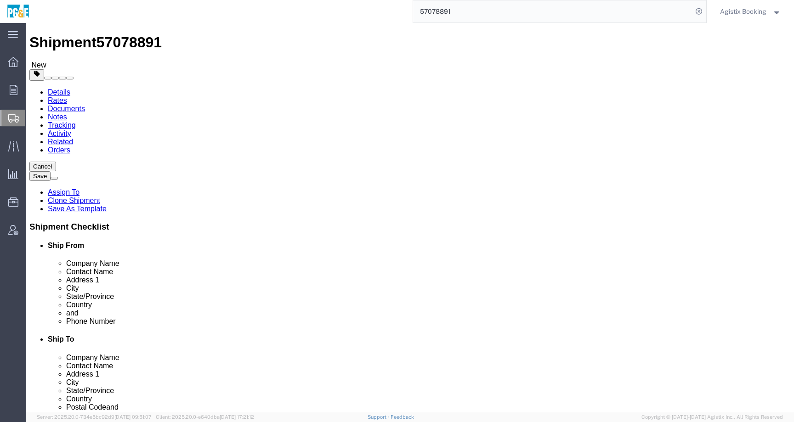
click link "Delete this content"
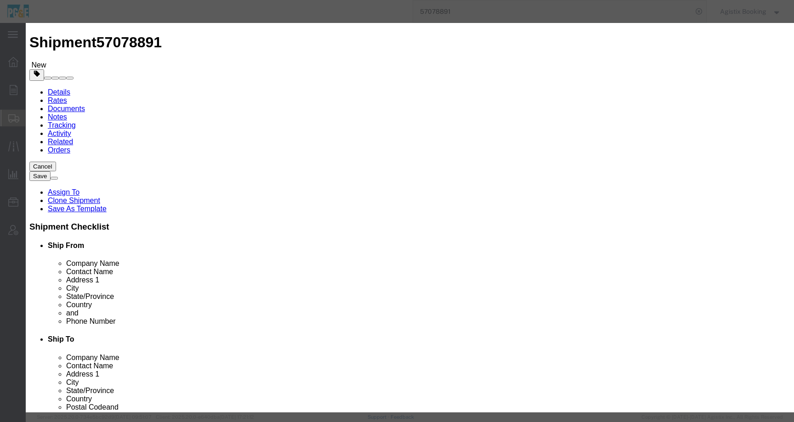
click button "Yes"
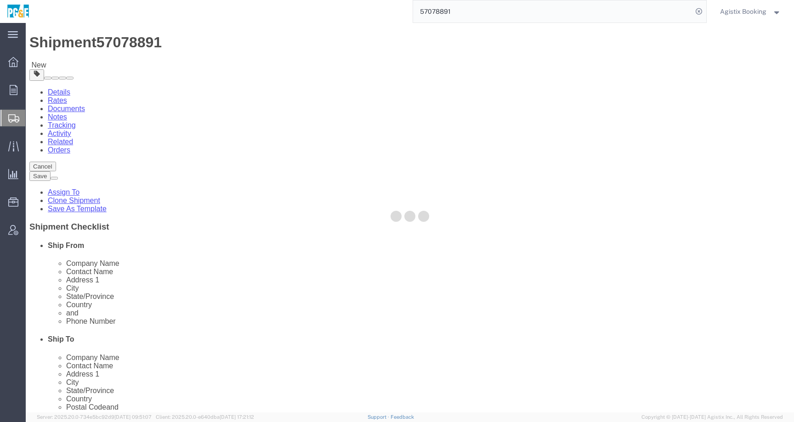
scroll to position [0, 0]
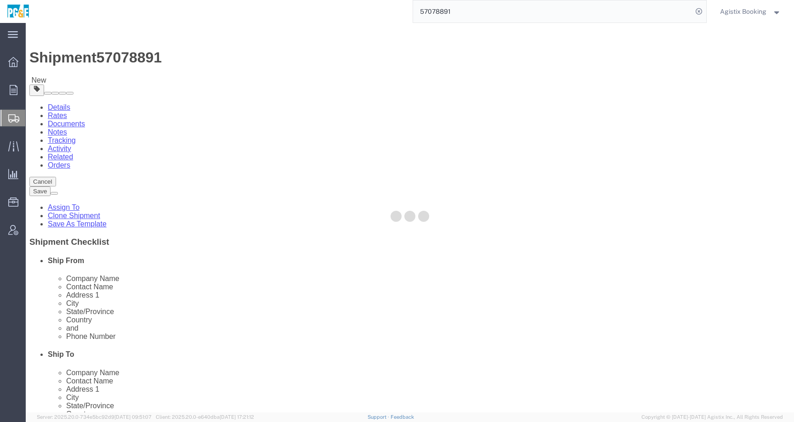
select select "CRAT"
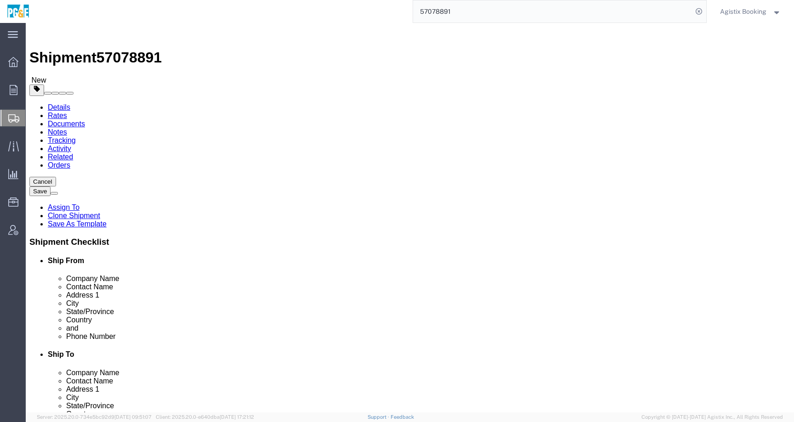
click icon
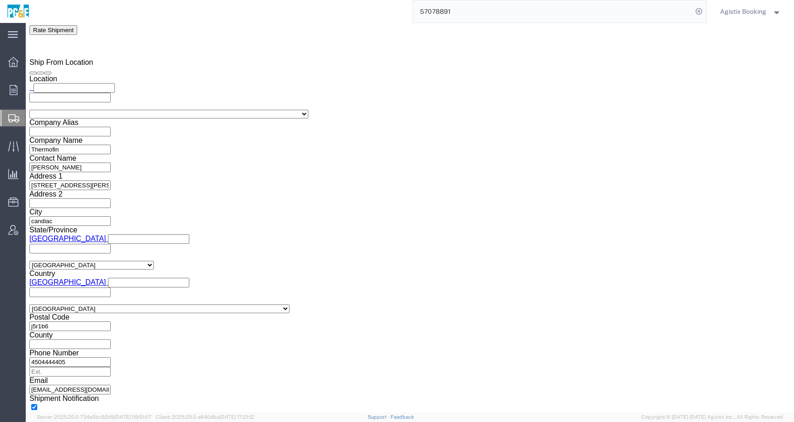
scroll to position [680, 0]
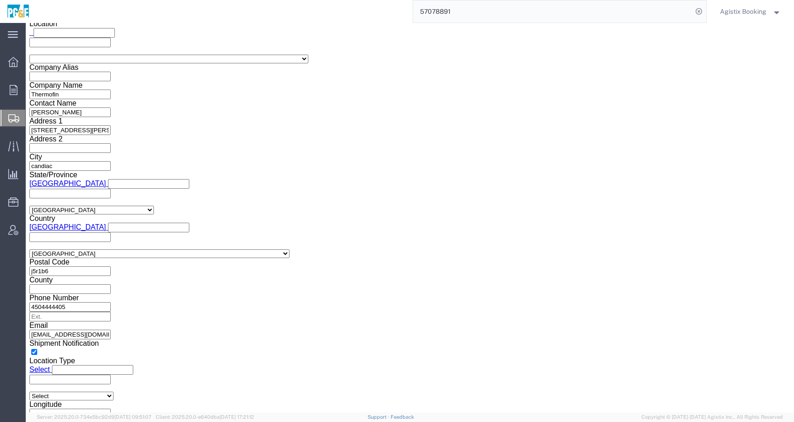
click select "Select Filed Electronically Manually Attached Not Required Summary Reporting"
click icon
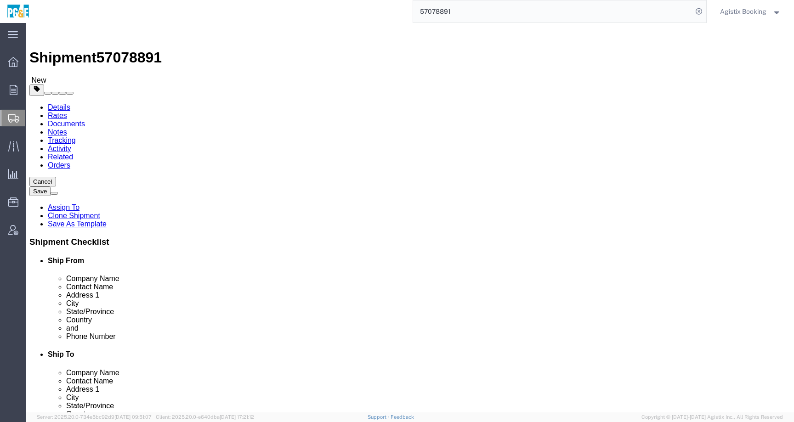
drag, startPoint x: 700, startPoint y: 306, endPoint x: 716, endPoint y: 305, distance: 16.1
click span "B13A Filing"
copy span "B13A"
click icon
click link "Special Services"
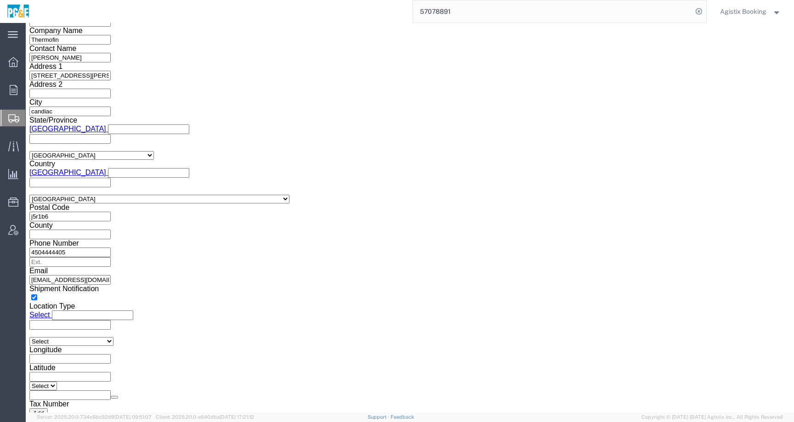
scroll to position [736, 0]
click icon
click link "Documents"
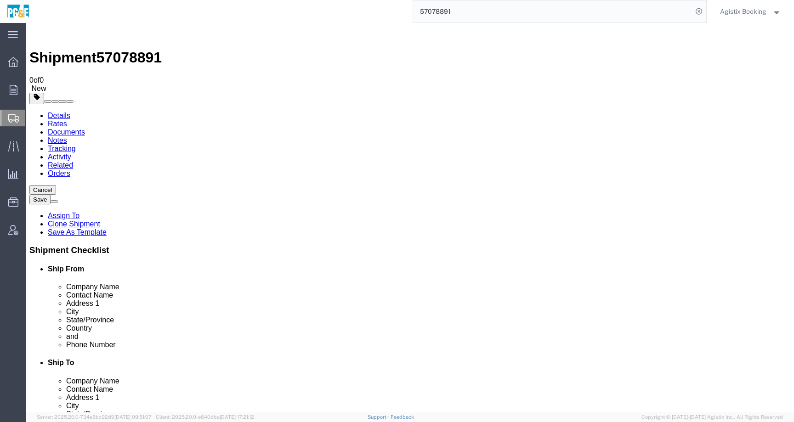
click at [68, 112] on link "Details" at bounding box center [59, 116] width 23 height 8
click icon
click link "Special Services"
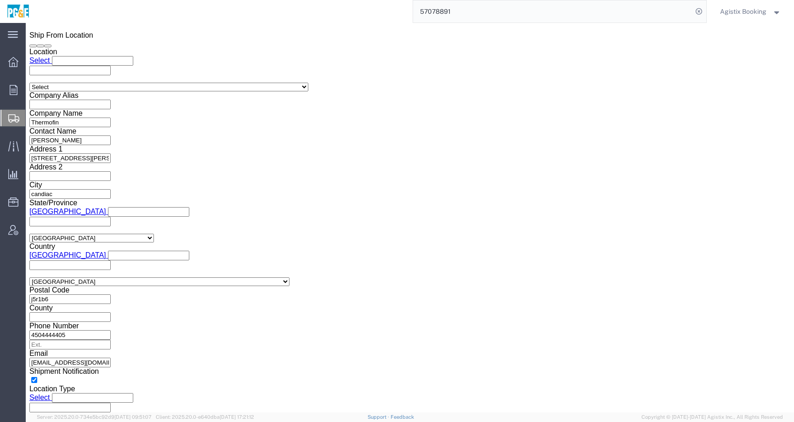
scroll to position [725, 0]
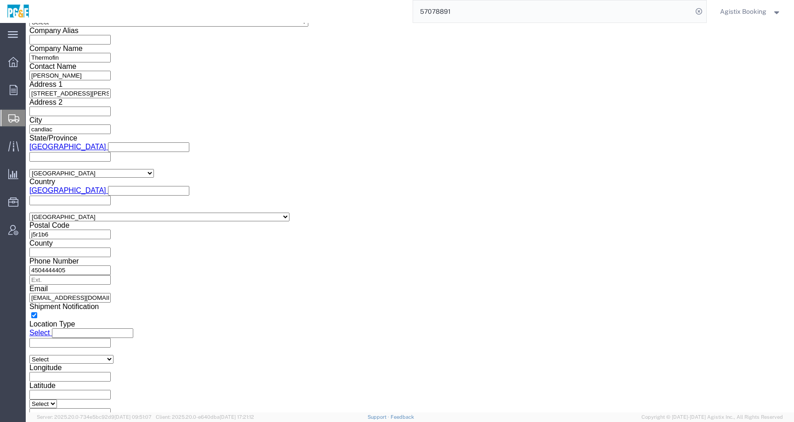
click select "Select Filed Electronically Manually Attached Not Required Summary Reporting"
select select "NOT_REQUIRED"
click select "Select Filed Electronically Manually Attached Not Required Summary Reporting"
click select "Select 01 02 03 04 05 06 07 08 10 11 12 13 14 15 16"
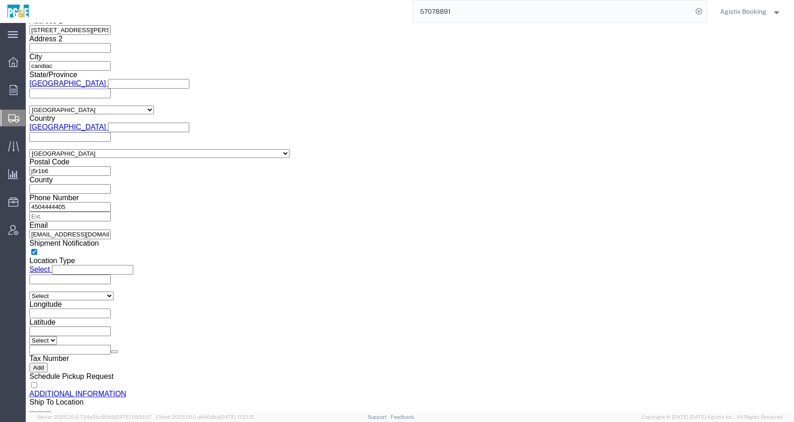
scroll to position [785, 0]
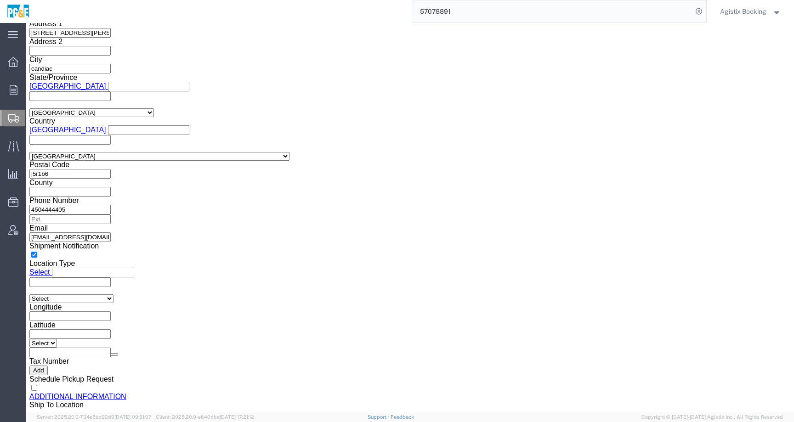
click select "Select 01 02 03 04 05 06 07 08 10 11 12 13 14 15 16"
click div "CA Export Info"
drag, startPoint x: 321, startPoint y: 173, endPoint x: 370, endPoint y: 173, distance: 49.6
click label "Exemption Code"
copy label "Exemption Code"
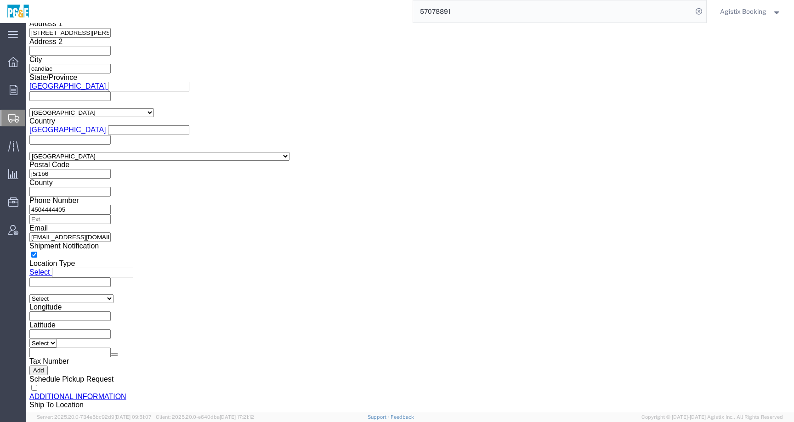
click link "Shipment Information"
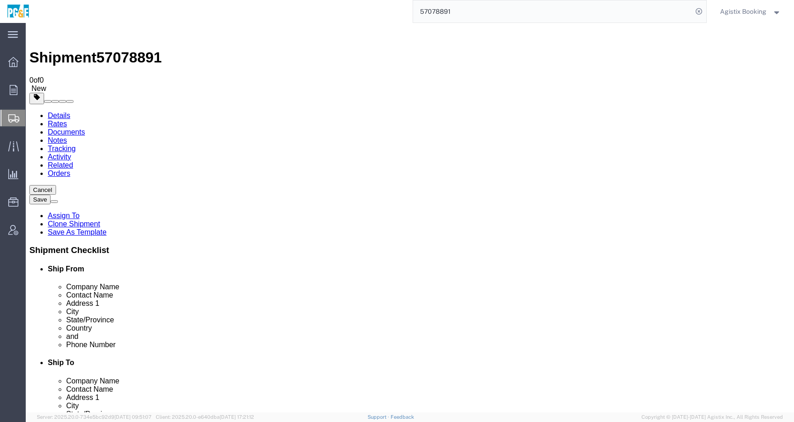
click link "Special Services"
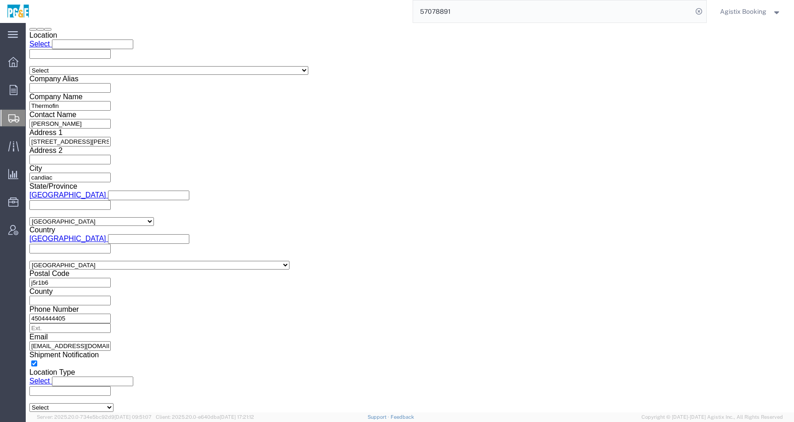
scroll to position [688, 0]
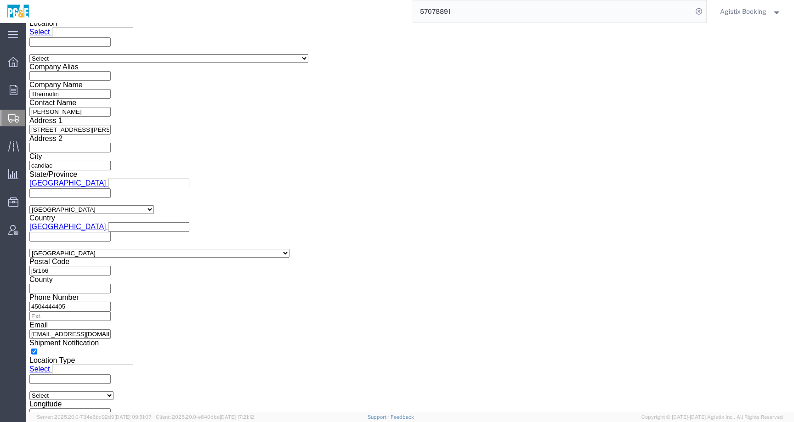
click div "Manage special services Handling Options Hold at Location Return Info Service O…"
click select "Select 01 02 03 04 05 06 07 08 10 11 12 13 14 15 16"
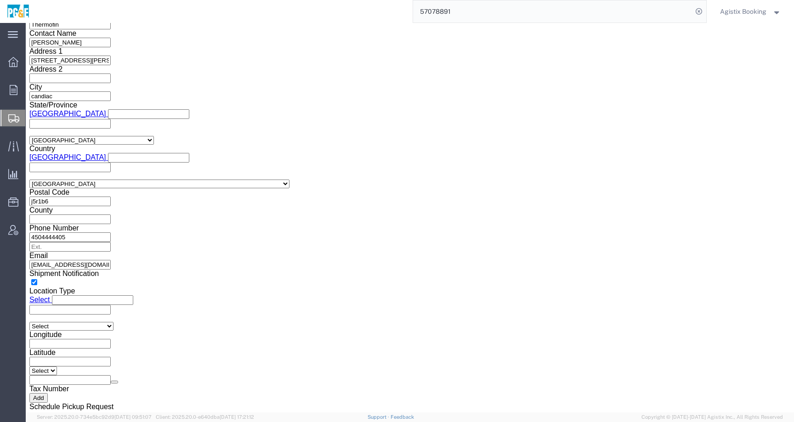
scroll to position [761, 0]
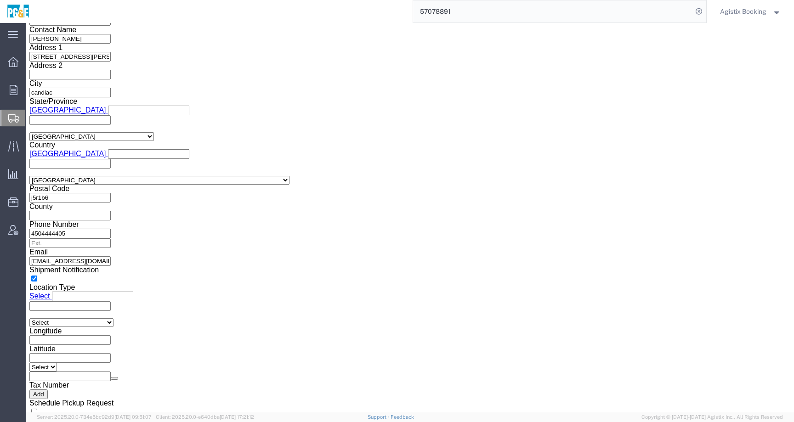
click icon
click div "More information can be found here: https://www.cbsa-asfc.gc.ca/services/export…"
click label "Exemption Code More information can be found here: https://www.cbsa-asfc.gc.ca/…"
drag, startPoint x: 366, startPoint y: 179, endPoint x: 352, endPoint y: 169, distance: 18.1
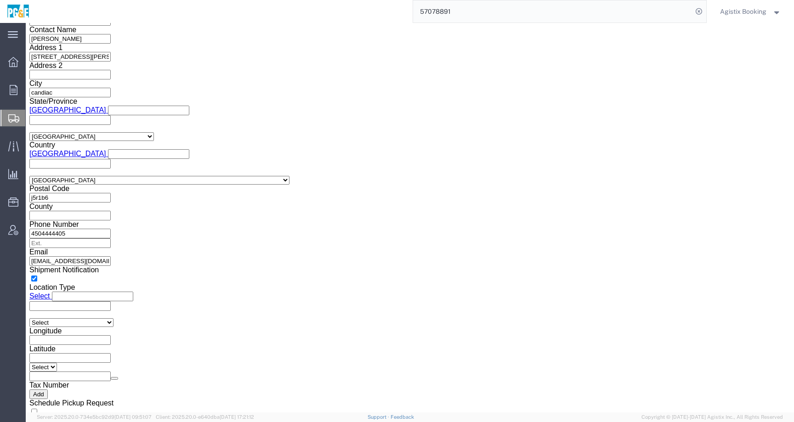
click div "B13A Filing Select Filed Electronically Manually Attached Not Required Summary …"
drag, startPoint x: 366, startPoint y: 179, endPoint x: 350, endPoint y: 167, distance: 19.4
click icon
click div "More information can be found here: https://www.cbsa-asfc.gc.ca/services/export…"
click div "CA Export Info"
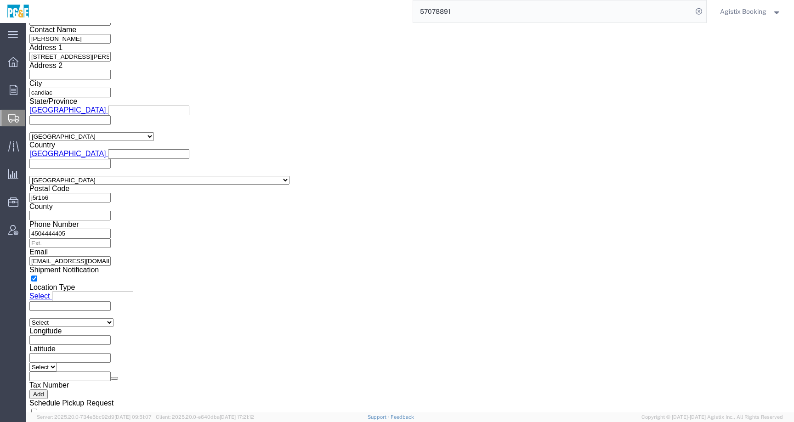
click link "https://www.cbsa-asfc.gc.ca/services/export/ndr-adr-eng.html"
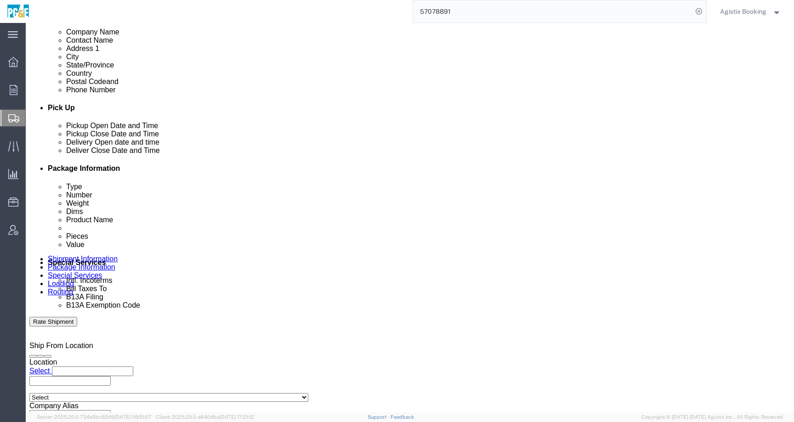
scroll to position [311, 0]
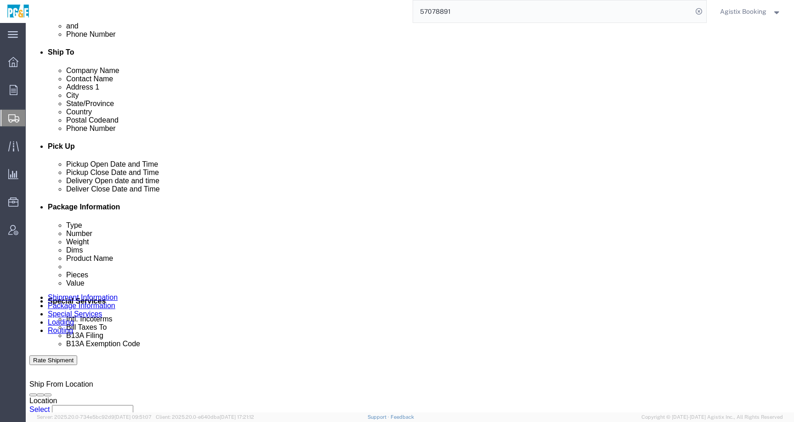
click link "Package Information"
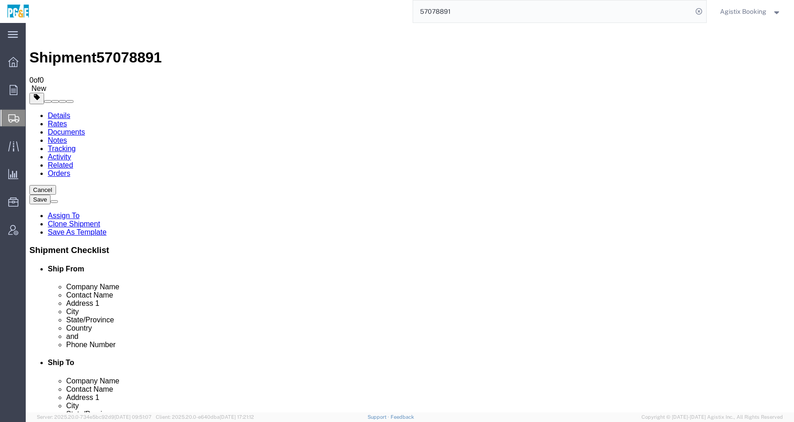
click link "Special Services"
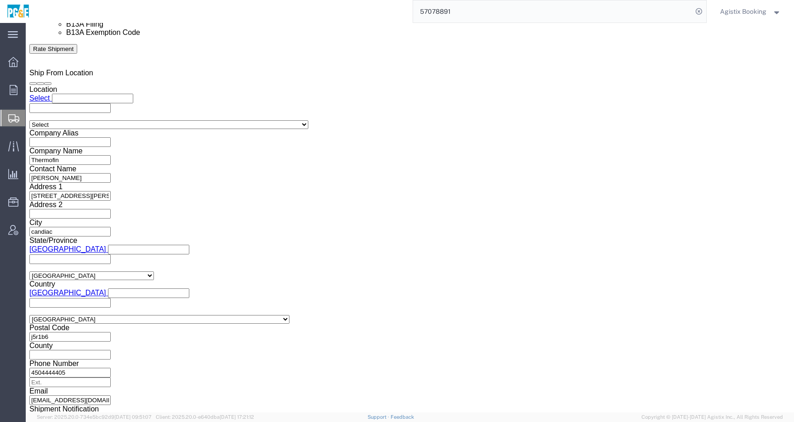
scroll to position [684, 0]
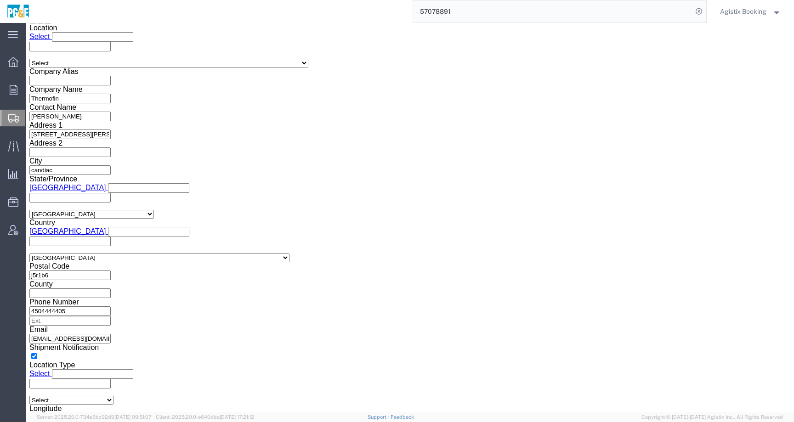
click select "Select 01 02 03 04 05 06 07 08 10 11 12 13 14 15 16"
select select "01"
click select "Select 01 02 03 04 05 06 07 08 10 11 12 13 14 15 16"
click div "CA Export Info"
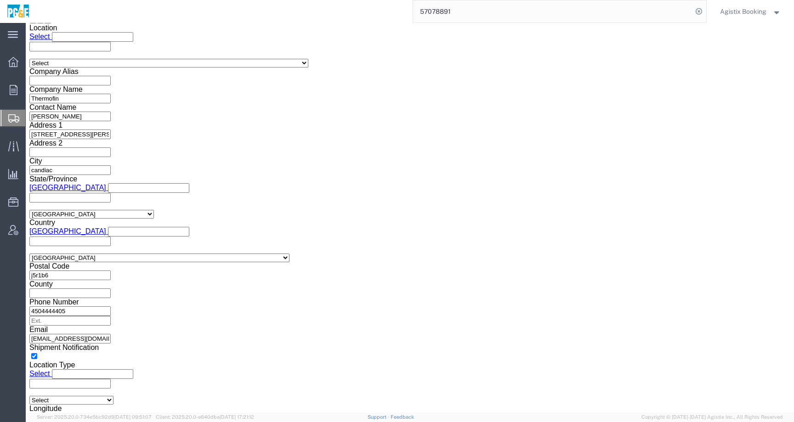
click link "Shipment Information"
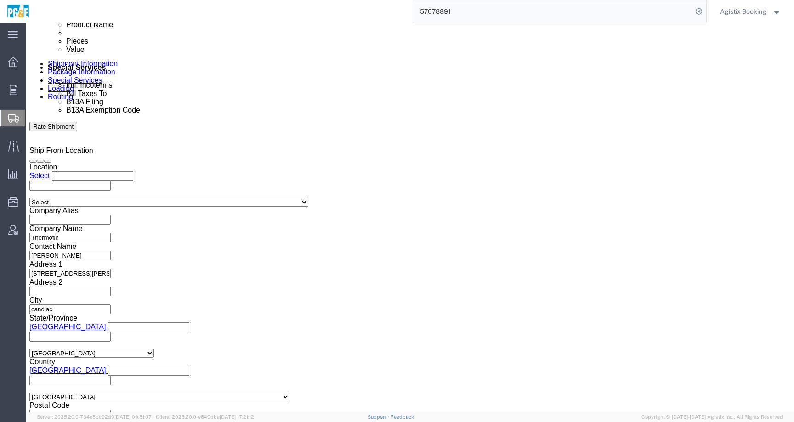
click link "Notes"
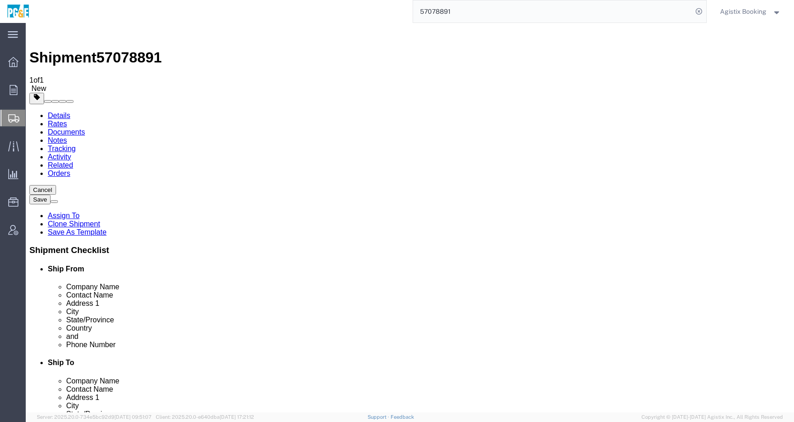
click at [67, 112] on link "Details" at bounding box center [59, 116] width 23 height 8
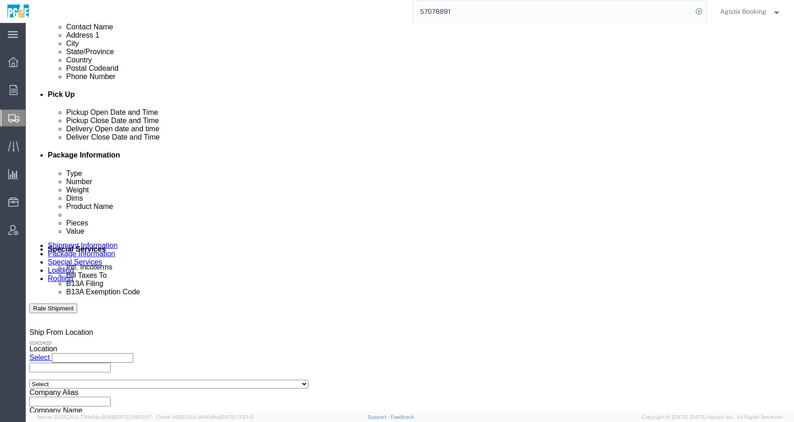
scroll to position [361, 0]
click link "Special Services"
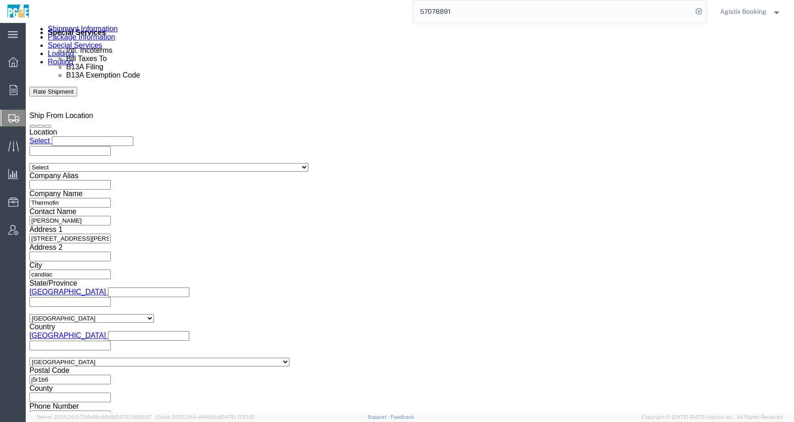
scroll to position [590, 0]
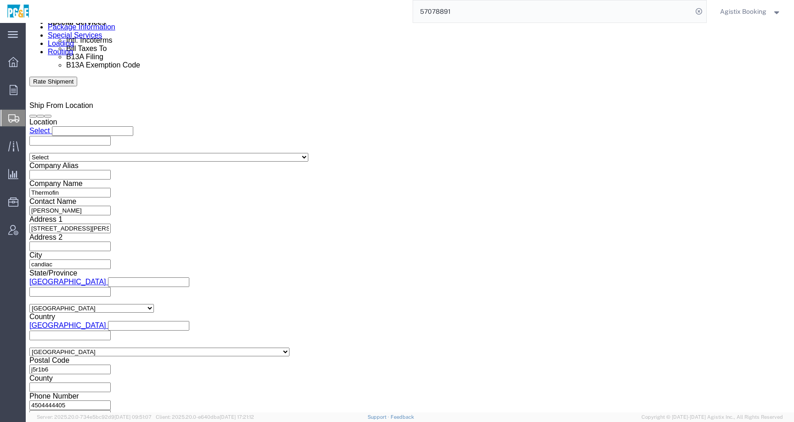
click textarea
paste textarea "Shipment #XXXXXXX has been booked; once the carrier confirms the shipment you w…"
click span "57078891"
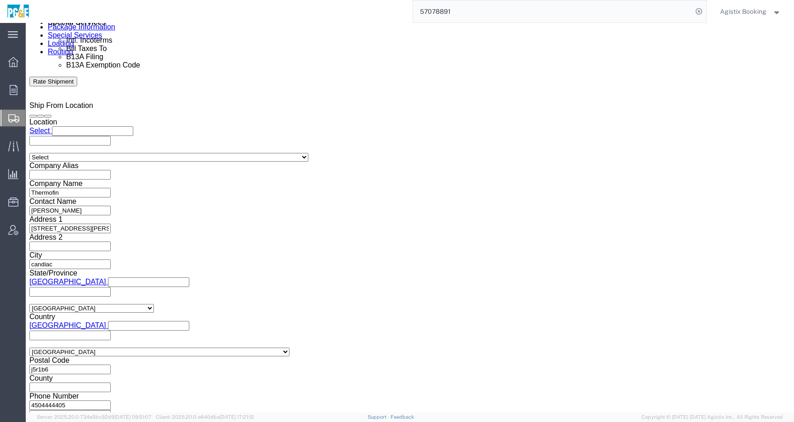
copy span "57078891"
click textarea "Shipment #XXXXXXX has been booked; once the carrier confirms the shipment you w…"
paste textarea "57078891"
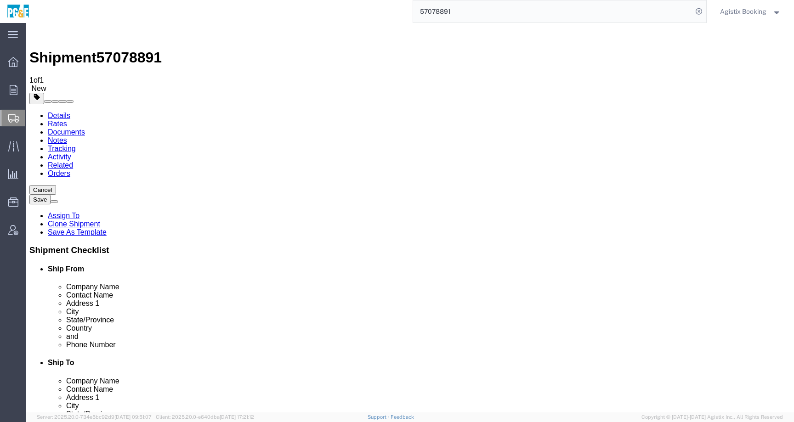
type textarea "Shipment #57078891 has been booked; once the carrier confirms the shipment you …"
click link "Package Information"
click link "Special Services"
click button "Rate Shipment"
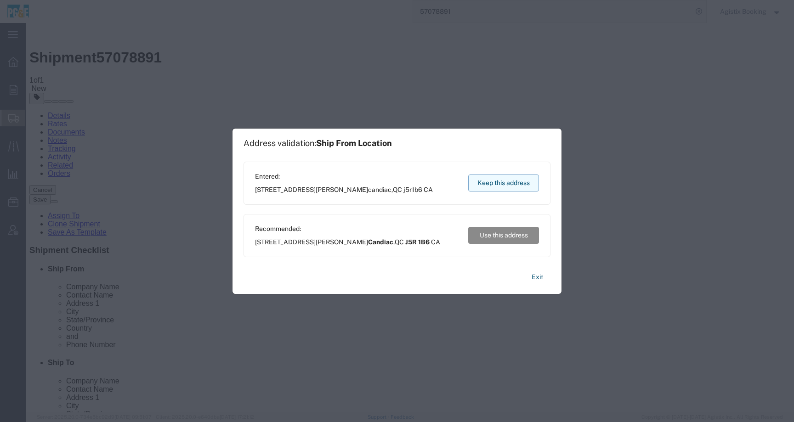
click at [478, 182] on button "Keep this address" at bounding box center [503, 183] width 71 height 17
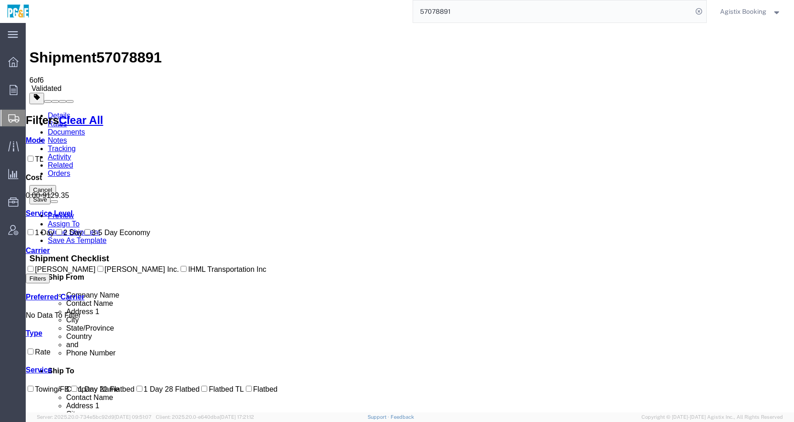
click at [36, 273] on label "C.H. Robinson" at bounding box center [61, 270] width 70 height 8
click at [34, 272] on input "C.H. Robinson" at bounding box center [31, 269] width 6 height 6
checkbox input "true"
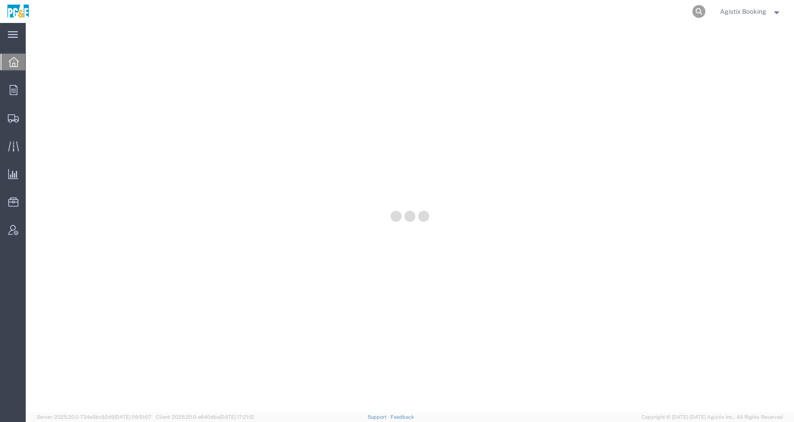
click at [695, 11] on icon at bounding box center [699, 11] width 13 height 13
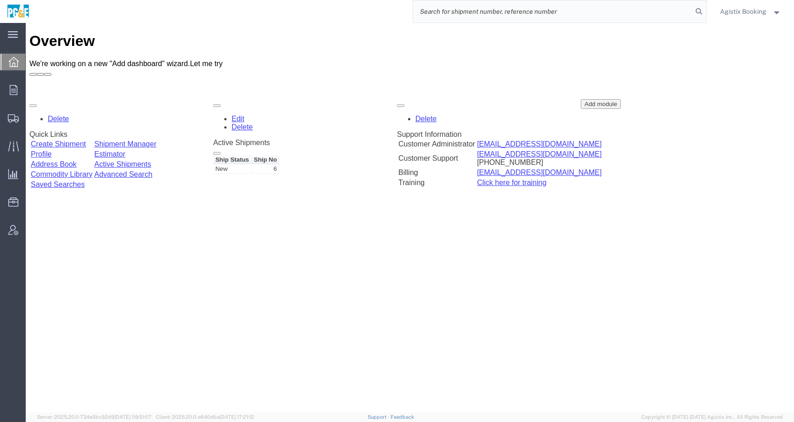
click at [762, 14] on span "Agistix Booking" at bounding box center [743, 11] width 46 height 10
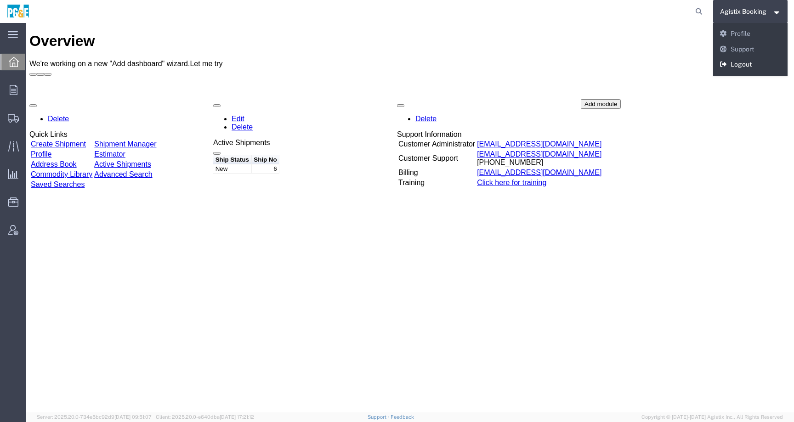
click at [746, 68] on link "Logout" at bounding box center [750, 65] width 75 height 16
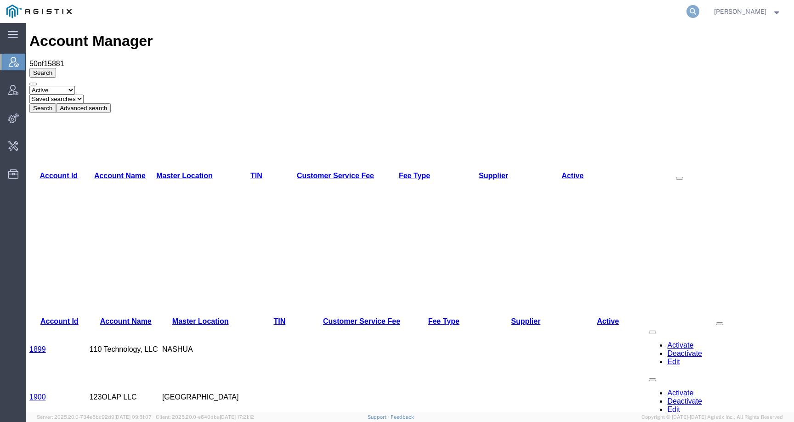
click at [699, 8] on icon at bounding box center [693, 11] width 13 height 13
click at [682, 8] on input "search" at bounding box center [546, 11] width 279 height 22
paste input "679404"
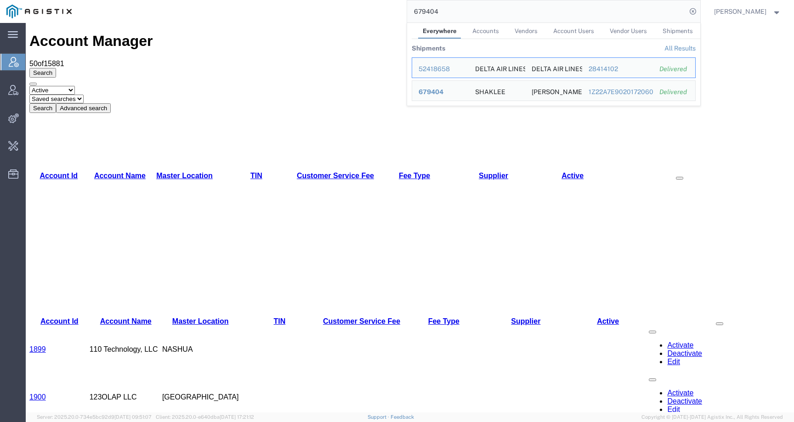
drag, startPoint x: 466, startPoint y: 11, endPoint x: 387, endPoint y: 10, distance: 78.6
click at [387, 10] on div "679404 Everywhere Accounts Vendors Account Users Vendor Users Shipments Shipmen…" at bounding box center [389, 11] width 622 height 23
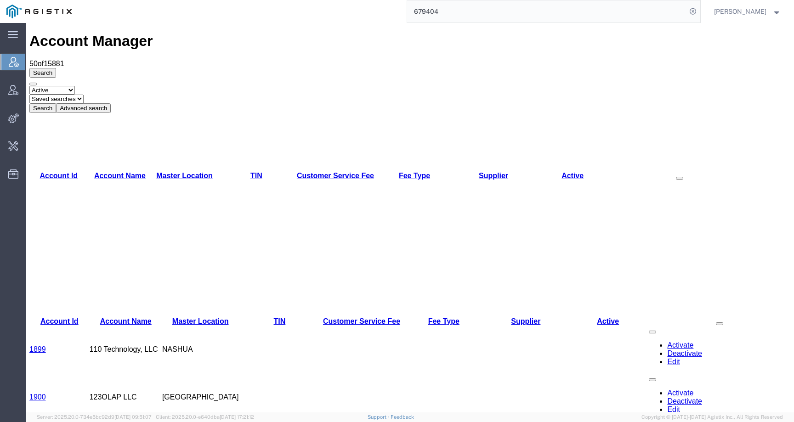
paste input "Western Gas Technologies Inc"
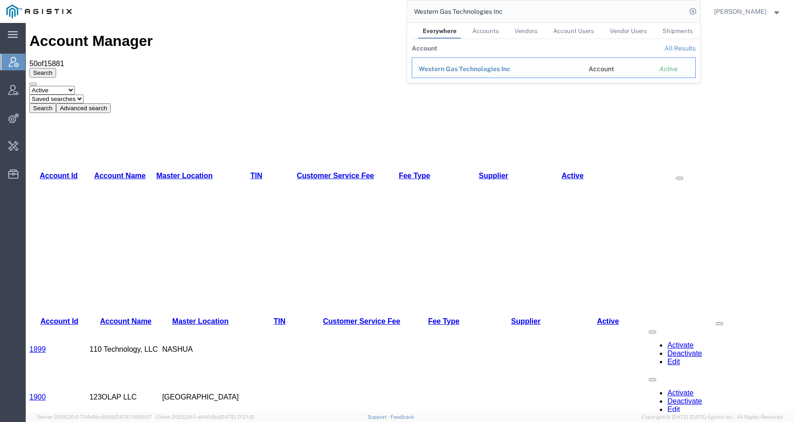
click at [442, 68] on span "Western Gas Technologies Inc" at bounding box center [465, 68] width 92 height 7
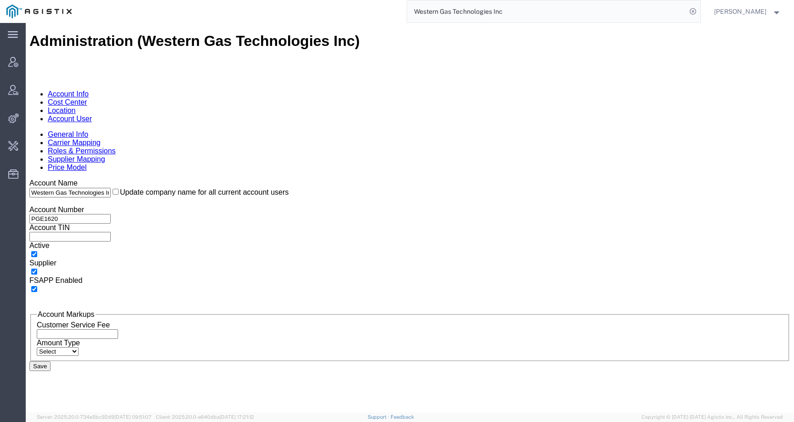
click at [105, 155] on link "Supplier Mapping" at bounding box center [76, 159] width 57 height 8
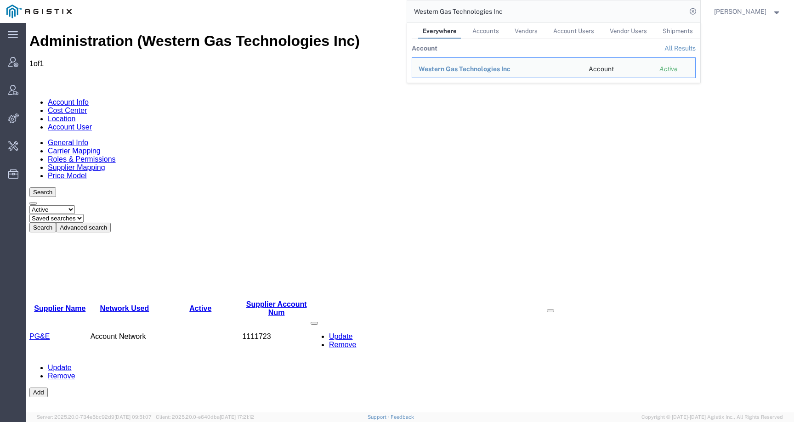
drag, startPoint x: 534, startPoint y: 13, endPoint x: 409, endPoint y: 11, distance: 125.0
click at [409, 11] on div "Western Gas Technologies Inc Everywhere Accounts Vendors Account Users Vendor U…" at bounding box center [389, 11] width 622 height 23
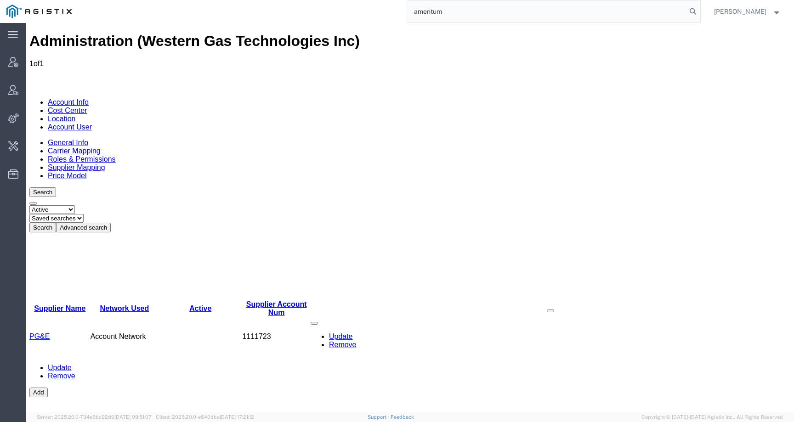
type input "amentum"
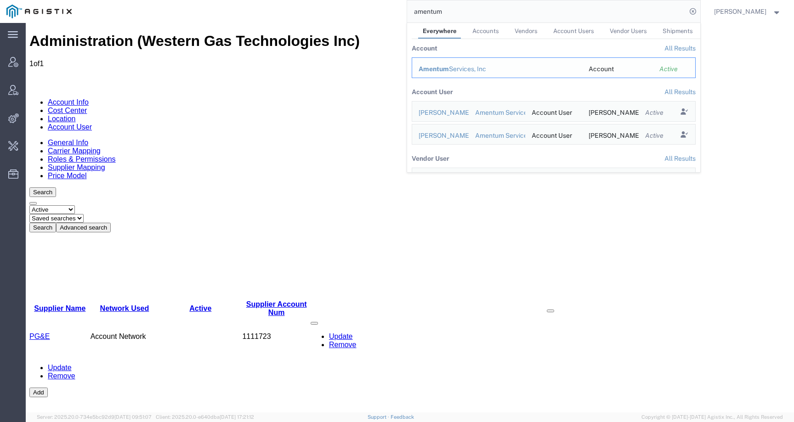
click at [474, 68] on div "Amentum Services, Inc" at bounding box center [497, 69] width 157 height 10
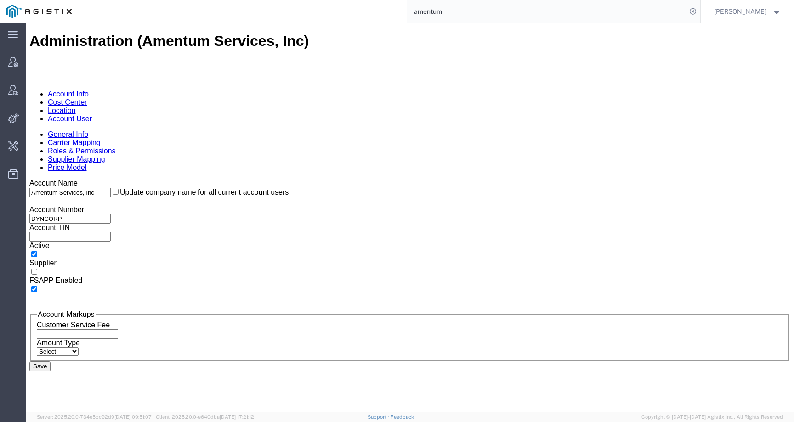
click at [92, 115] on link "Account User" at bounding box center [70, 119] width 44 height 8
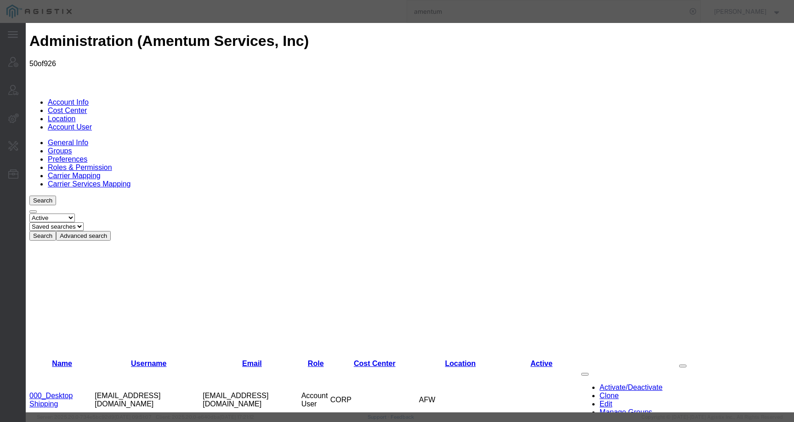
select select "DEPARTMENT"
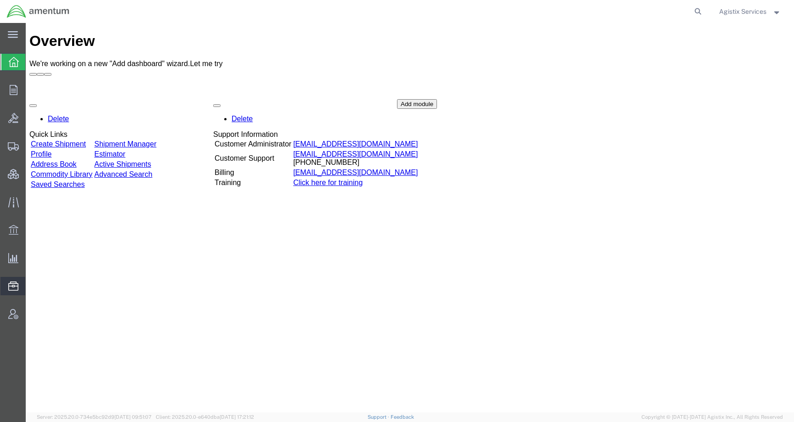
click at [0, 0] on span "Upload Address Book" at bounding box center [0, 0] width 0 height 0
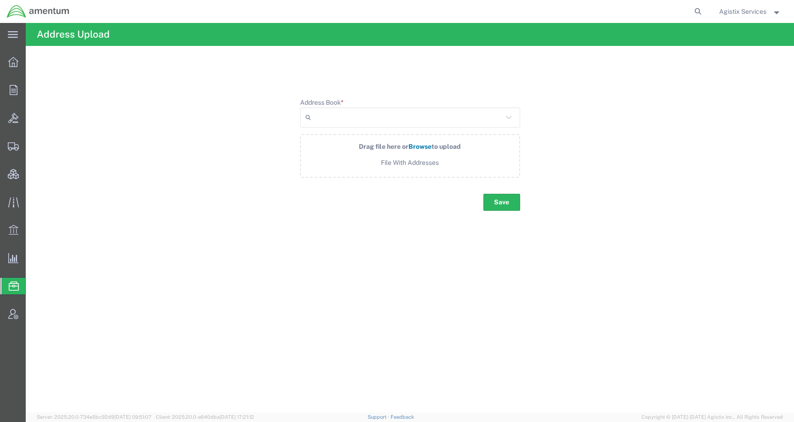
click at [369, 116] on input "Address Book *" at bounding box center [409, 117] width 188 height 15
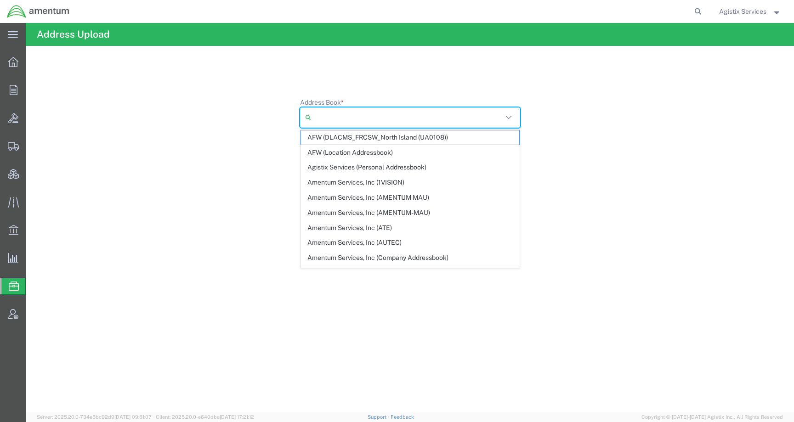
click at [0, 0] on span "Address Book" at bounding box center [0, 0] width 0 height 0
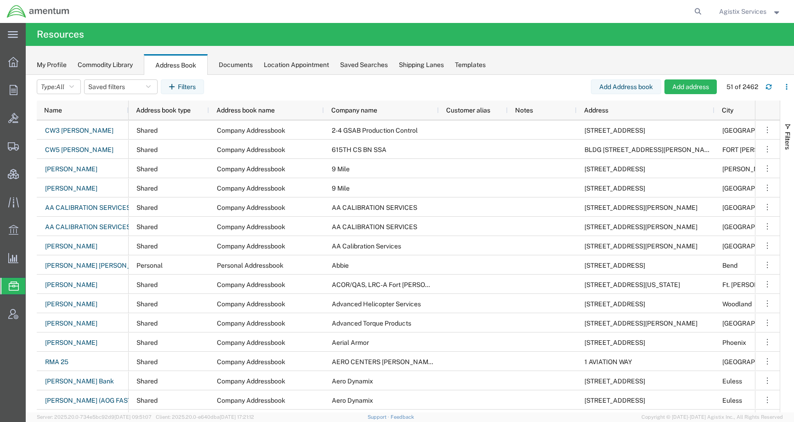
click at [751, 10] on span "Agistix Services" at bounding box center [742, 11] width 47 height 10
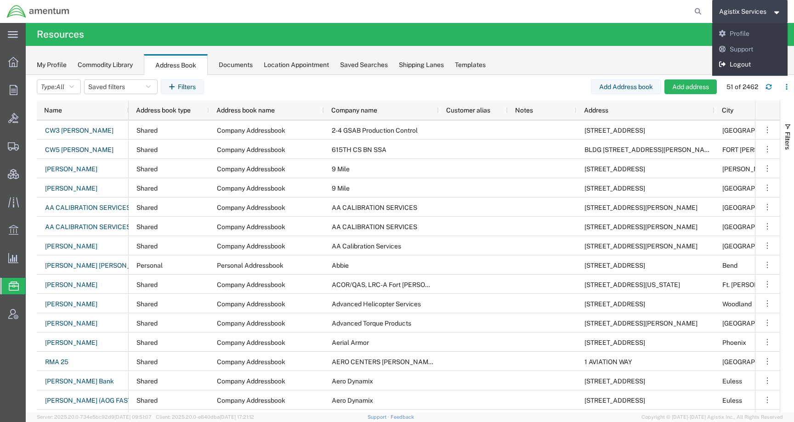
click at [753, 65] on link "Logout" at bounding box center [750, 65] width 76 height 16
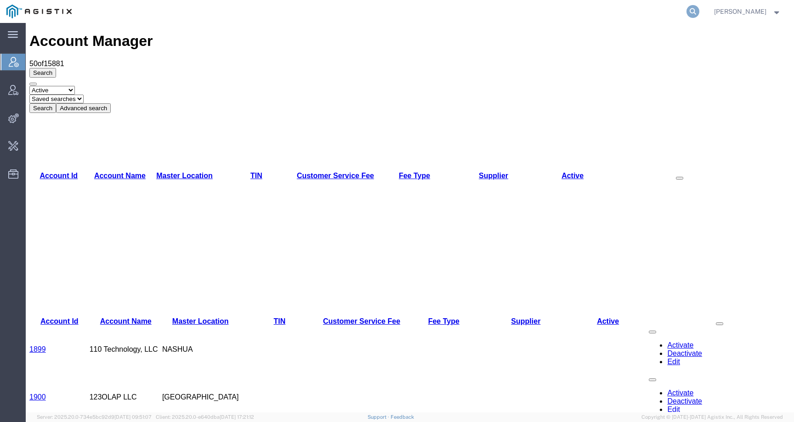
click at [699, 14] on icon at bounding box center [693, 11] width 13 height 13
click at [666, 13] on input "search" at bounding box center [546, 11] width 279 height 22
paste input "951865"
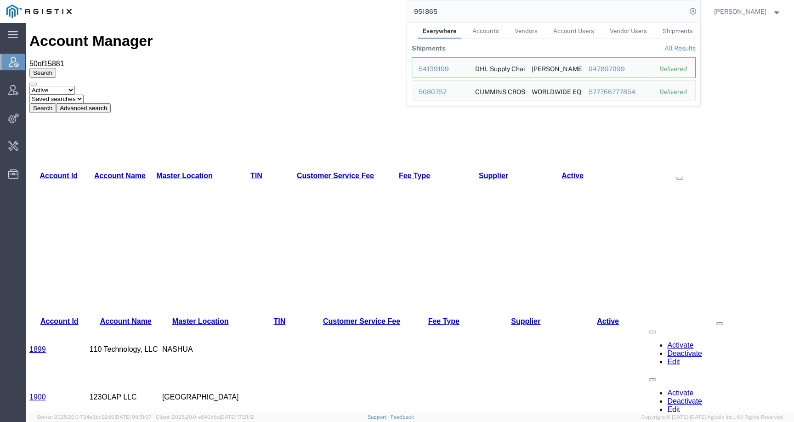
drag, startPoint x: 484, startPoint y: 12, endPoint x: 370, endPoint y: 12, distance: 113.5
click at [370, 12] on div "951865 Everywhere Accounts Vendors Account Users Vendor Users Shipments Shipmen…" at bounding box center [389, 11] width 622 height 23
paste input "57052441"
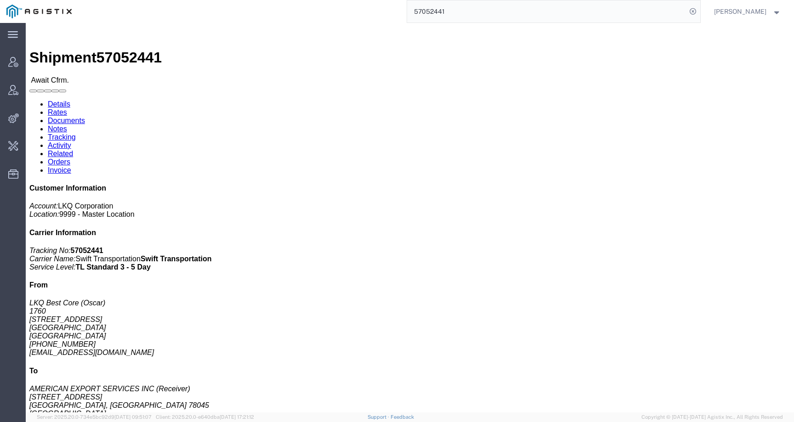
click link "Activity"
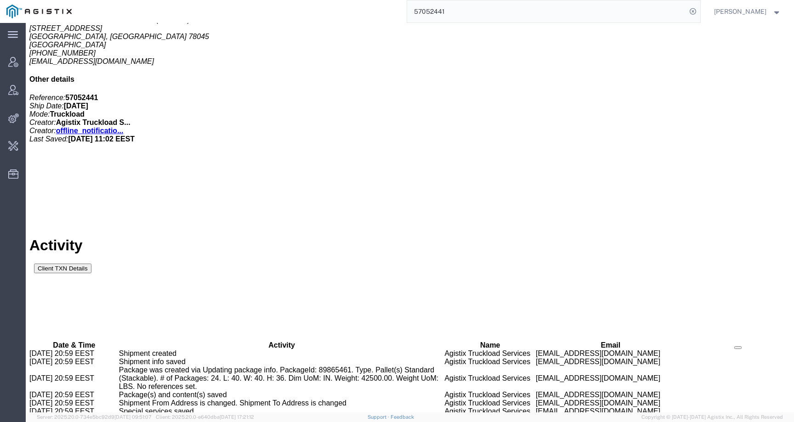
scroll to position [399, 0]
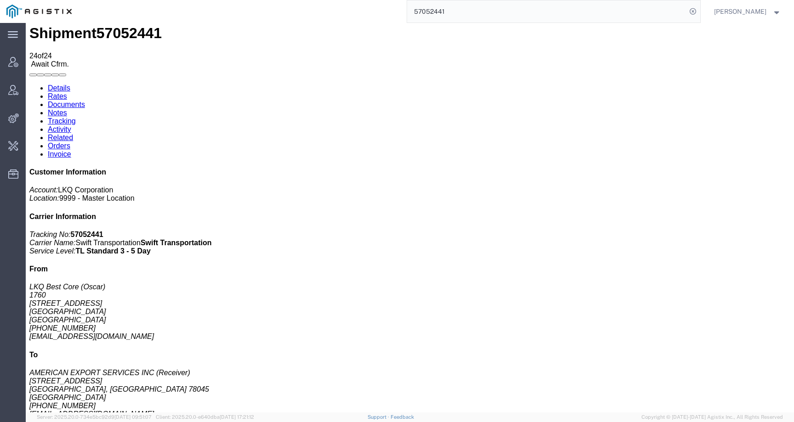
scroll to position [0, 0]
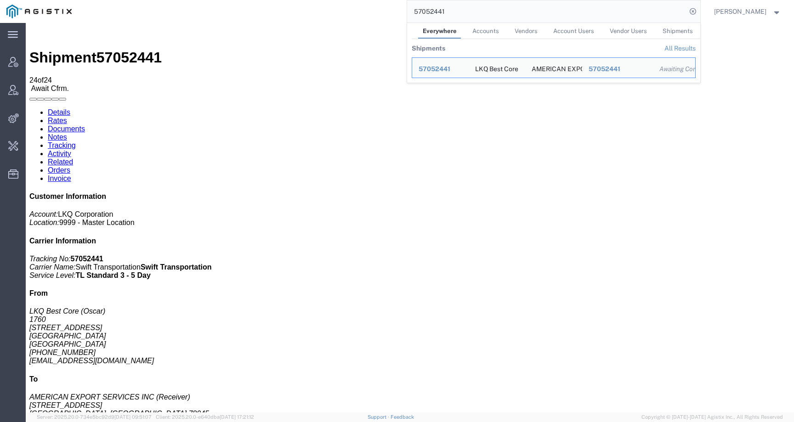
drag, startPoint x: 471, startPoint y: 13, endPoint x: 375, endPoint y: 11, distance: 96.1
click at [375, 11] on div "57052441 Everywhere Accounts Vendors Account Users Vendor Users Shipments Shipm…" at bounding box center [389, 11] width 622 height 23
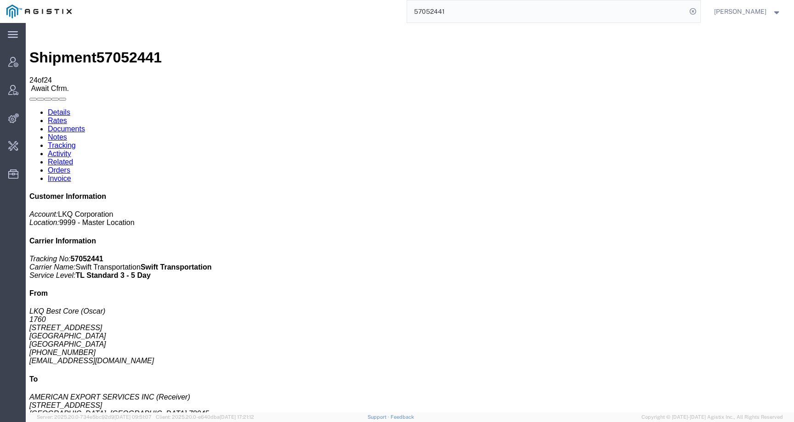
paste input "[PERSON_NAME][EMAIL_ADDRESS][PERSON_NAME][DOMAIN_NAME]"
click at [471, 13] on input "[PERSON_NAME][EMAIL_ADDRESS][PERSON_NAME][DOMAIN_NAME]" at bounding box center [546, 11] width 279 height 22
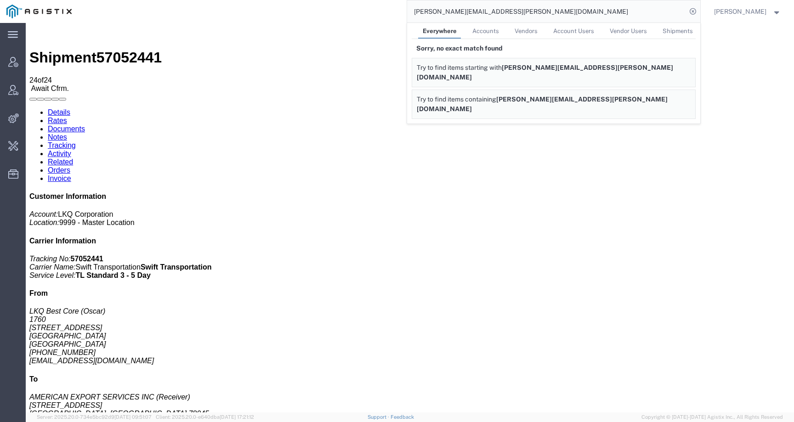
drag, startPoint x: 480, startPoint y: 13, endPoint x: 406, endPoint y: 13, distance: 74.0
click at [406, 13] on div "[PERSON_NAME][EMAIL_ADDRESS][PERSON_NAME][DOMAIN_NAME] Everywhere Accounts Vend…" at bounding box center [389, 11] width 622 height 23
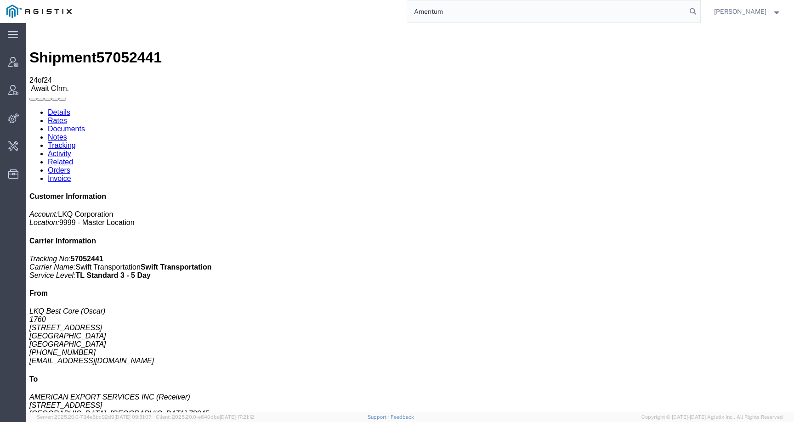
type input "Amentum"
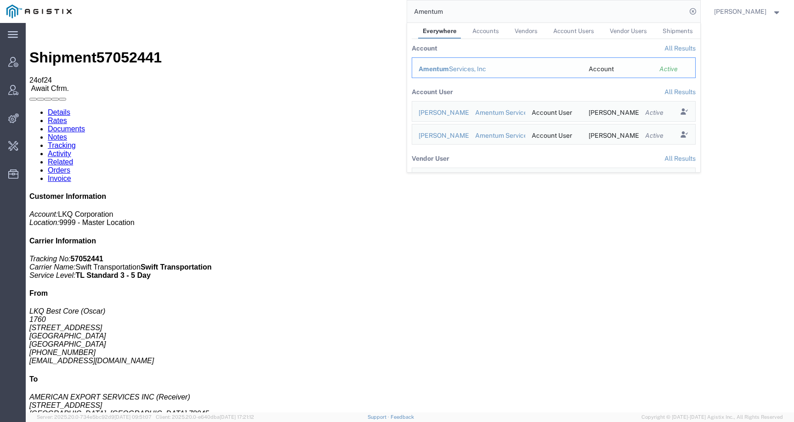
click at [438, 72] on span "Amentum" at bounding box center [434, 68] width 30 height 7
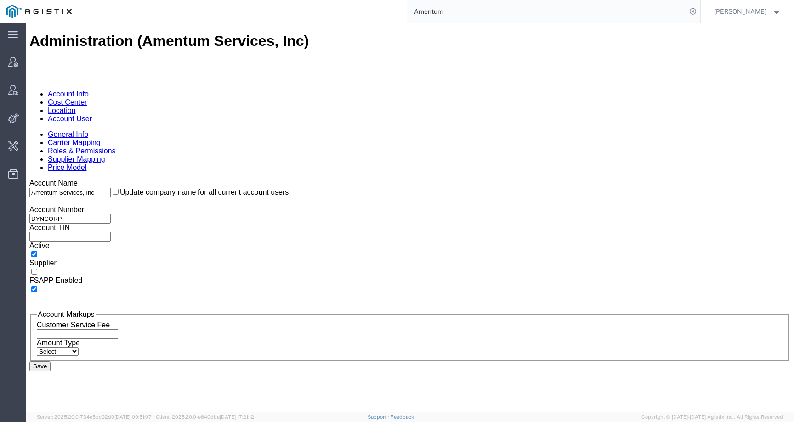
click at [92, 115] on link "Account User" at bounding box center [70, 119] width 44 height 8
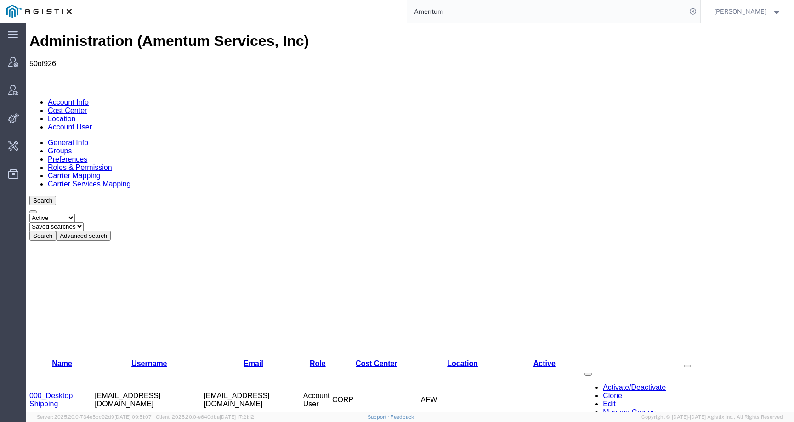
click at [111, 231] on button "Advanced search" at bounding box center [83, 236] width 55 height 10
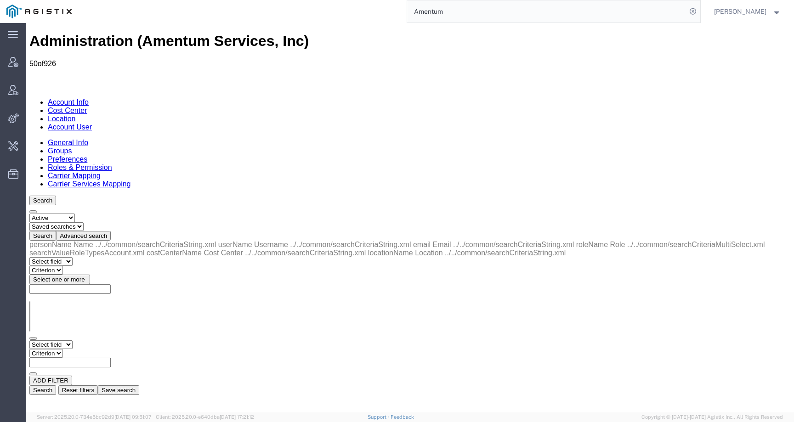
click at [73, 341] on select "Select field Cost Center Email Location Name Role Username" at bounding box center [50, 345] width 43 height 9
select select "roleName"
click at [29, 341] on select "Select field Cost Center Email Location Name Role Username" at bounding box center [50, 345] width 43 height 9
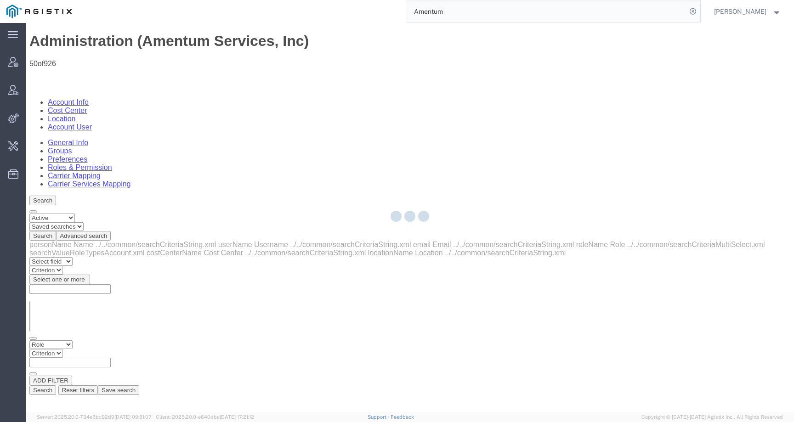
select select
click at [73, 341] on select "Select field Cost Center Email Location Name Role Username" at bounding box center [50, 345] width 43 height 9
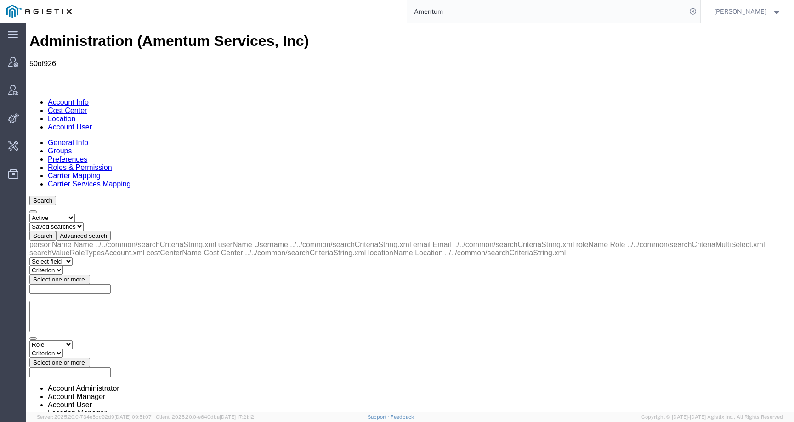
select select "email"
click at [29, 341] on select "Select field Cost Center Email Location Name Role Username" at bounding box center [50, 345] width 43 height 9
select select "contains"
click at [85, 349] on select "Criterion contains does not contain is is blank is not blank starts with" at bounding box center [56, 353] width 55 height 9
paste input "amy.jones@ametum.com"
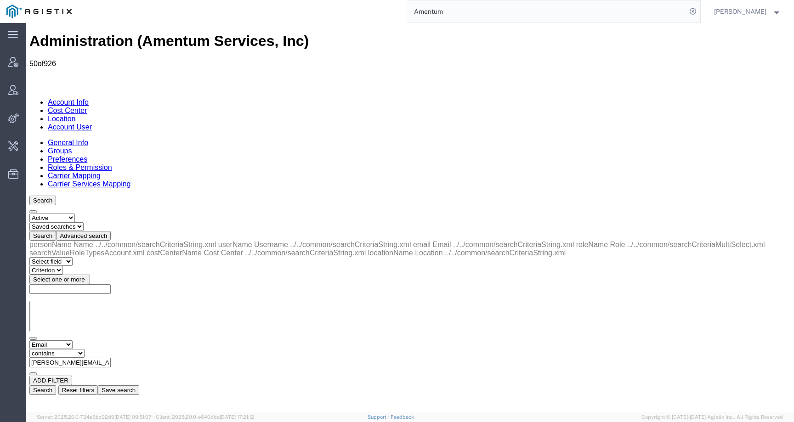
scroll to position [0, 4]
click at [111, 358] on input "amy.jones@ametum.com" at bounding box center [69, 363] width 81 height 10
type input "amy.jones@amentum.com"
click at [56, 386] on button "Search" at bounding box center [42, 391] width 27 height 10
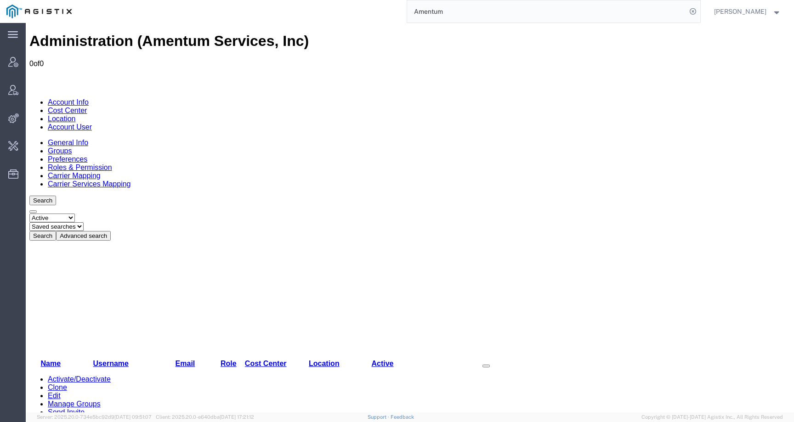
click at [54, 214] on select "Select status Active All Inactive" at bounding box center [51, 218] width 45 height 9
select select "ALL"
click at [29, 214] on select "Select status Active All Inactive" at bounding box center [51, 218] width 45 height 9
click at [56, 231] on button "Search" at bounding box center [42, 236] width 27 height 10
click at [111, 231] on button "Advanced search" at bounding box center [83, 236] width 55 height 10
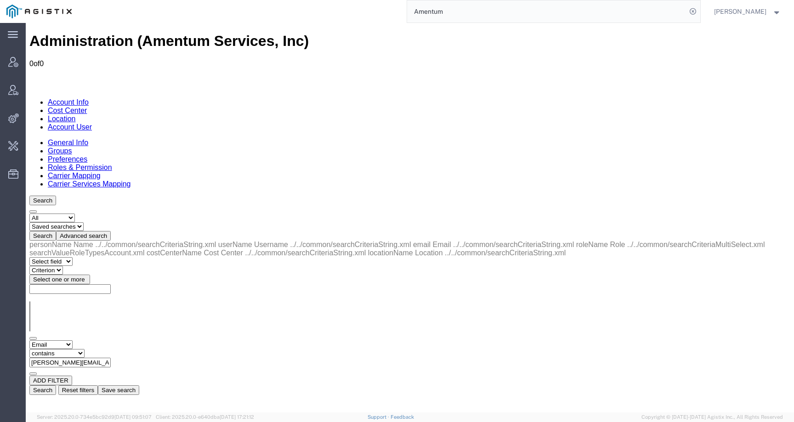
click at [111, 358] on input "amy.jones@amentum.com" at bounding box center [69, 363] width 81 height 10
drag, startPoint x: 185, startPoint y: 142, endPoint x: 279, endPoint y: 142, distance: 94.2
click at [279, 341] on div "Select field Cost Center Email Location Name Role Username Criterion contains d…" at bounding box center [409, 358] width 761 height 35
paste input "text"
click at [201, 341] on div "Select field Cost Center Email Location Name Role Username Criterion contains d…" at bounding box center [409, 358] width 761 height 35
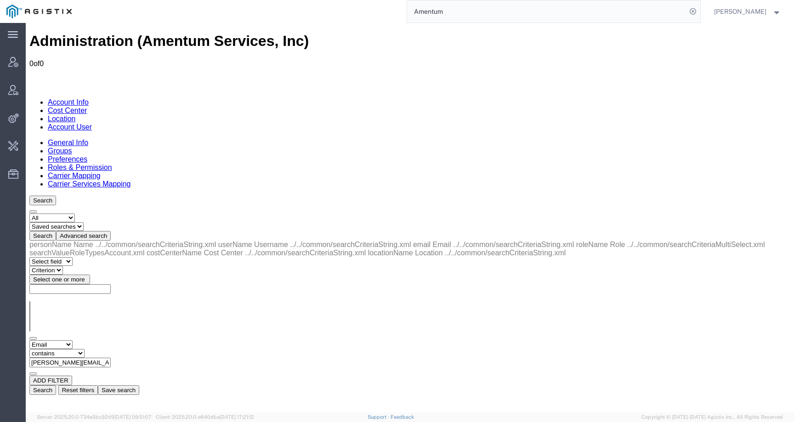
click at [111, 358] on input "amy.jones@ametum.com" at bounding box center [69, 363] width 81 height 10
type input "amy.jones@amentum.com"
click at [56, 386] on button "Search" at bounding box center [42, 391] width 27 height 10
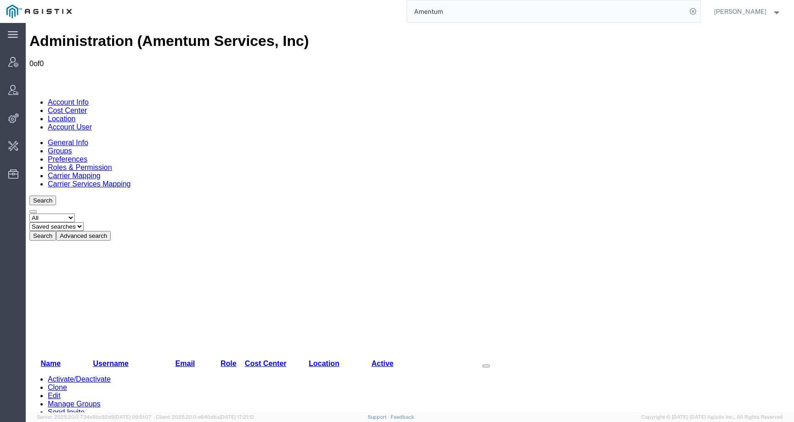
click at [111, 231] on button "Advanced search" at bounding box center [83, 236] width 55 height 10
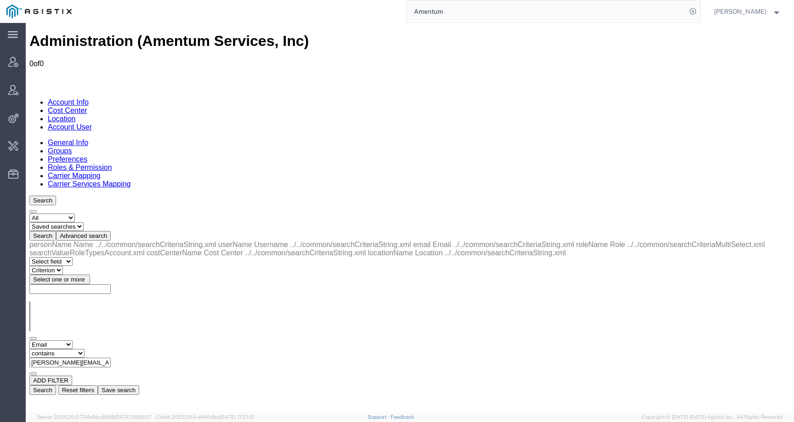
click at [111, 358] on input "amy.jones@amentum.com" at bounding box center [69, 363] width 81 height 10
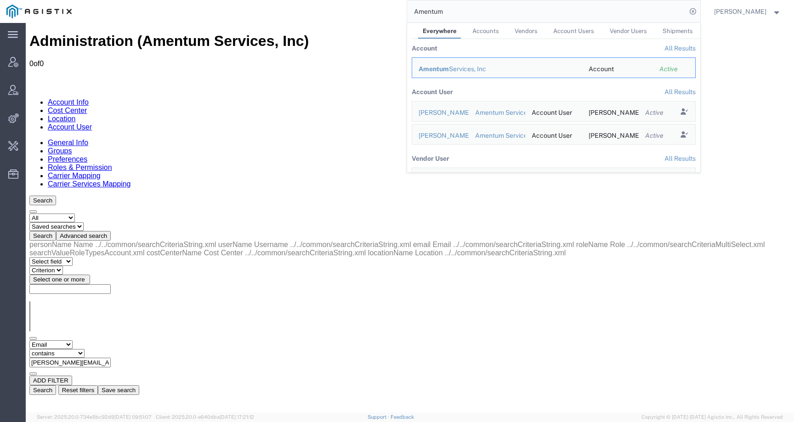
click at [463, 13] on input "Amentum" at bounding box center [546, 11] width 279 height 22
drag, startPoint x: 463, startPoint y: 15, endPoint x: 384, endPoint y: 14, distance: 79.1
click at [384, 14] on div "Amentum Everywhere Accounts Vendors Account Users Vendor Users Shipments Accoun…" at bounding box center [389, 11] width 622 height 23
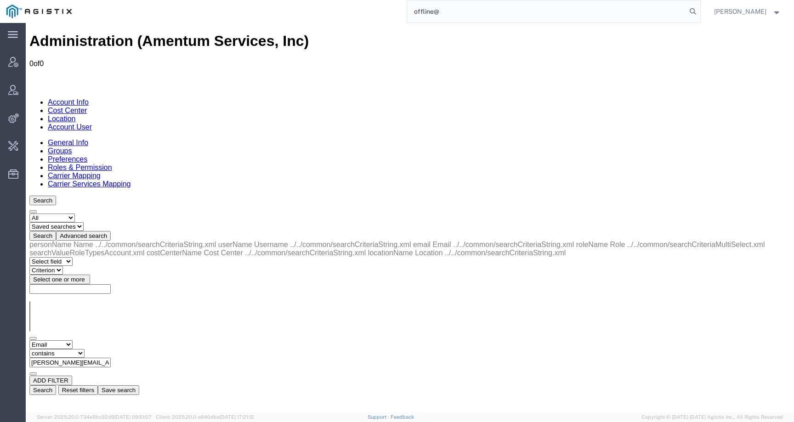
type input "offline@"
click at [92, 123] on link "Account User" at bounding box center [70, 127] width 44 height 8
click at [80, 98] on link "Account Info" at bounding box center [68, 102] width 41 height 8
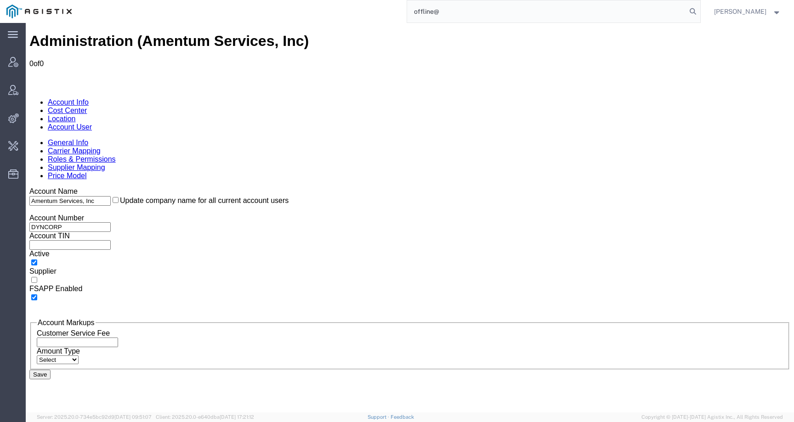
click at [92, 123] on link "Account User" at bounding box center [70, 127] width 44 height 8
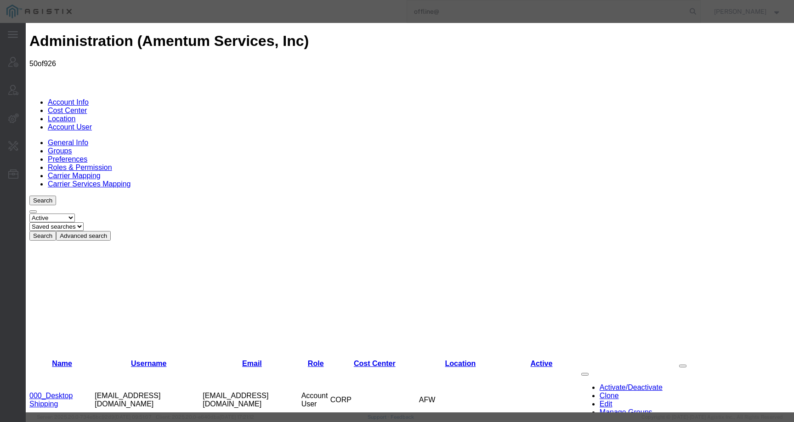
select select "DEPARTMENT"
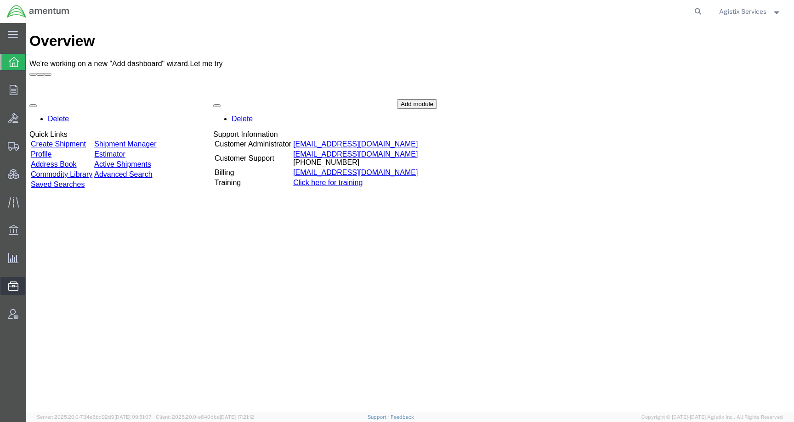
click at [0, 0] on span "Address Book" at bounding box center [0, 0] width 0 height 0
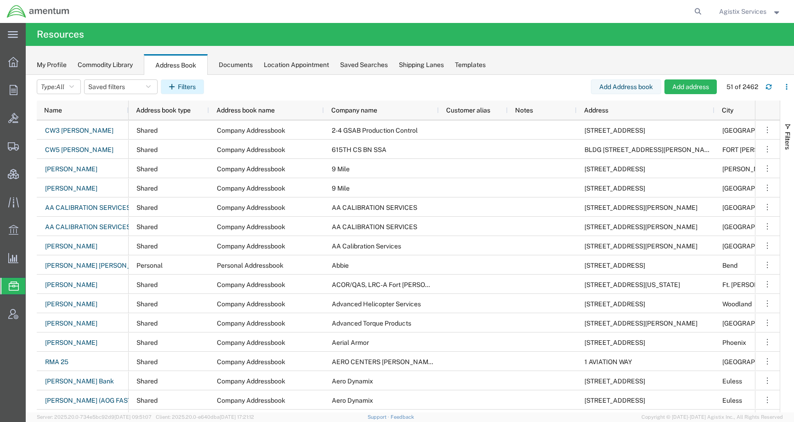
click at [184, 83] on button "Filters" at bounding box center [182, 87] width 43 height 15
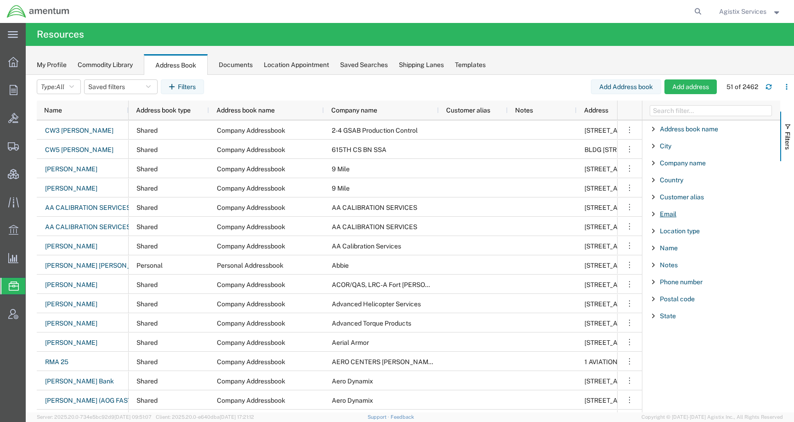
click at [670, 215] on span "Email" at bounding box center [668, 213] width 17 height 7
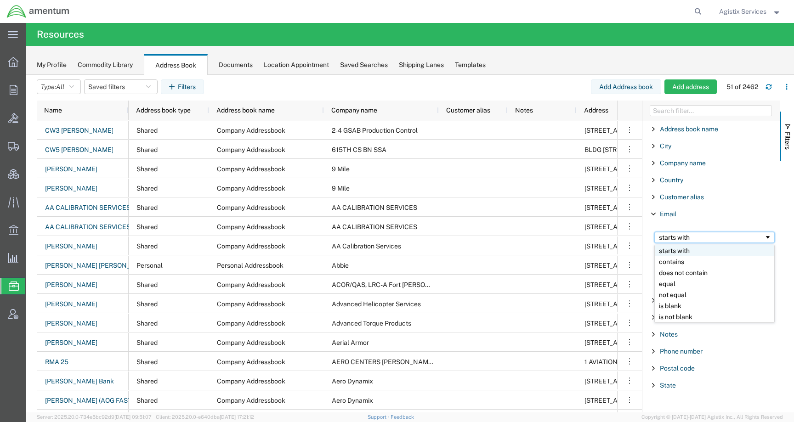
click at [688, 237] on div "starts with" at bounding box center [711, 237] width 105 height 7
click at [688, 253] on input "Filter Value" at bounding box center [714, 252] width 120 height 11
paste input "[PERSON_NAME][EMAIL_ADDRESS][PERSON_NAME][DOMAIN_NAME]"
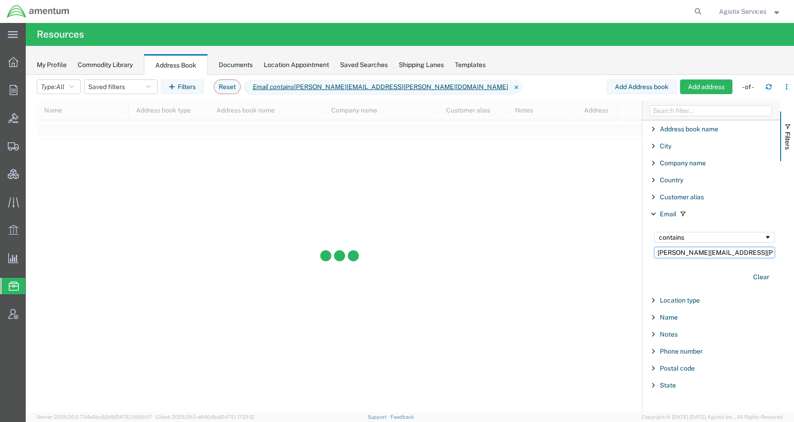
type input "[PERSON_NAME][EMAIL_ADDRESS][PERSON_NAME][DOMAIN_NAME]"
click at [754, 8] on span "Agistix Services" at bounding box center [742, 11] width 47 height 10
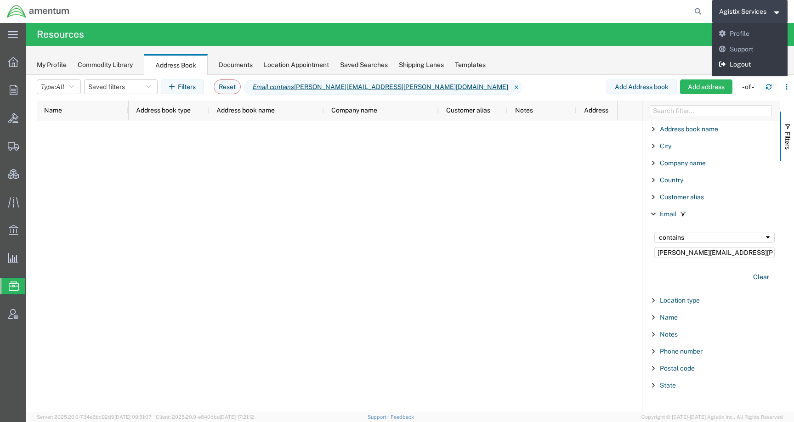
click at [743, 64] on link "Logout" at bounding box center [750, 65] width 76 height 16
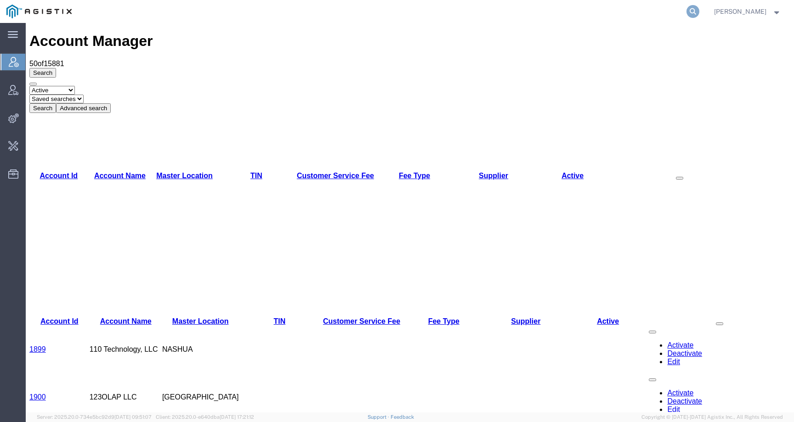
click at [699, 10] on icon at bounding box center [693, 11] width 13 height 13
click at [676, 11] on input "search" at bounding box center [546, 11] width 279 height 22
paste input "[PERSON_NAME][EMAIL_ADDRESS][PERSON_NAME][DOMAIN_NAME]"
type input "[PERSON_NAME][EMAIL_ADDRESS][PERSON_NAME][DOMAIN_NAME]"
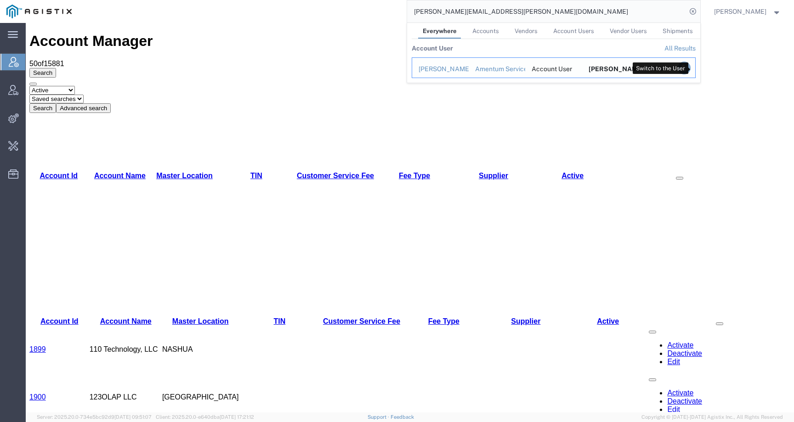
click at [690, 67] on icon "Search Results" at bounding box center [683, 68] width 13 height 13
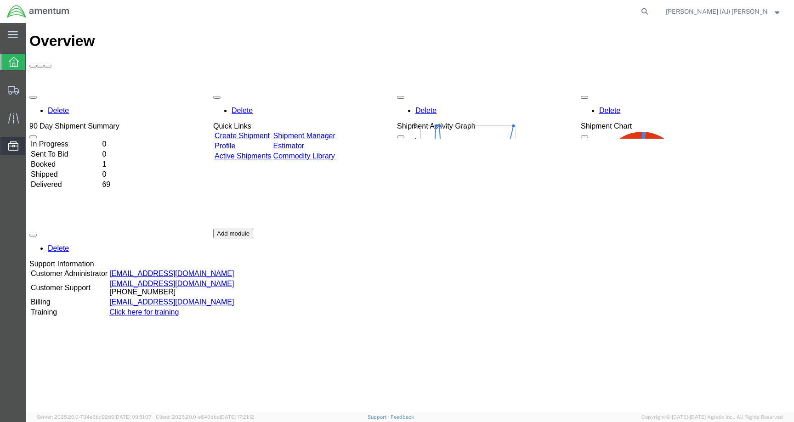
click at [0, 0] on span "Address Book" at bounding box center [0, 0] width 0 height 0
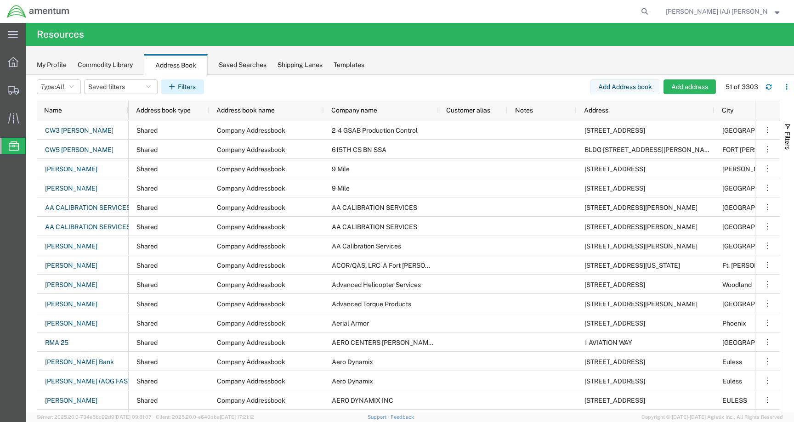
click at [185, 85] on button "Filters" at bounding box center [182, 87] width 43 height 15
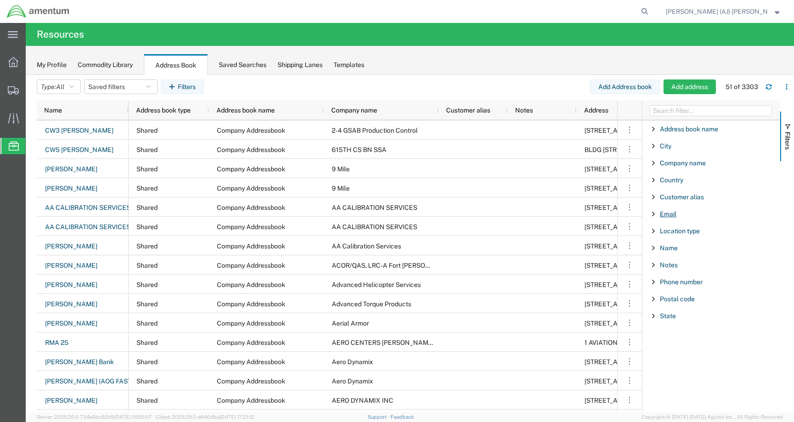
click at [666, 212] on span "Email" at bounding box center [668, 213] width 17 height 7
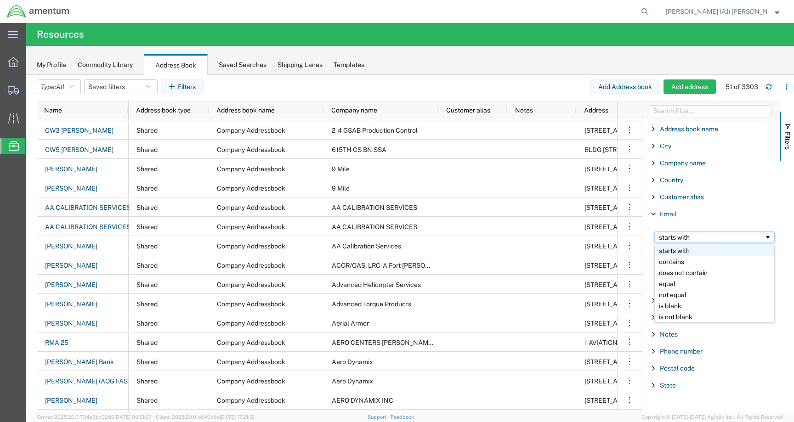
click at [689, 236] on div "starts with" at bounding box center [711, 237] width 105 height 7
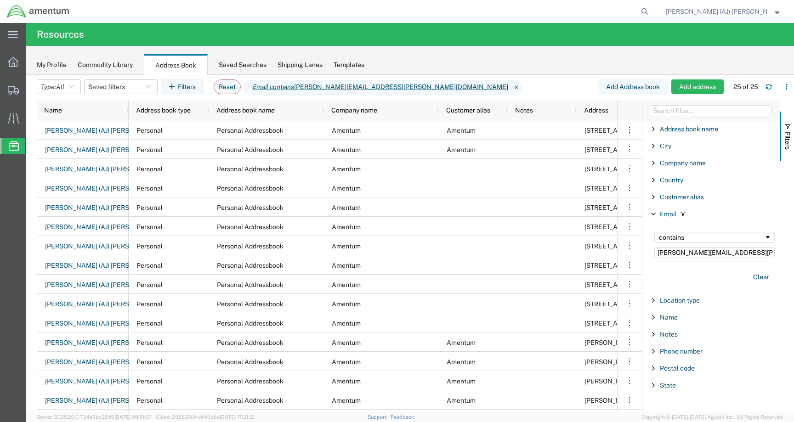
click at [462, 87] on agx-table-filter-chips "Type: All All Company Location Other Personal Shared Saved filters Filters Rese…" at bounding box center [317, 90] width 561 height 21
drag, startPoint x: 749, startPoint y: 252, endPoint x: 565, endPoint y: 263, distance: 184.1
click at [565, 263] on div "Name Address book type Address book name Company name Customer alias Notes Addr…" at bounding box center [415, 257] width 757 height 312
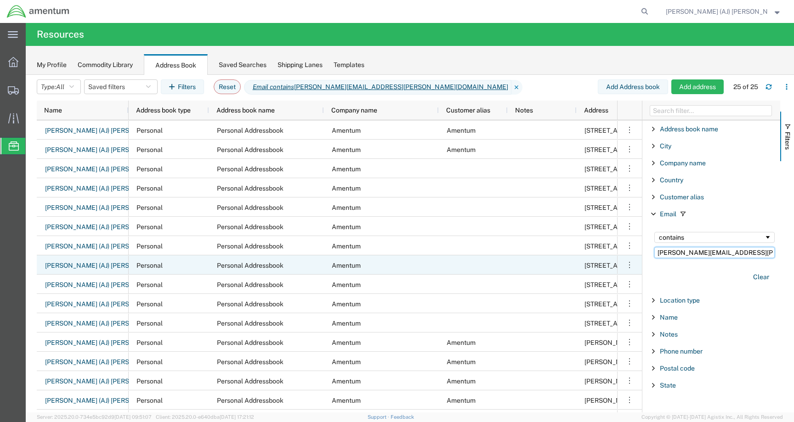
paste input "my.jones@ame"
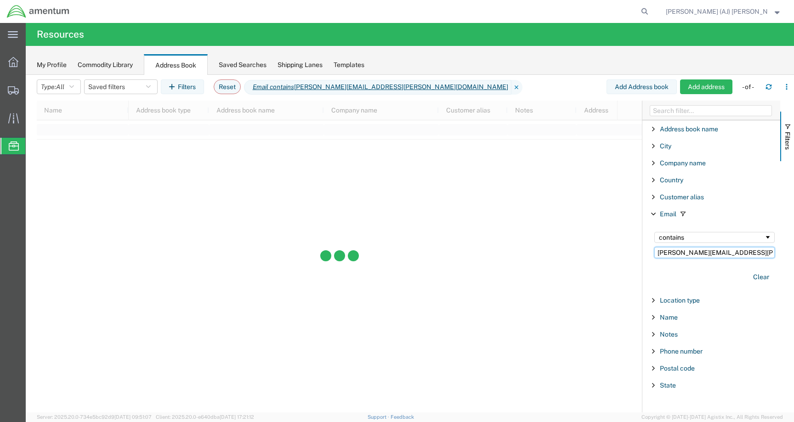
click at [704, 253] on input "amy.jones@ametum.com" at bounding box center [714, 252] width 120 height 11
type input "amy.jones@amentum.com"
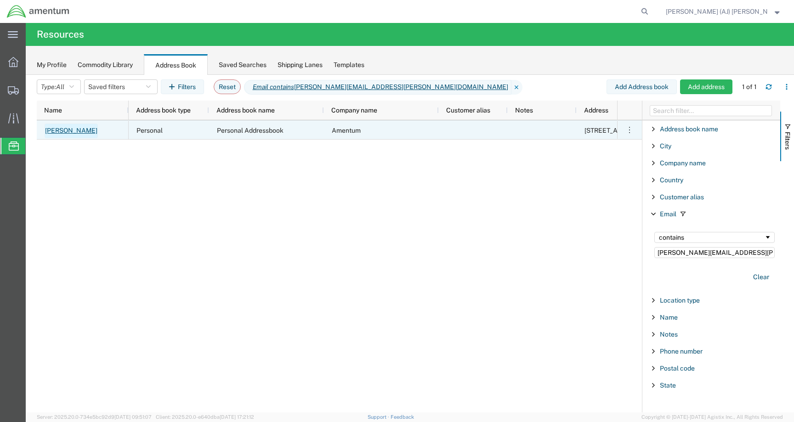
click at [61, 132] on link "Amy Jones" at bounding box center [71, 131] width 53 height 15
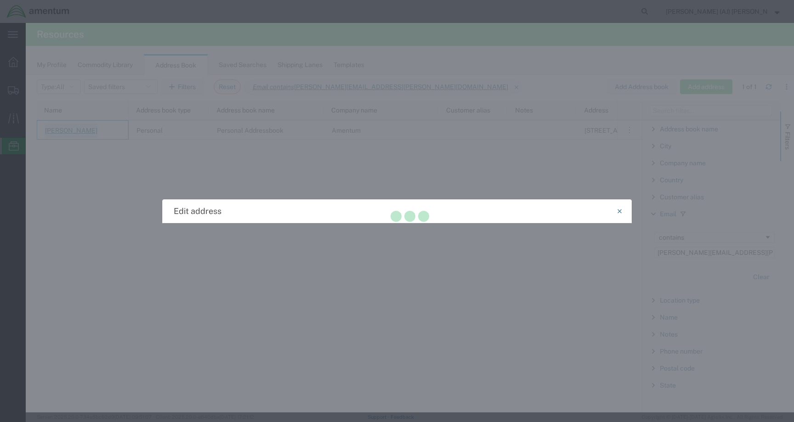
select select "US"
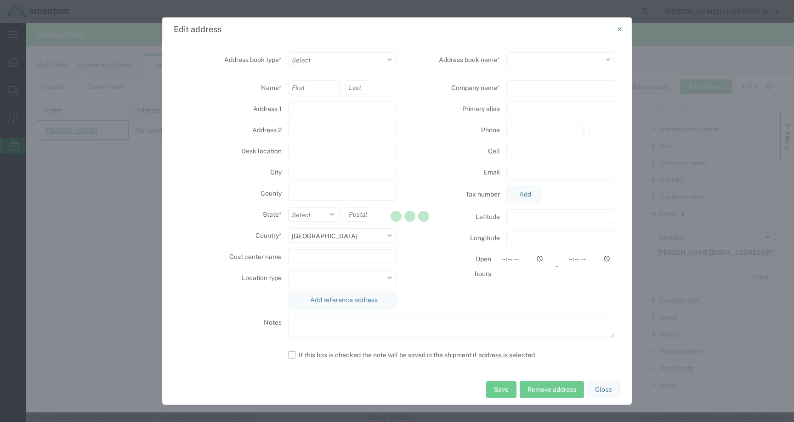
select select "PERSONAL"
type input "Amy"
type input "Jones"
type input "13500 Hertiage Parkway"
type input "Ft Worth"
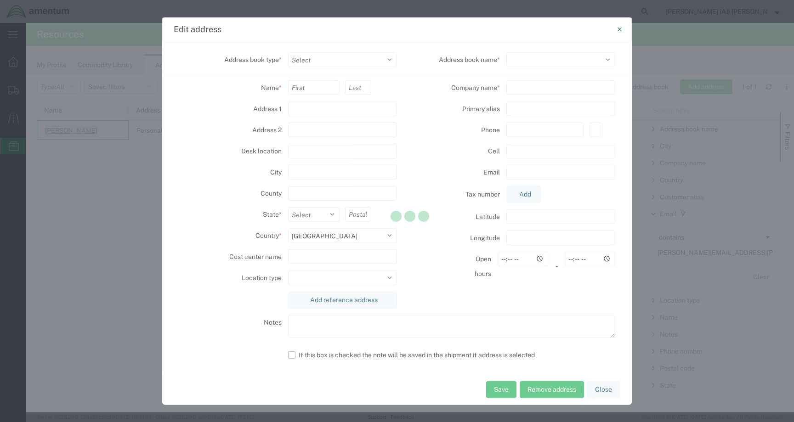
select select
type input "76177"
select select
type input "Amentum"
type input "817-224-1621"
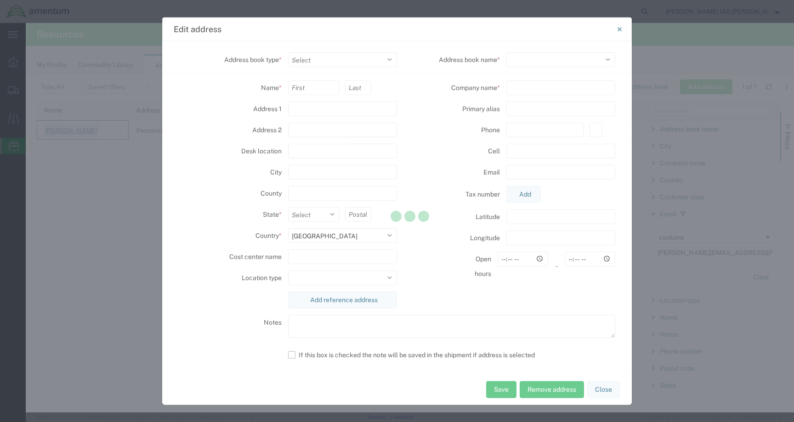
type input "amy.jones@amentum.com"
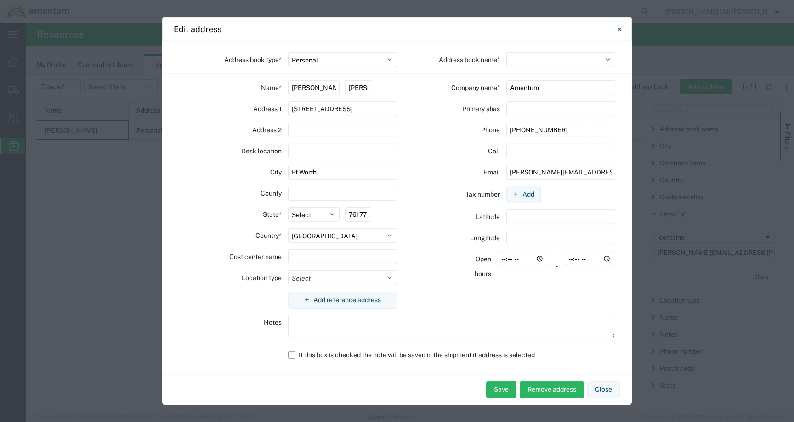
select select "71369"
click at [618, 30] on icon "Close" at bounding box center [619, 29] width 4 height 4
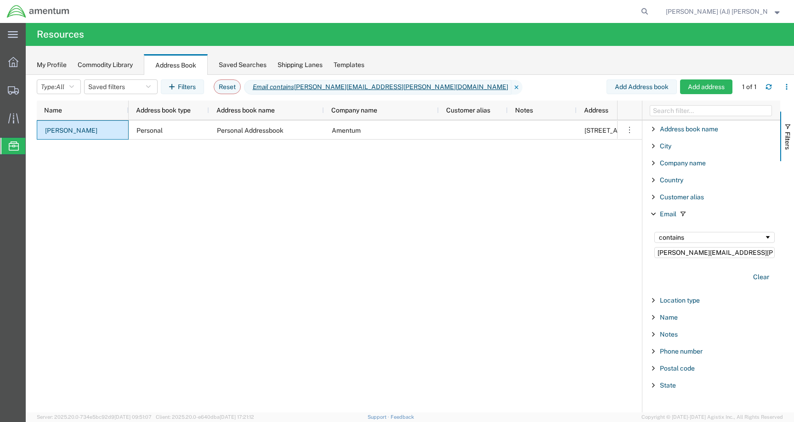
click at [756, 13] on span "Angela (AJ) Paylor" at bounding box center [717, 11] width 102 height 10
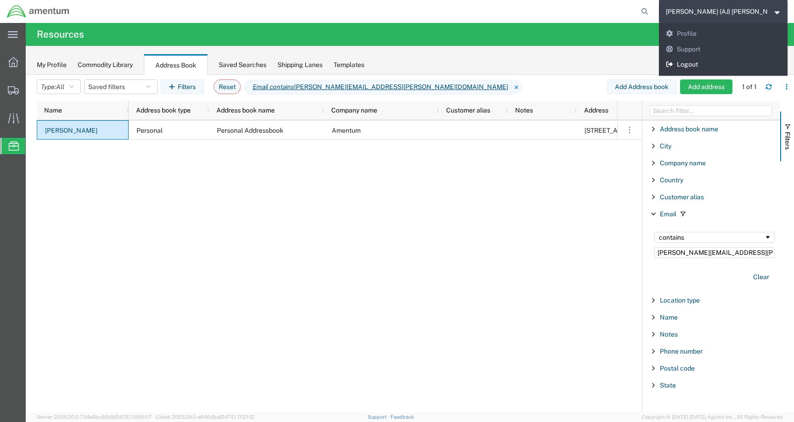
click at [742, 62] on link "Logout" at bounding box center [723, 65] width 129 height 16
